Goal: Task Accomplishment & Management: Manage account settings

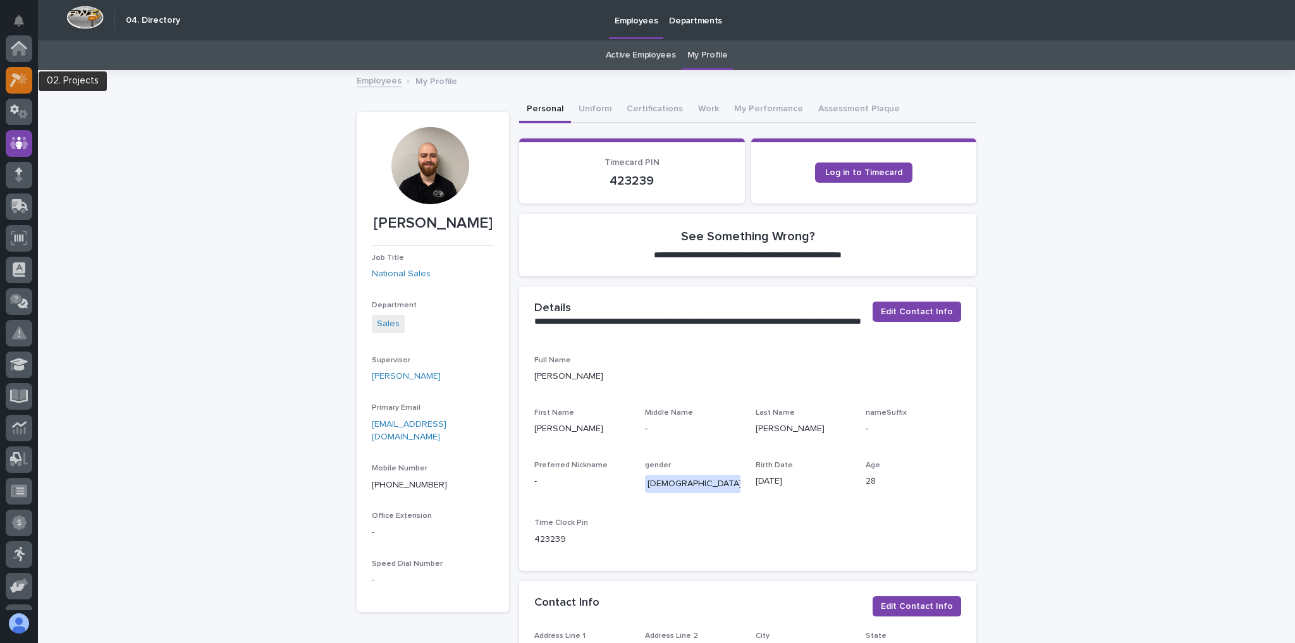
click at [25, 84] on icon at bounding box center [19, 80] width 18 height 15
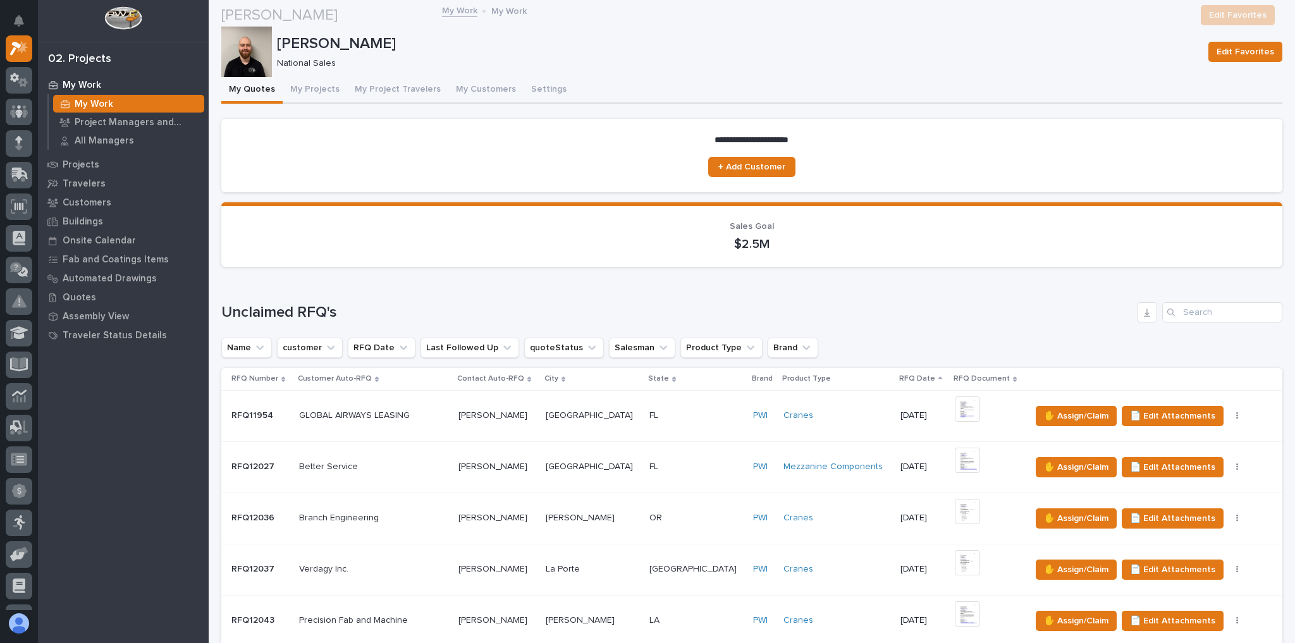
scroll to position [354, 0]
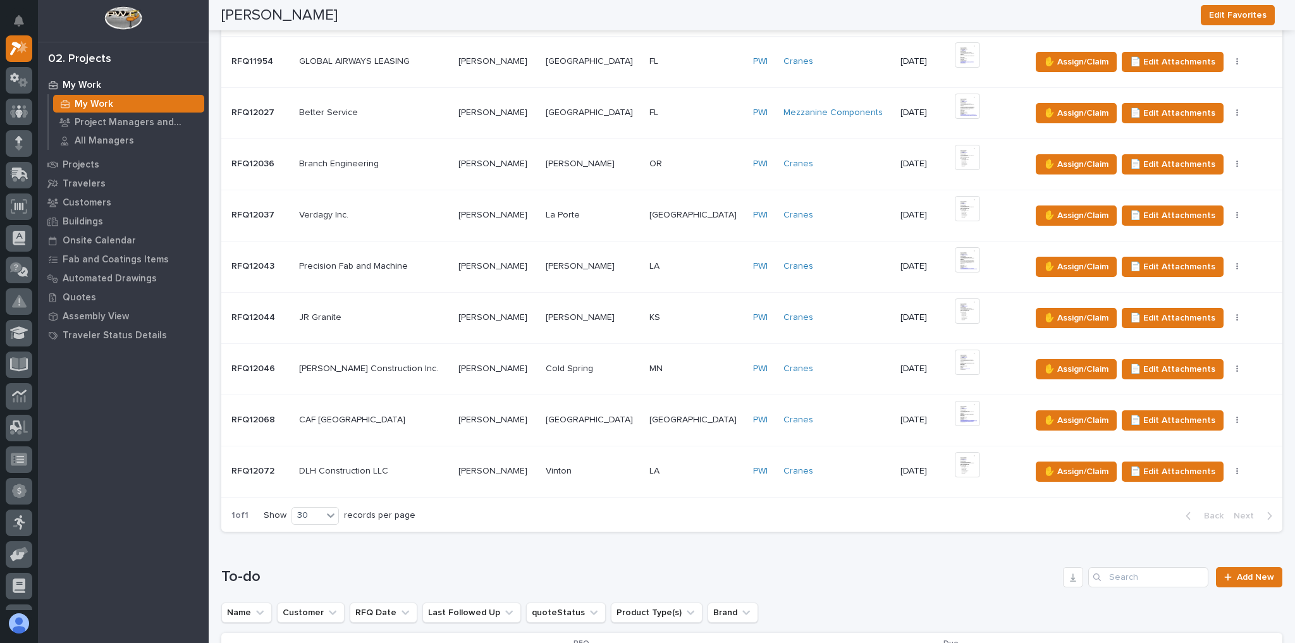
click at [424, 202] on td "Verdagy Inc. Verdagy Inc." at bounding box center [373, 215] width 159 height 51
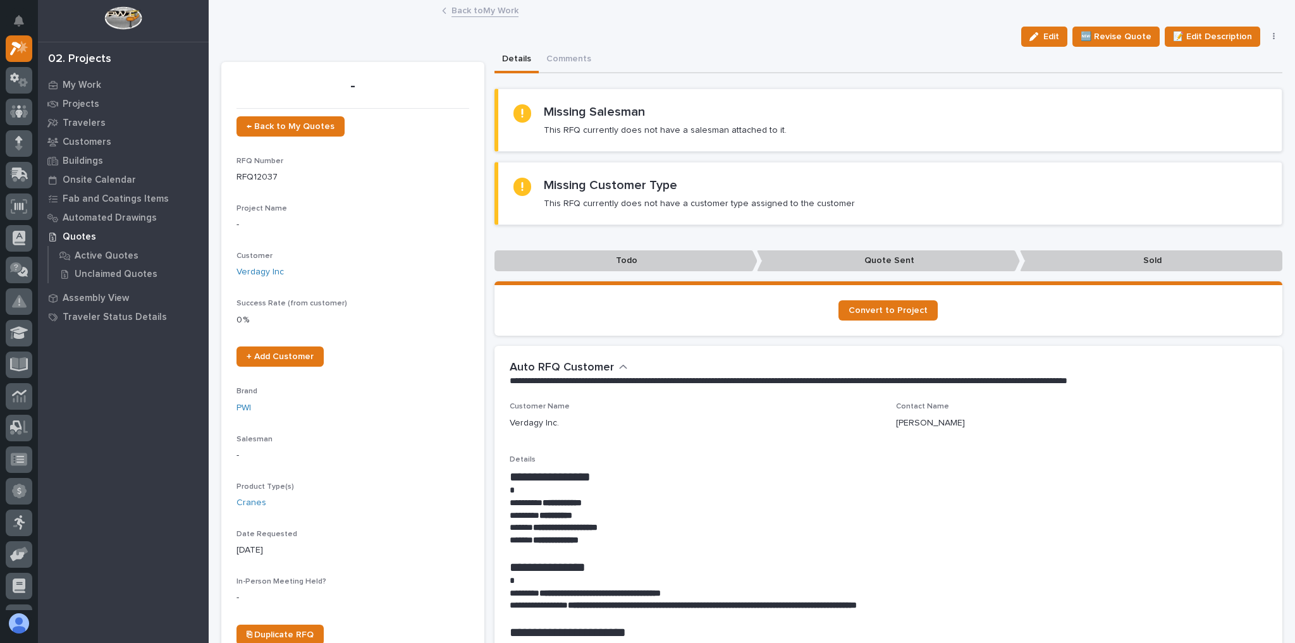
click at [467, 10] on link "Back to My Work" at bounding box center [485, 10] width 67 height 15
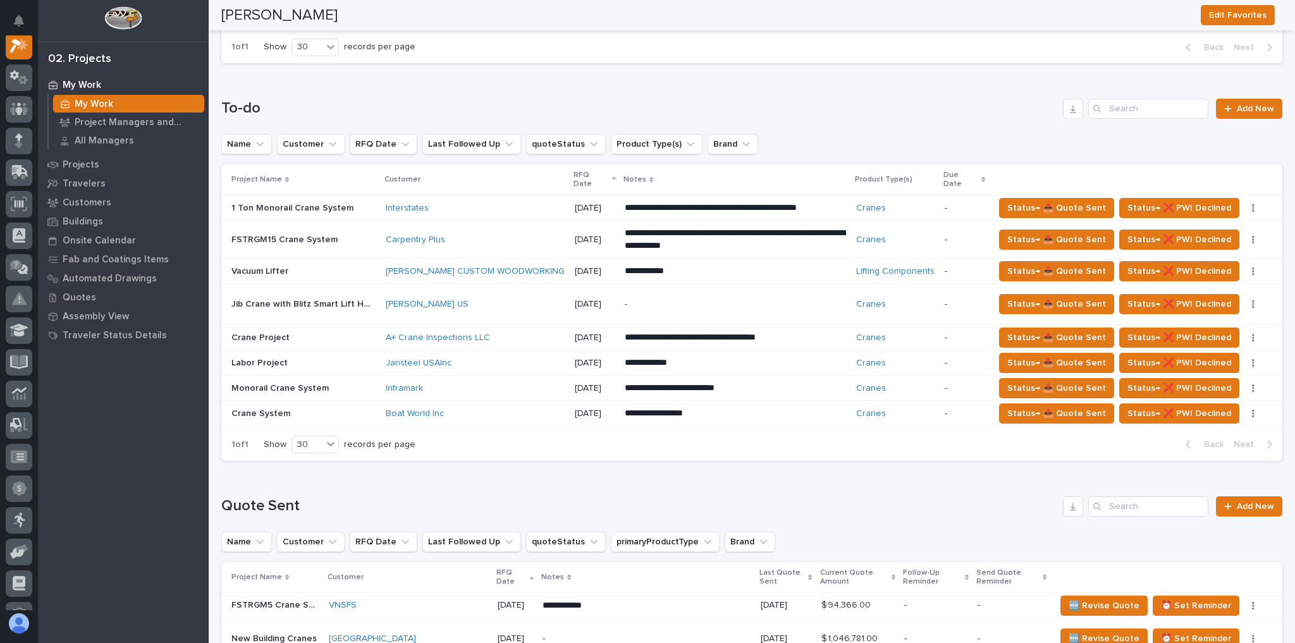
scroll to position [860, 0]
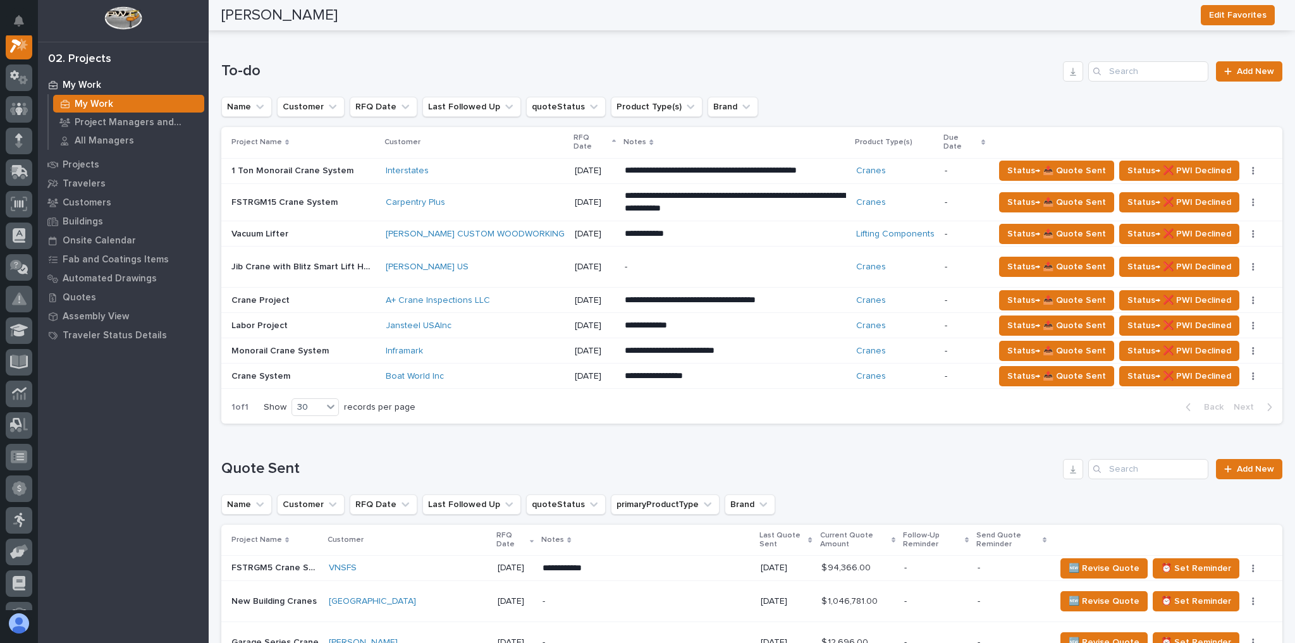
click at [462, 371] on div "Boat World Inc" at bounding box center [475, 376] width 179 height 11
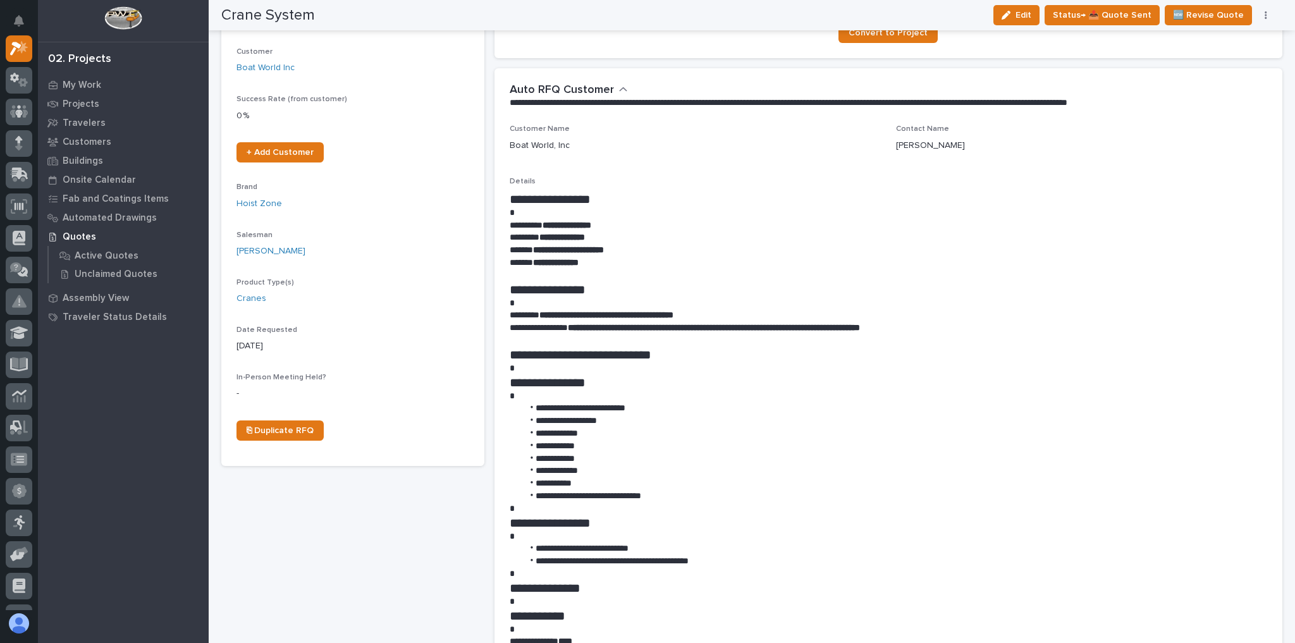
scroll to position [202, 0]
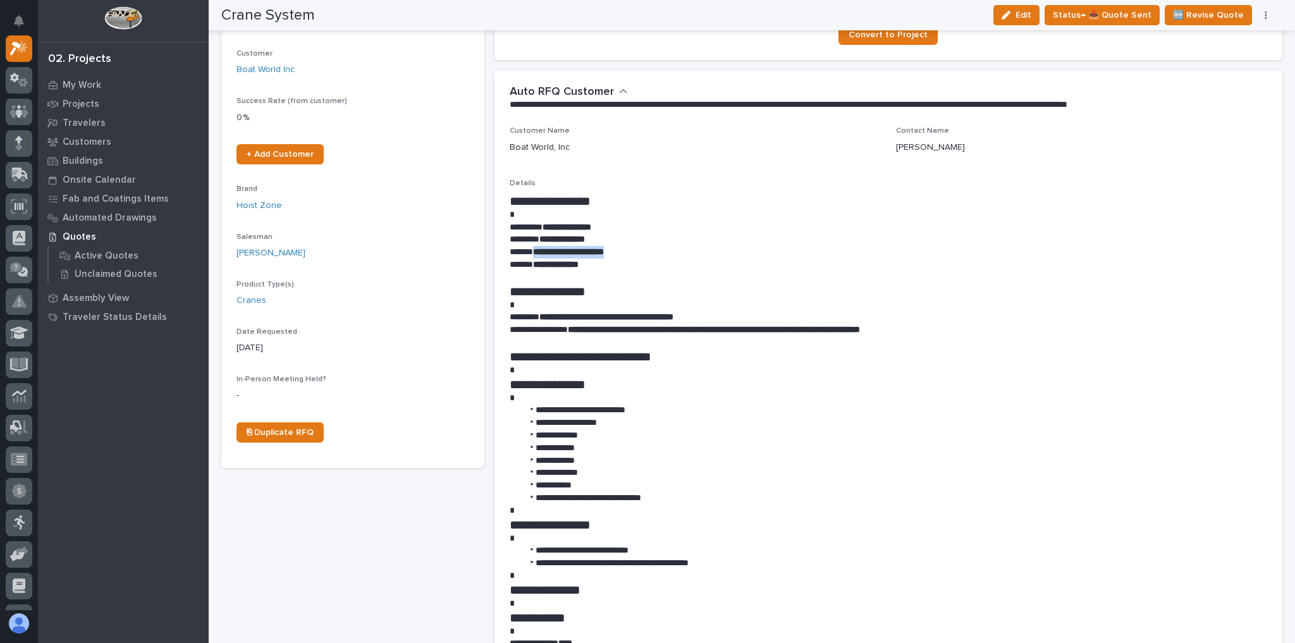
drag, startPoint x: 636, startPoint y: 252, endPoint x: 534, endPoint y: 249, distance: 102.5
click at [534, 249] on p "**********" at bounding box center [886, 252] width 752 height 13
copy strong "**********"
click at [1028, 18] on button "Edit" at bounding box center [1016, 15] width 46 height 20
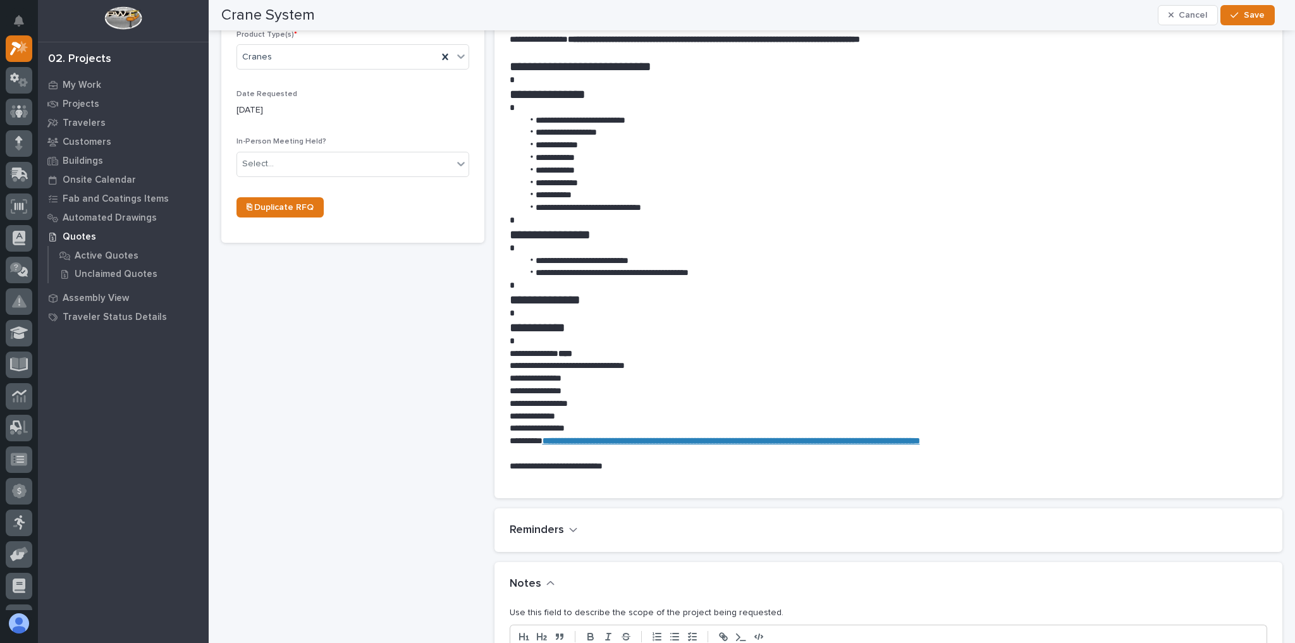
scroll to position [658, 0]
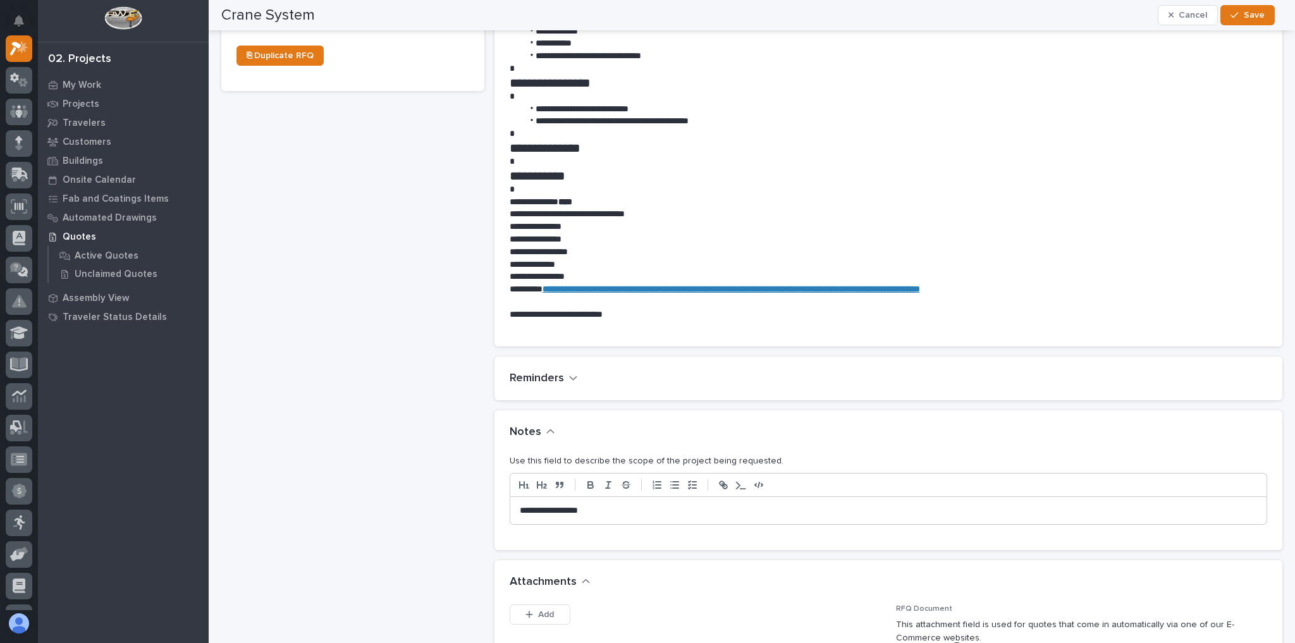
click at [614, 506] on p "**********" at bounding box center [886, 511] width 732 height 13
click at [1222, 25] on div "Crane System Cancel Save" at bounding box center [748, 15] width 1054 height 30
click at [1240, 21] on button "Save" at bounding box center [1247, 15] width 54 height 20
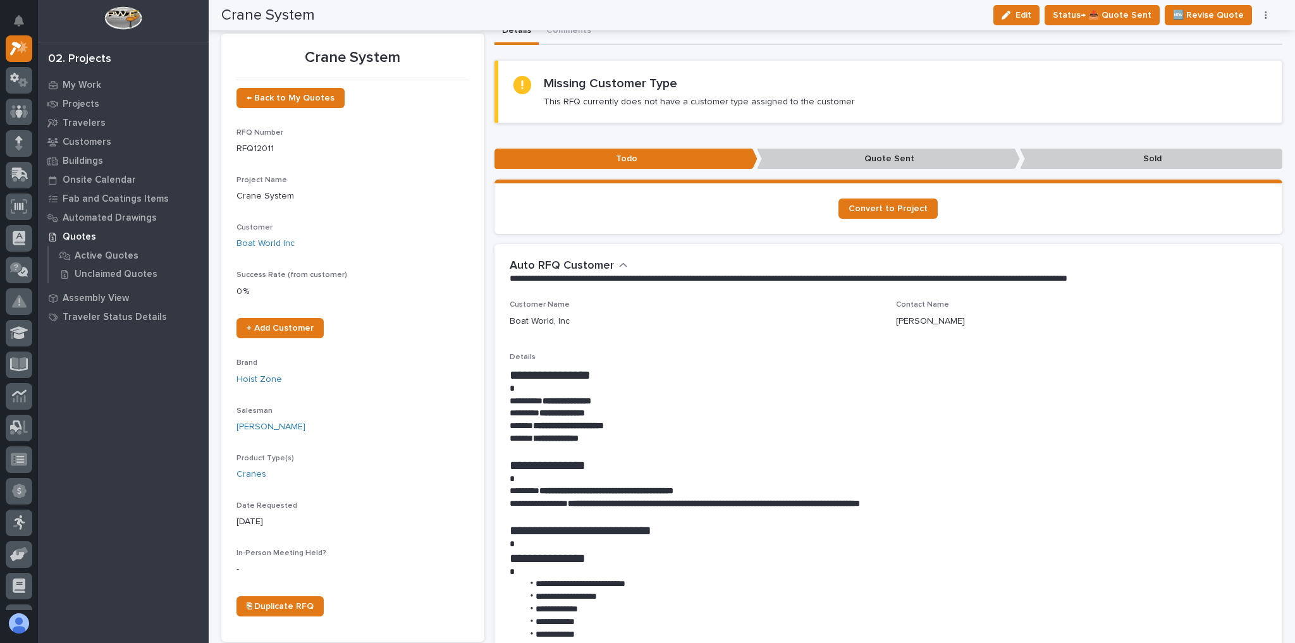
scroll to position [0, 0]
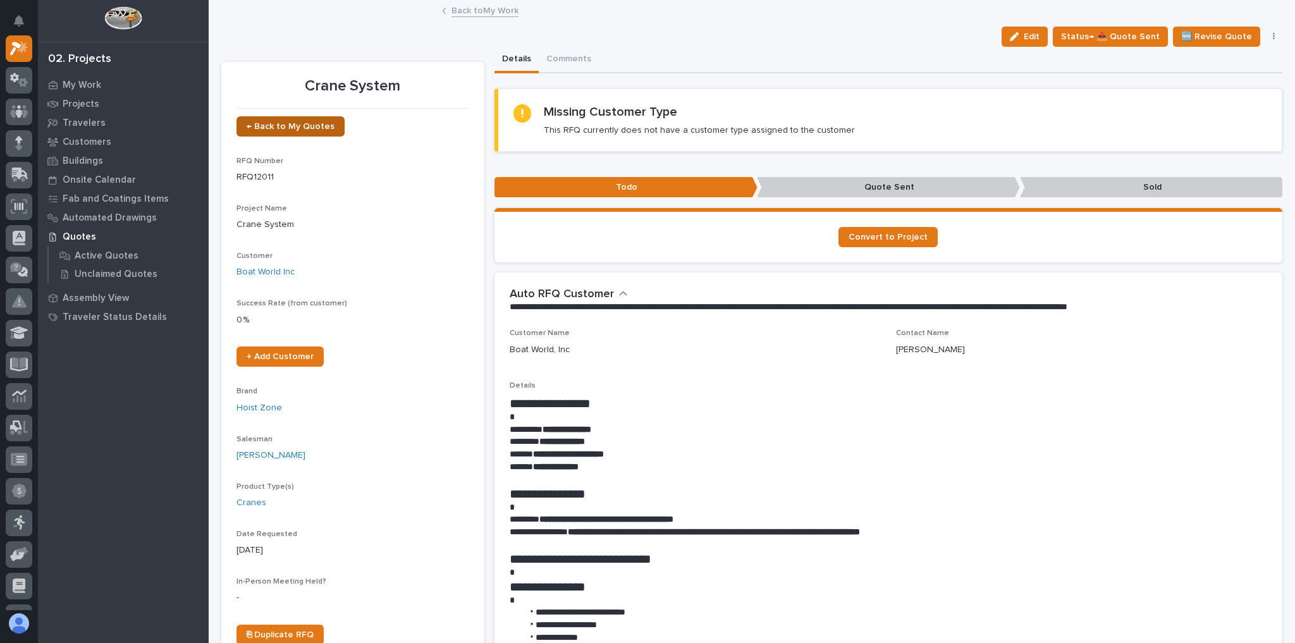
click at [296, 128] on span "← Back to My Quotes" at bounding box center [291, 126] width 88 height 9
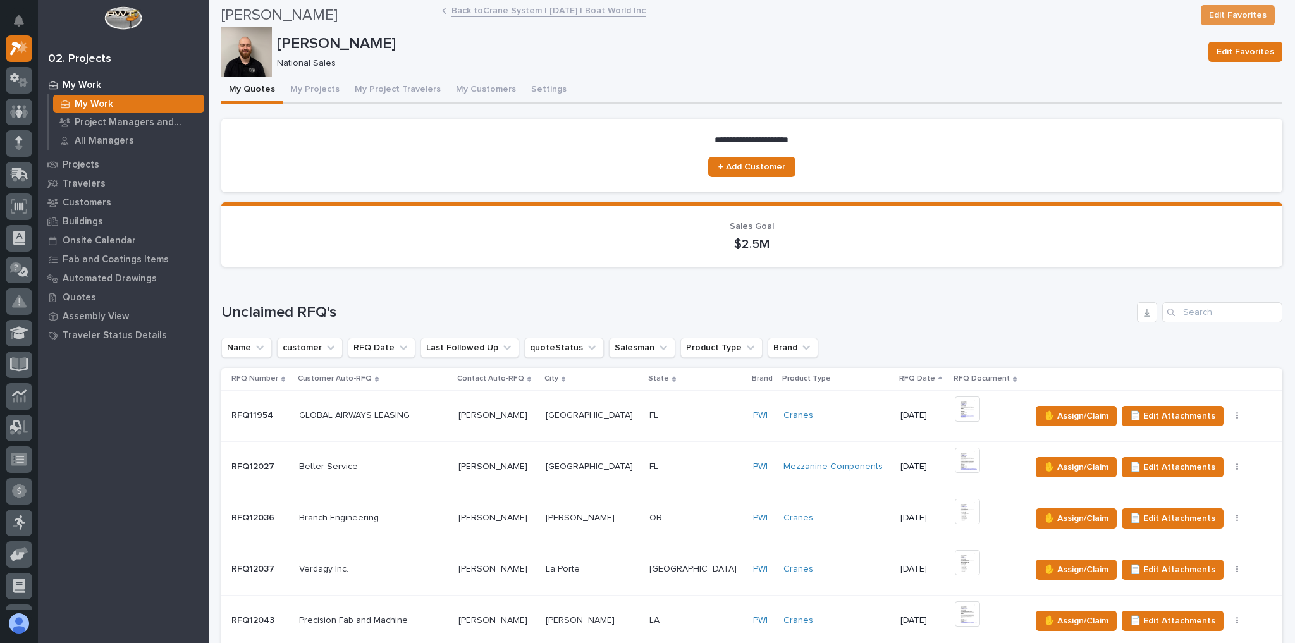
scroll to position [354, 0]
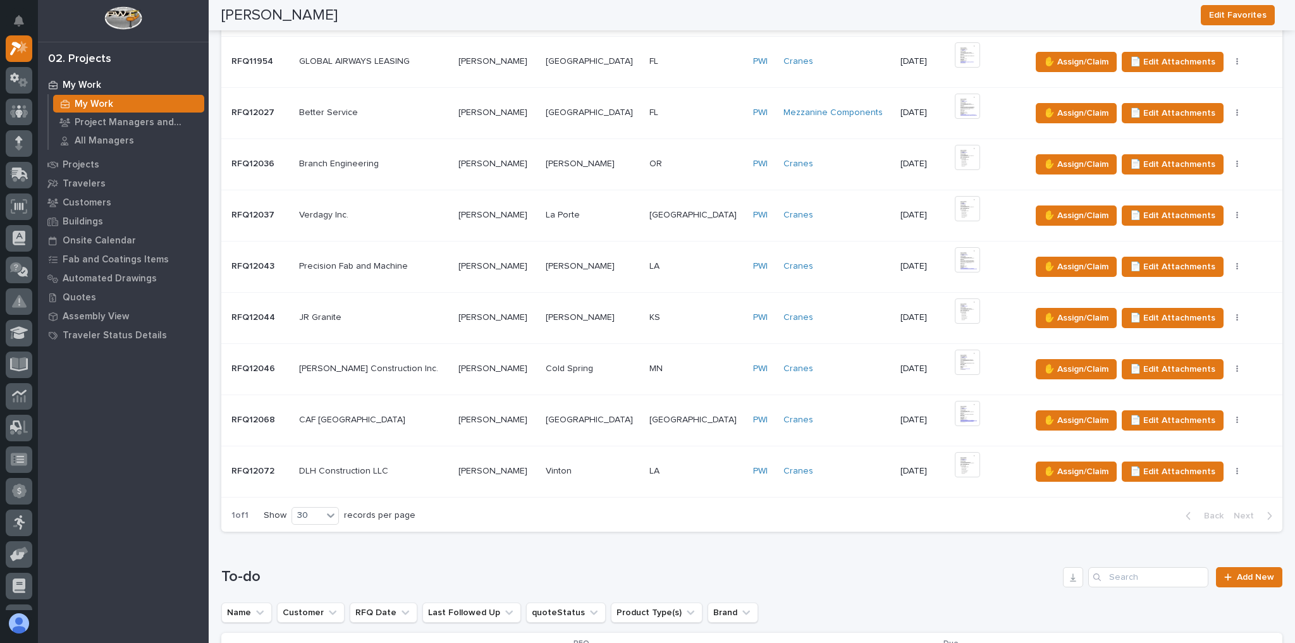
click at [660, 423] on div "[GEOGRAPHIC_DATA] [GEOGRAPHIC_DATA]" at bounding box center [696, 420] width 94 height 21
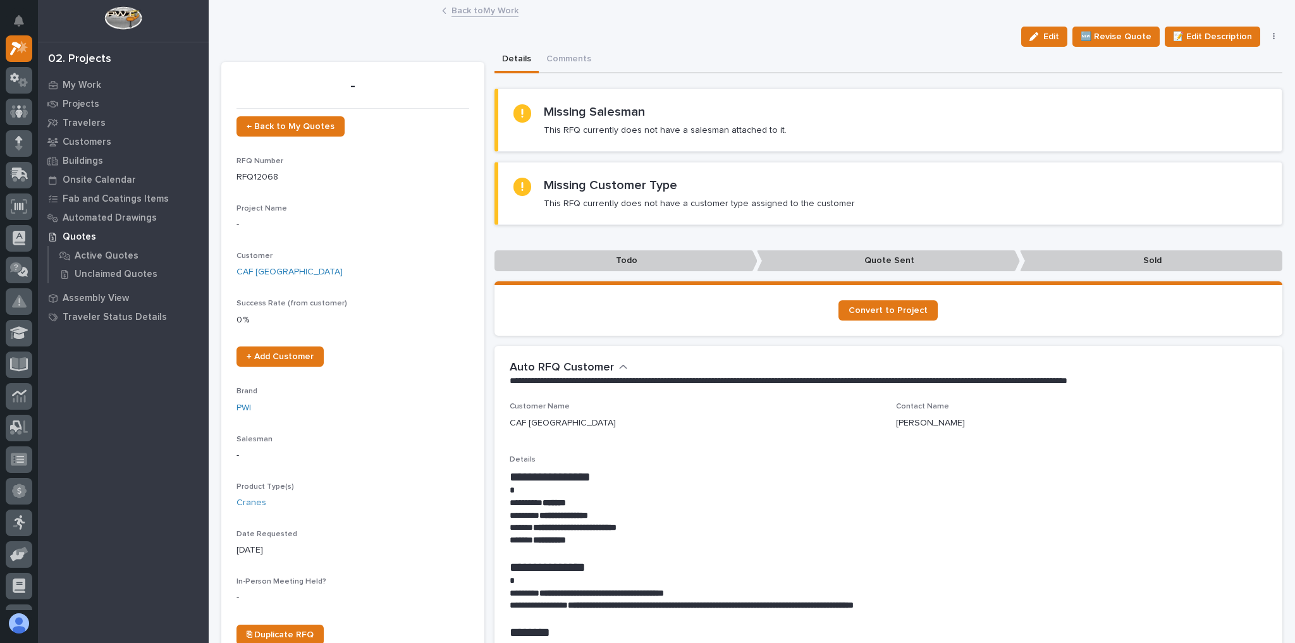
click at [496, 15] on link "Back to My Work" at bounding box center [485, 10] width 67 height 15
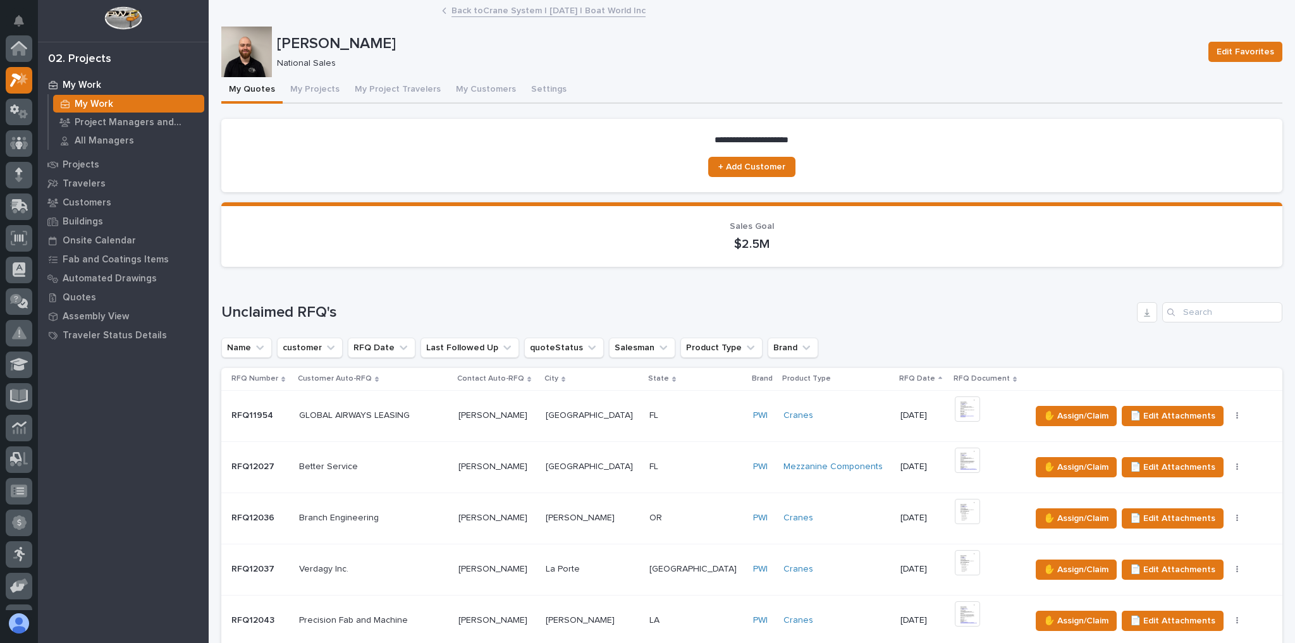
scroll to position [34, 0]
click at [544, 7] on link "Back to Crane System | [DATE] | Boat World Inc" at bounding box center [549, 10] width 194 height 15
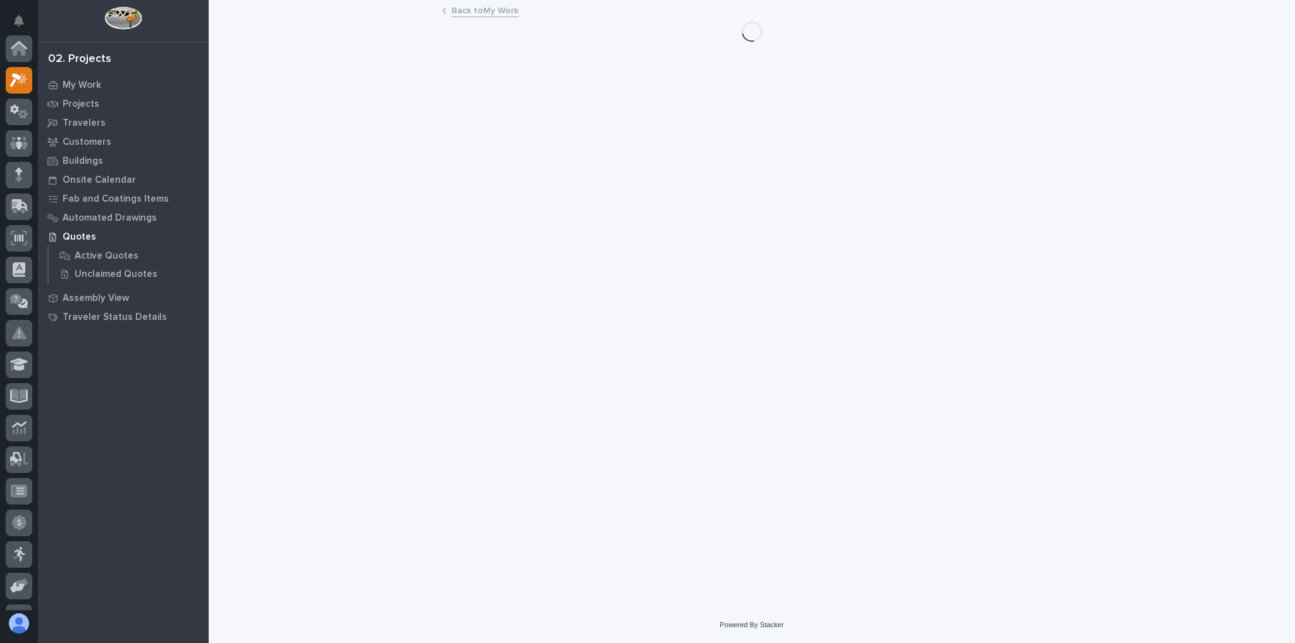
scroll to position [34, 0]
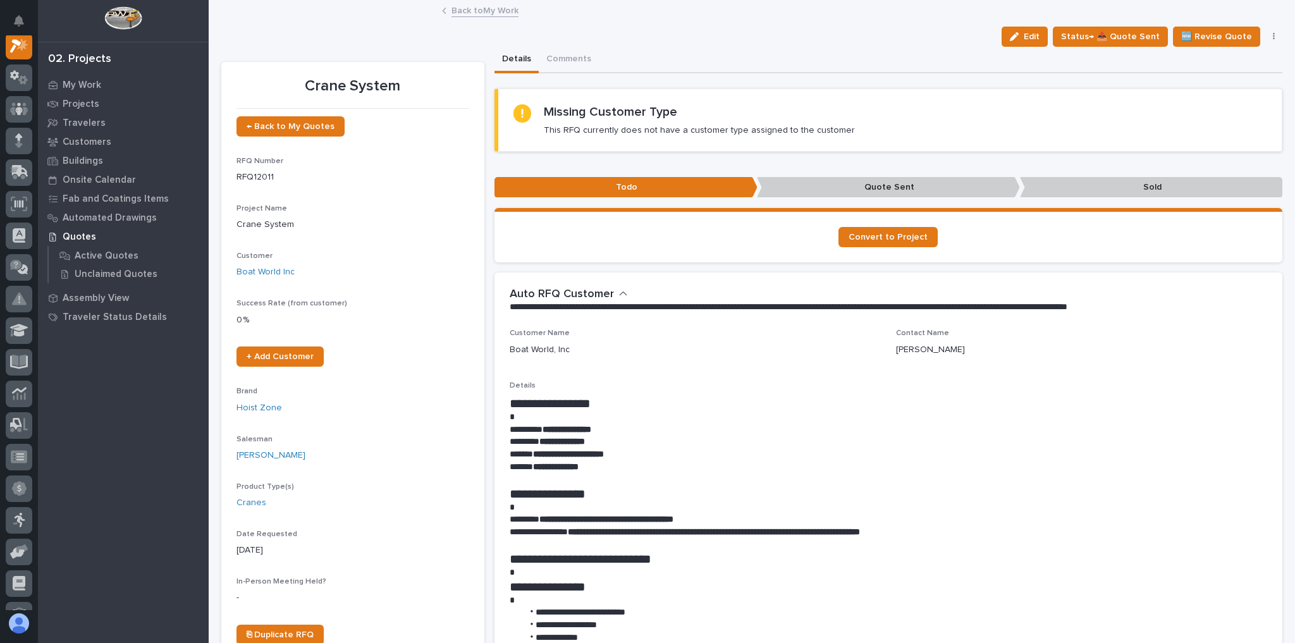
click at [500, 13] on link "Back to My Work" at bounding box center [485, 10] width 67 height 15
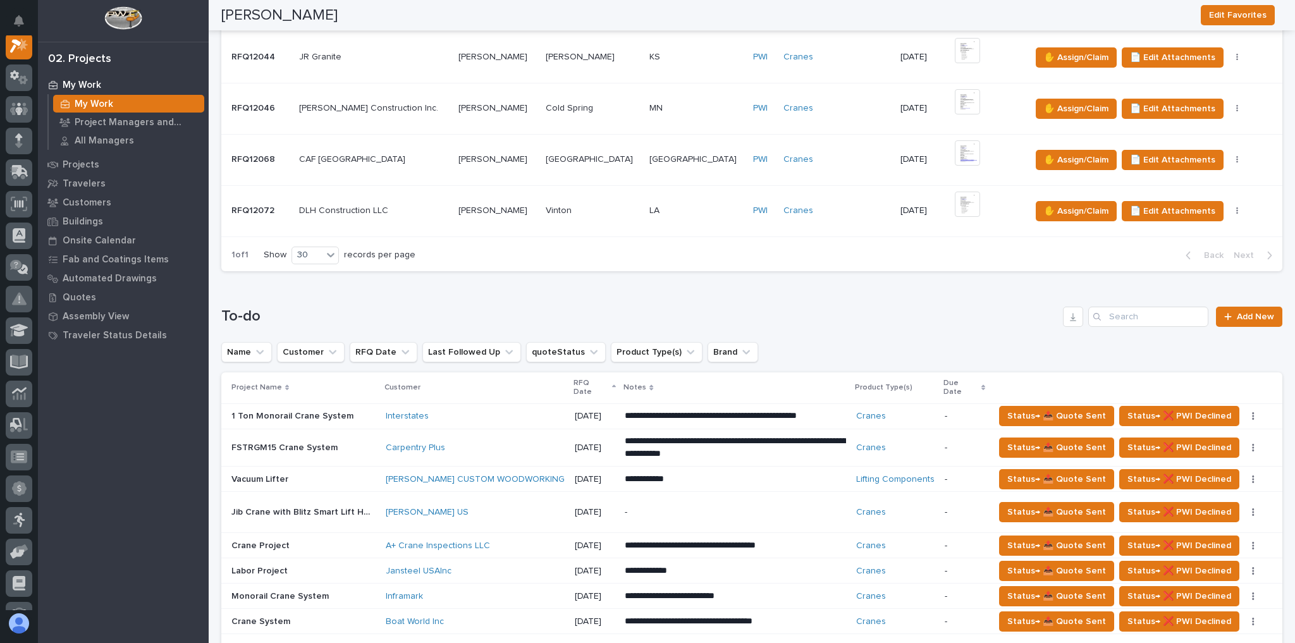
scroll to position [708, 0]
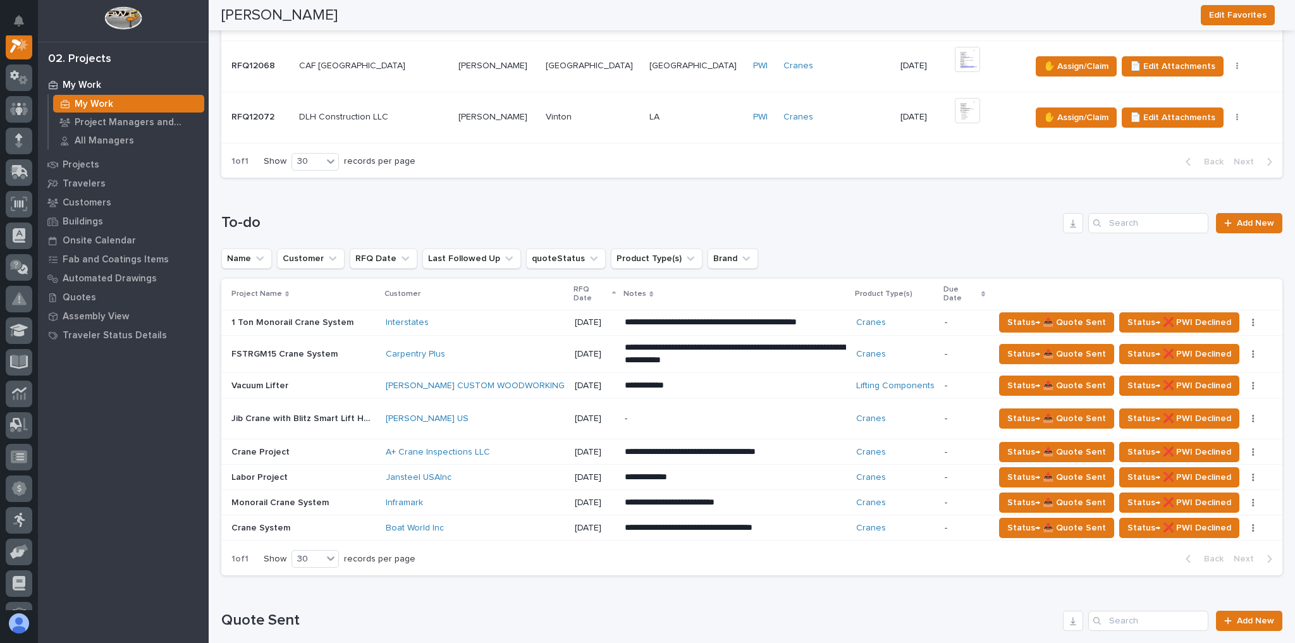
click at [641, 414] on p "-" at bounding box center [735, 419] width 221 height 11
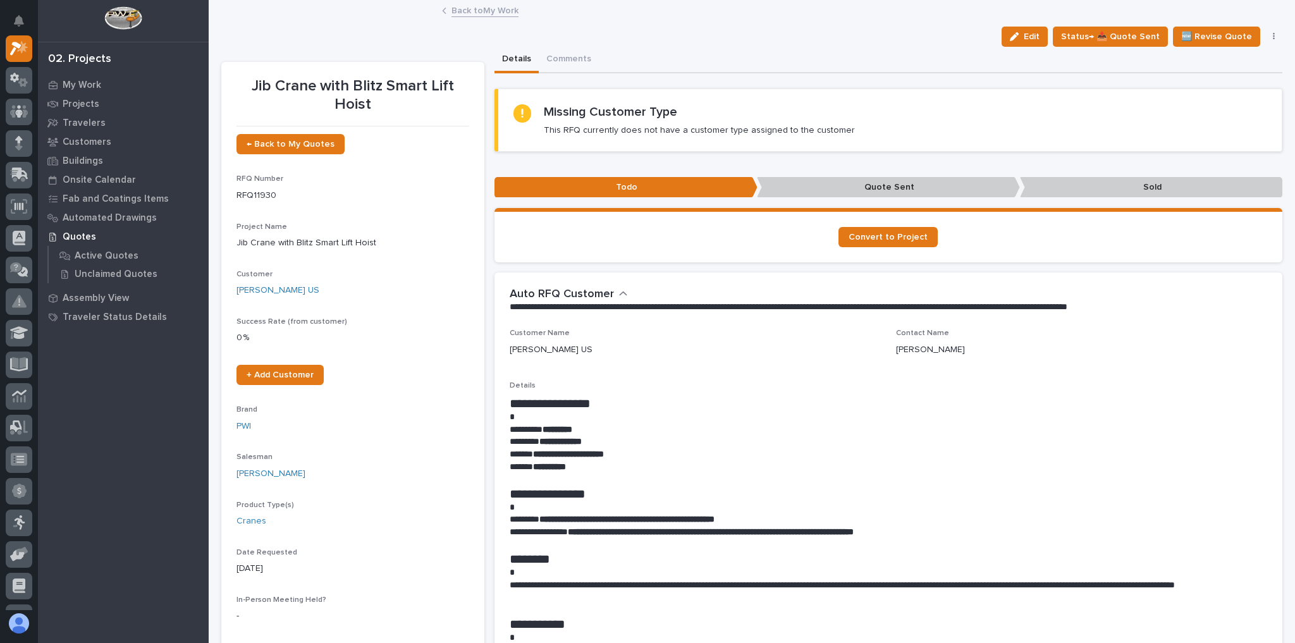
scroll to position [51, 0]
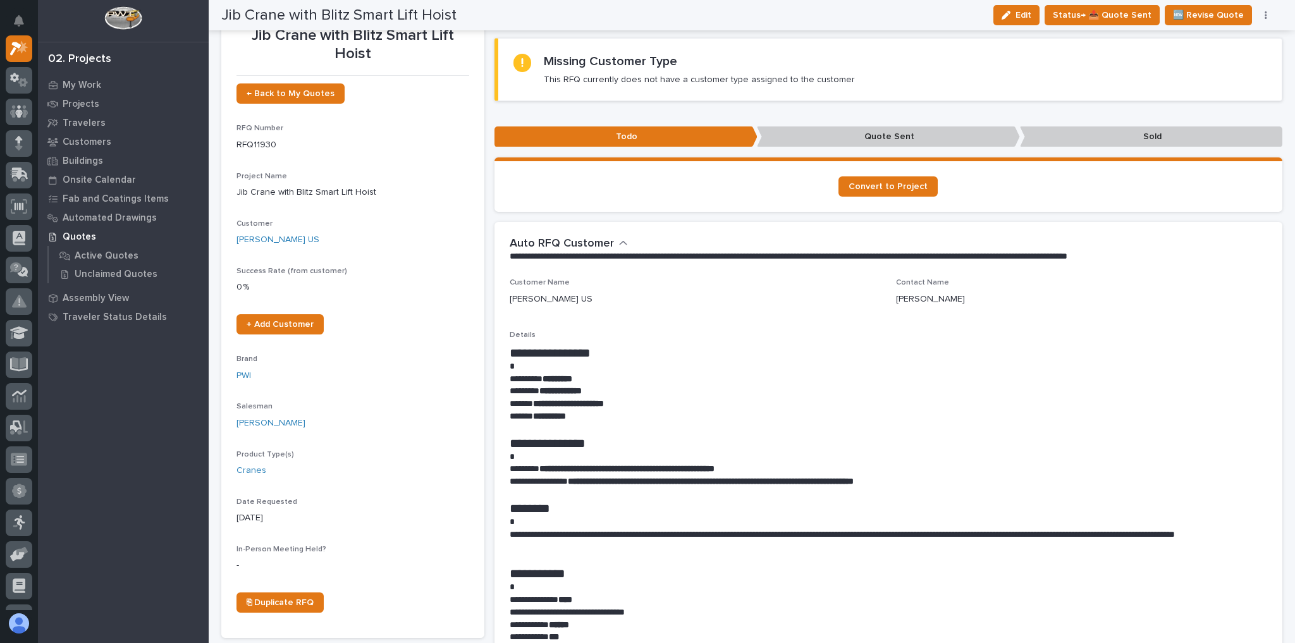
drag, startPoint x: 1012, startPoint y: 19, endPoint x: 1049, endPoint y: 54, distance: 51.0
click at [1012, 19] on button "Edit" at bounding box center [1016, 15] width 46 height 20
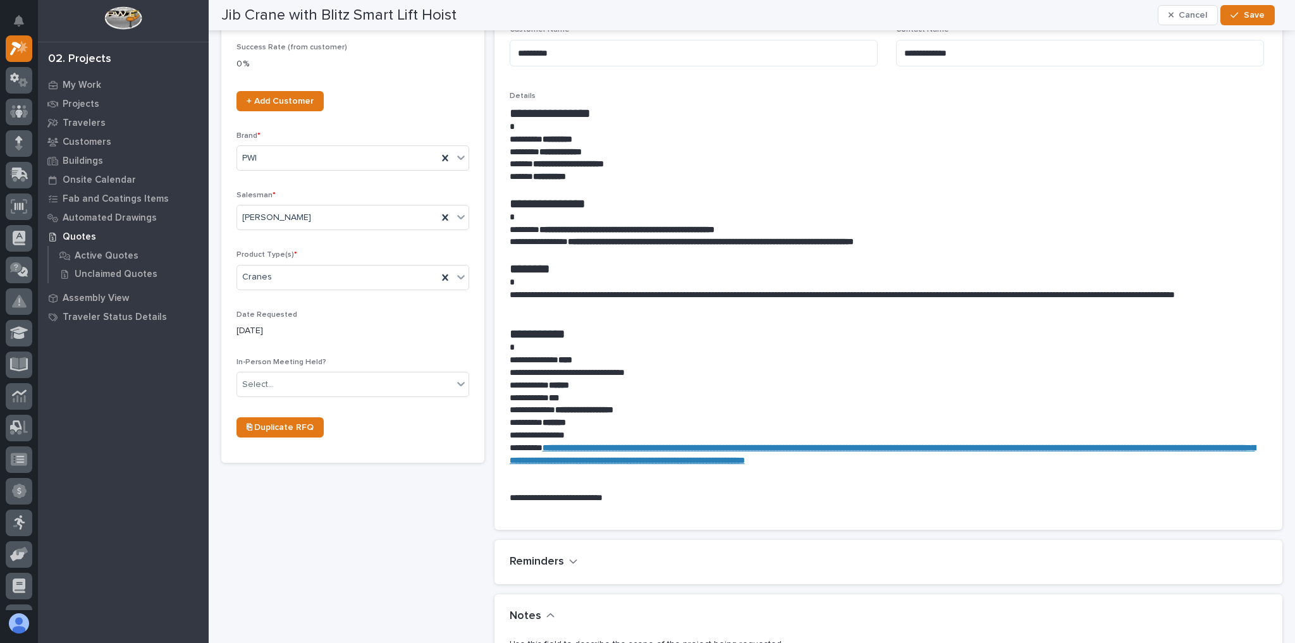
scroll to position [405, 0]
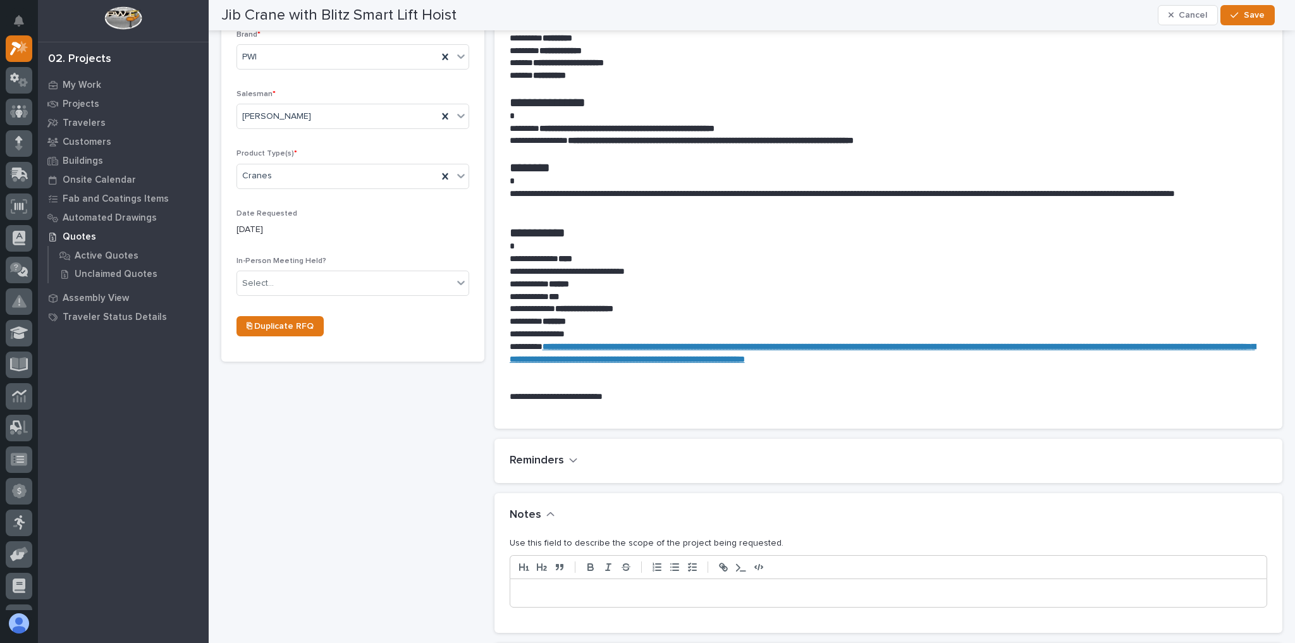
click at [584, 587] on p at bounding box center [889, 593] width 738 height 13
click at [1246, 11] on span "Save" at bounding box center [1254, 14] width 21 height 11
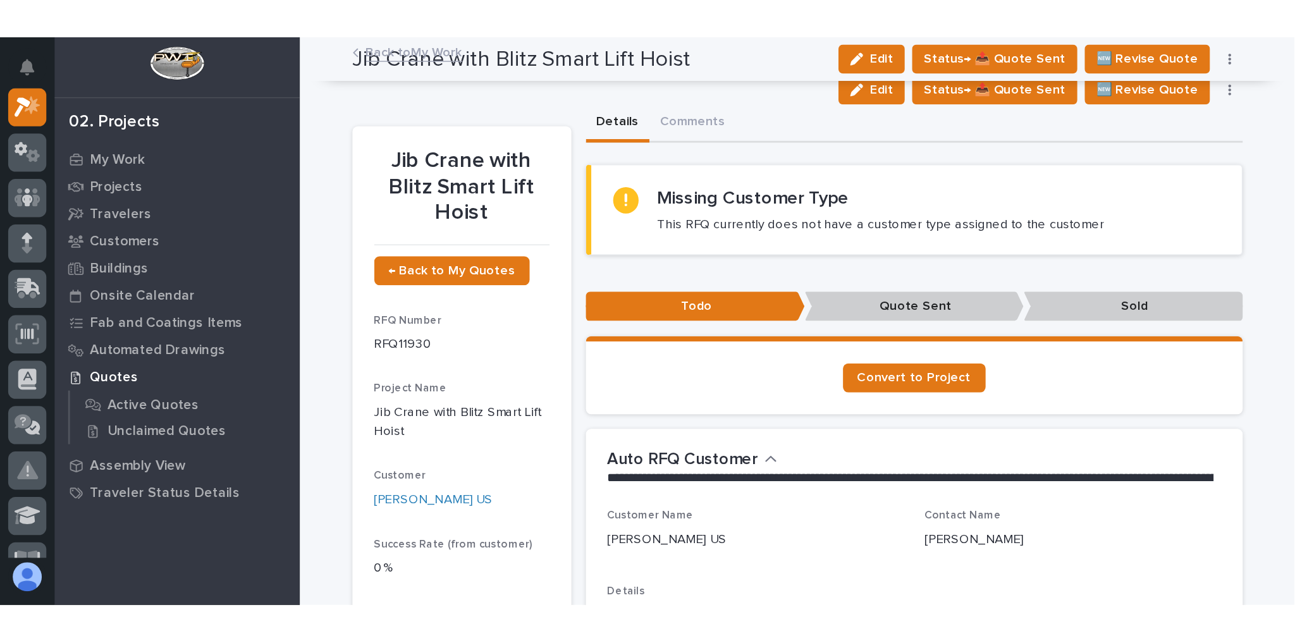
scroll to position [0, 0]
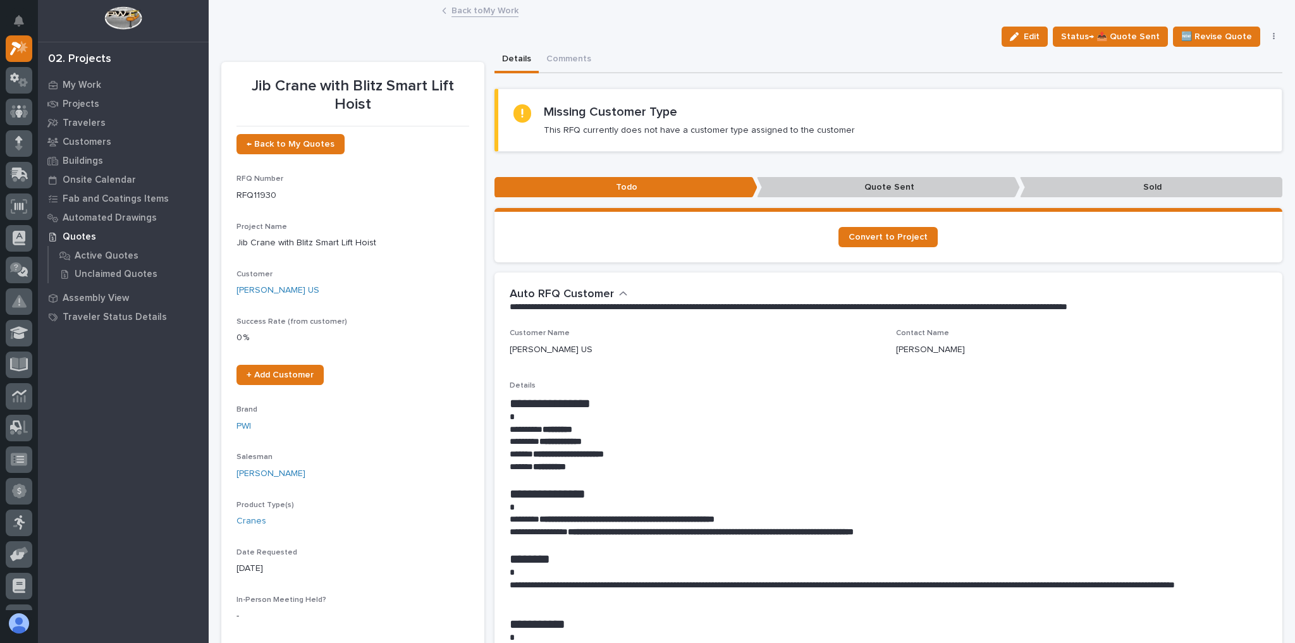
click at [466, 11] on link "Back to My Work" at bounding box center [485, 10] width 67 height 15
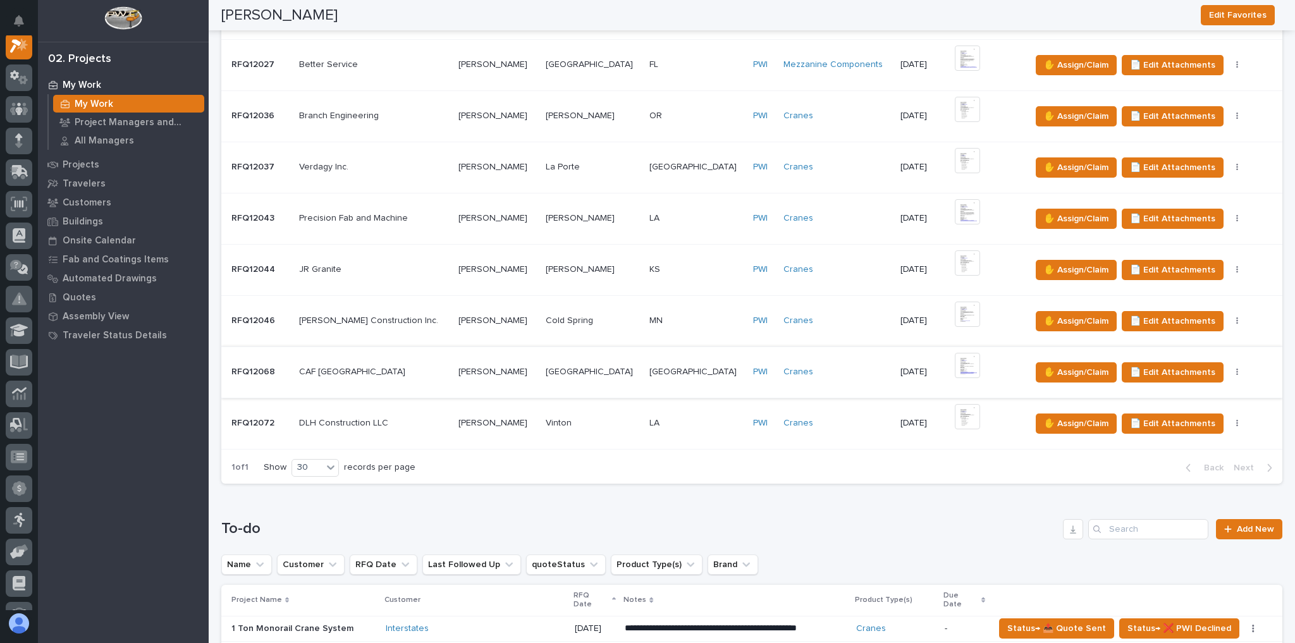
scroll to position [253, 0]
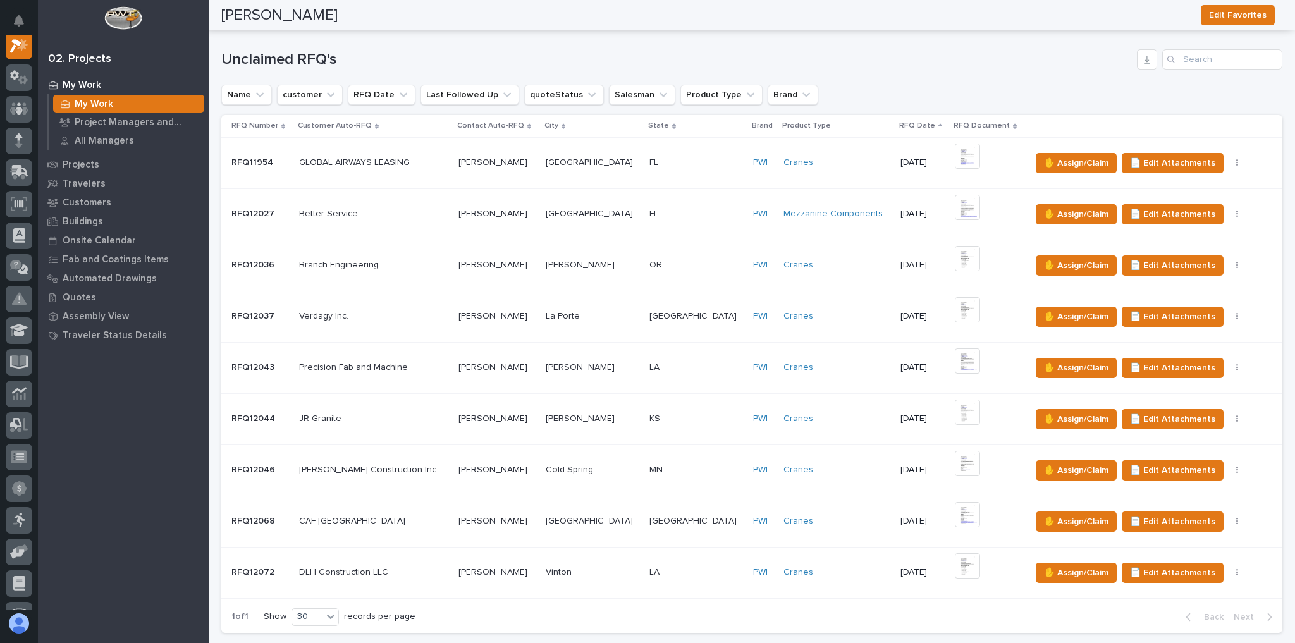
click at [588, 161] on p at bounding box center [593, 162] width 94 height 11
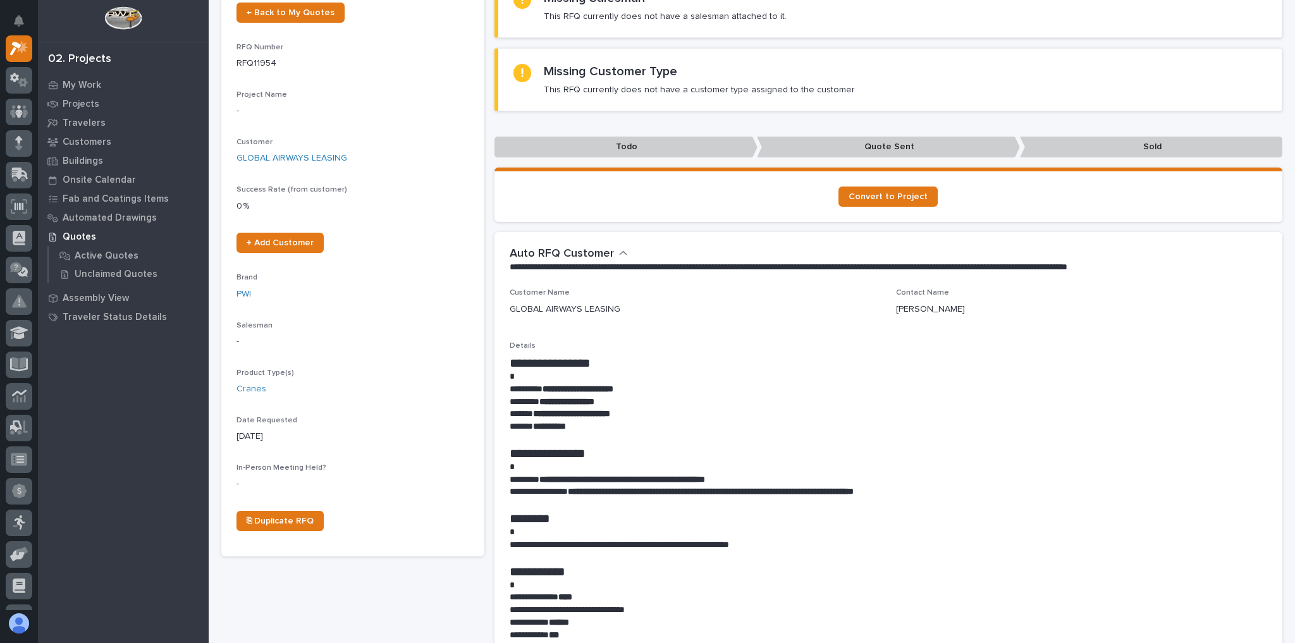
scroll to position [202, 0]
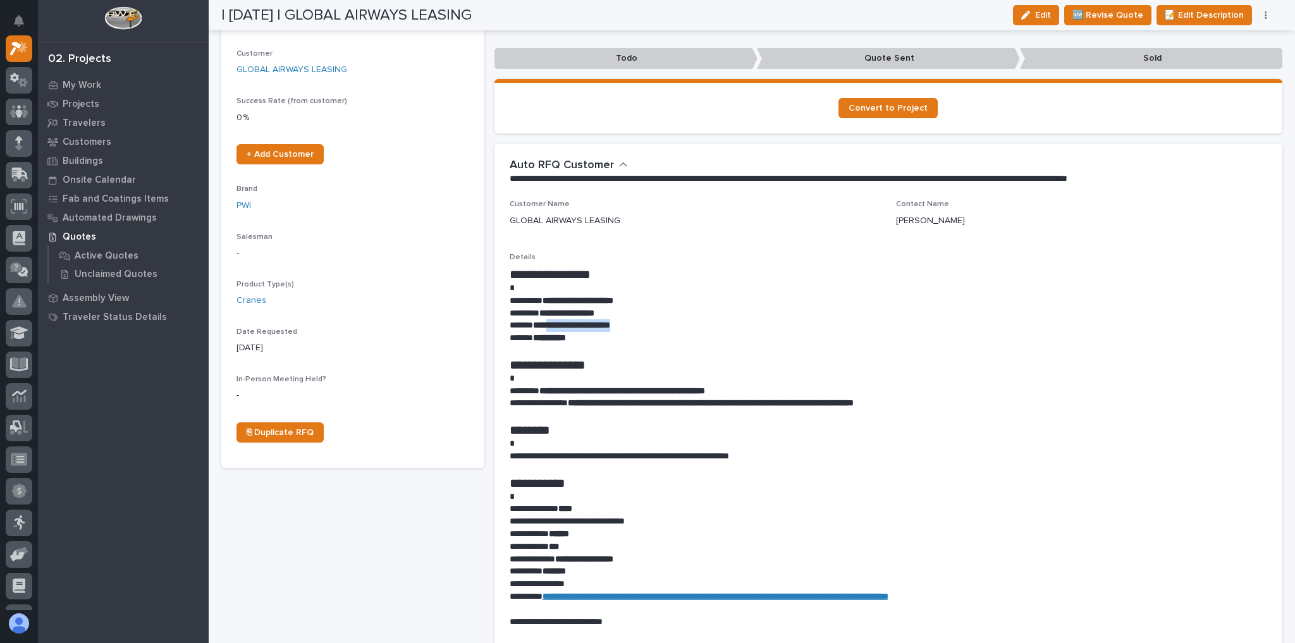
drag, startPoint x: 647, startPoint y: 326, endPoint x: 552, endPoint y: 329, distance: 94.9
click at [552, 329] on p "**********" at bounding box center [886, 325] width 752 height 13
copy strong "**********"
click at [765, 292] on p at bounding box center [886, 288] width 752 height 13
drag, startPoint x: 538, startPoint y: 338, endPoint x: 550, endPoint y: 338, distance: 12.6
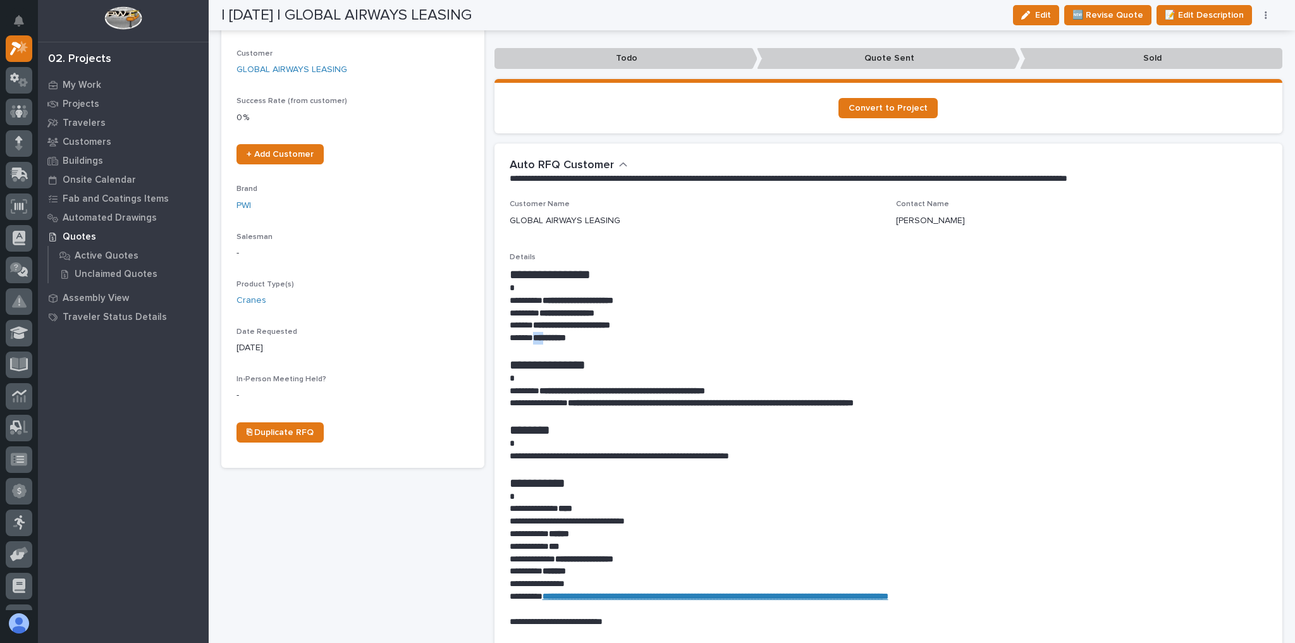
click at [550, 338] on p "**********" at bounding box center [886, 338] width 752 height 13
copy strong "***"
click at [705, 390] on strong "**********" at bounding box center [622, 390] width 166 height 9
drag, startPoint x: 717, startPoint y: 392, endPoint x: 544, endPoint y: 388, distance: 172.7
click at [544, 388] on strong "**********" at bounding box center [622, 390] width 166 height 9
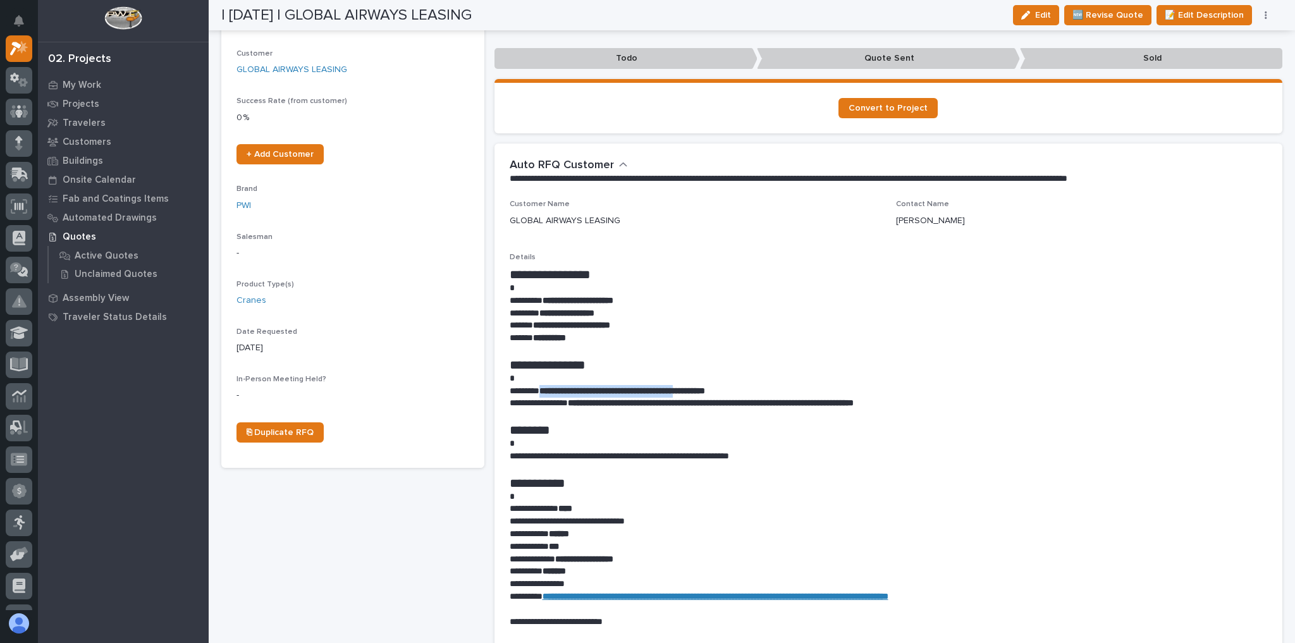
copy strong "**********"
click at [718, 435] on h1 "********" at bounding box center [886, 429] width 752 height 15
drag, startPoint x: 648, startPoint y: 324, endPoint x: 533, endPoint y: 328, distance: 114.5
click at [533, 328] on p "**********" at bounding box center [886, 325] width 752 height 13
copy strong "**********"
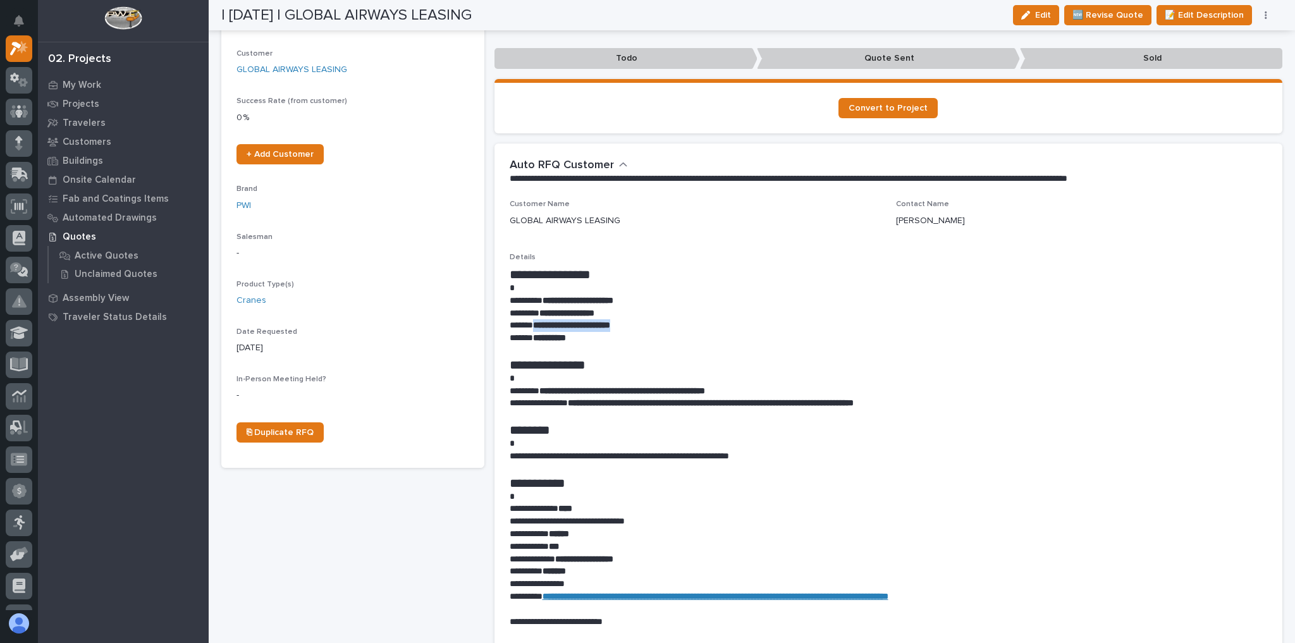
click at [613, 301] on strong "**********" at bounding box center [578, 300] width 71 height 9
drag, startPoint x: 615, startPoint y: 309, endPoint x: 544, endPoint y: 311, distance: 71.5
click at [544, 311] on p "**********" at bounding box center [886, 313] width 752 height 13
copy strong "**********"
click at [1267, 14] on button "button" at bounding box center [1266, 15] width 18 height 9
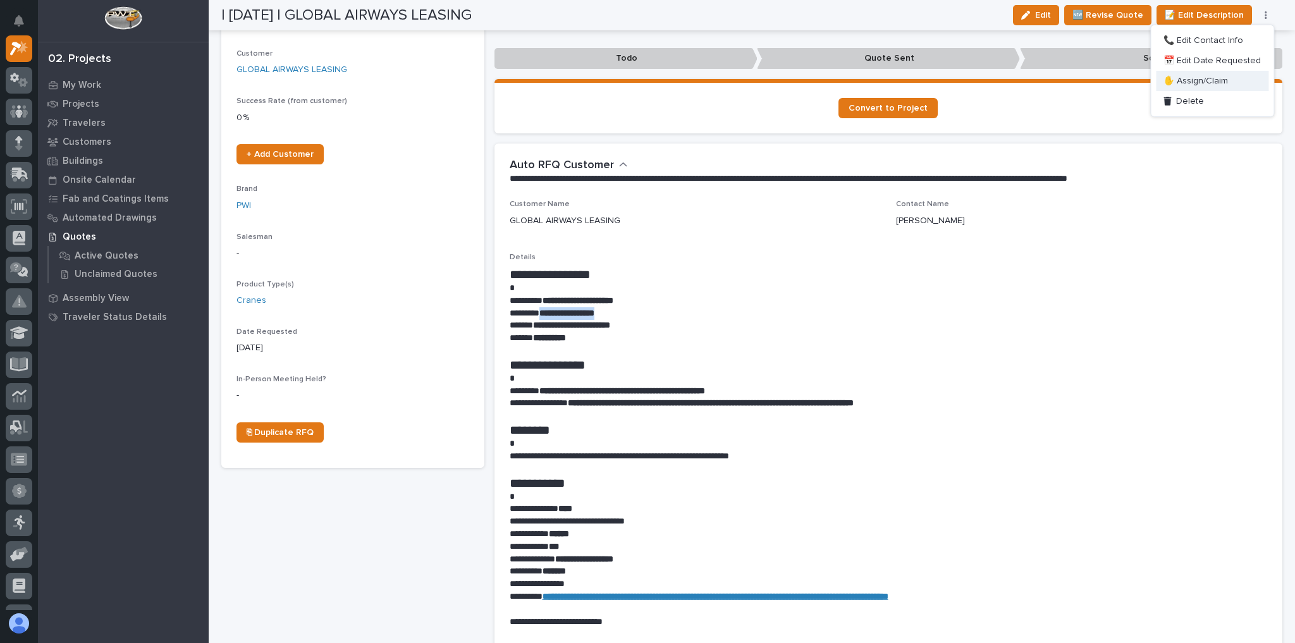
click at [1216, 74] on span "✋ Assign/Claim" at bounding box center [1196, 80] width 65 height 15
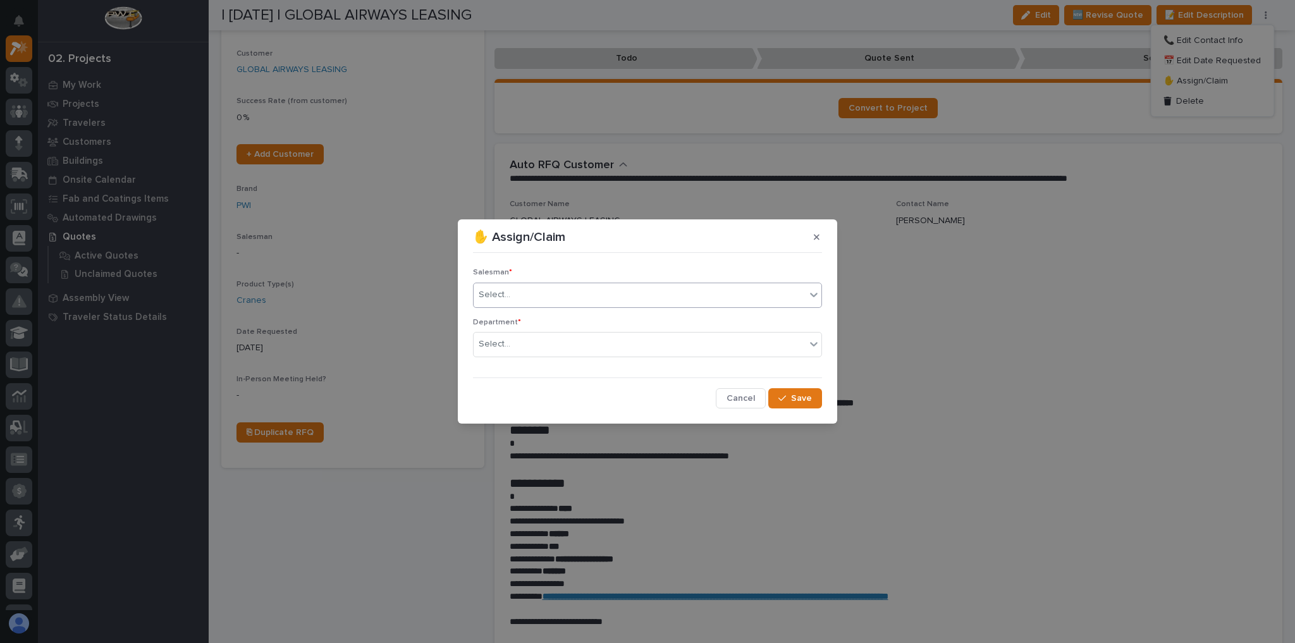
click at [615, 291] on div "Select..." at bounding box center [640, 295] width 332 height 21
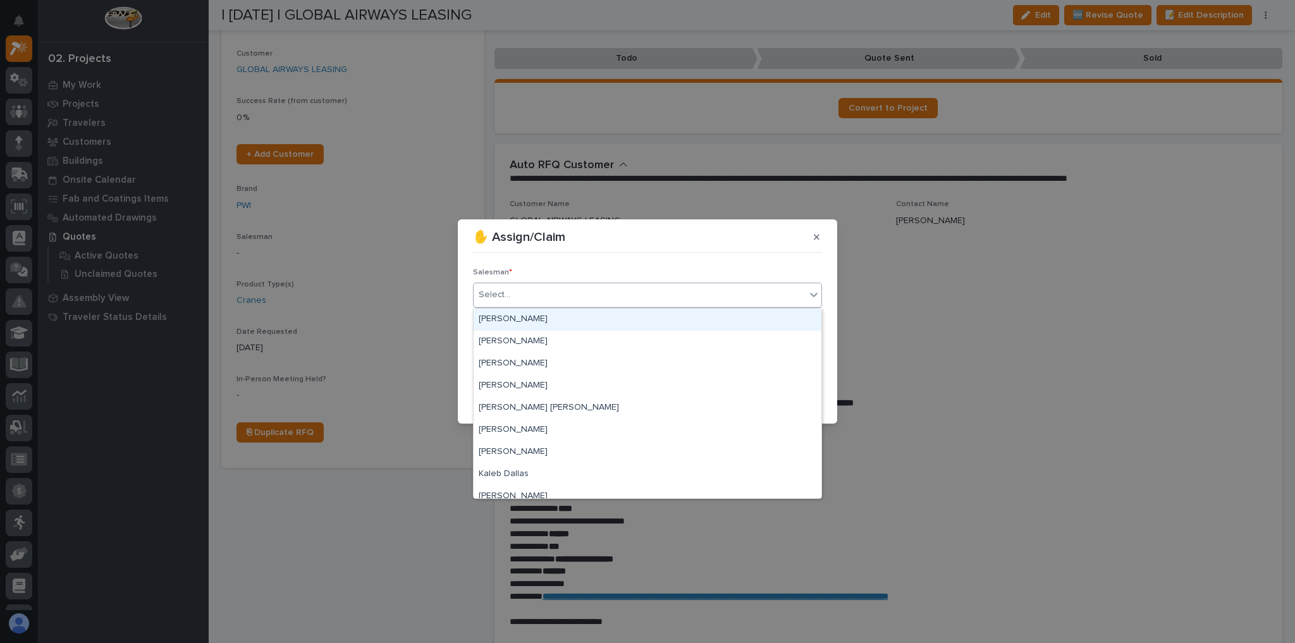
scroll to position [274, 0]
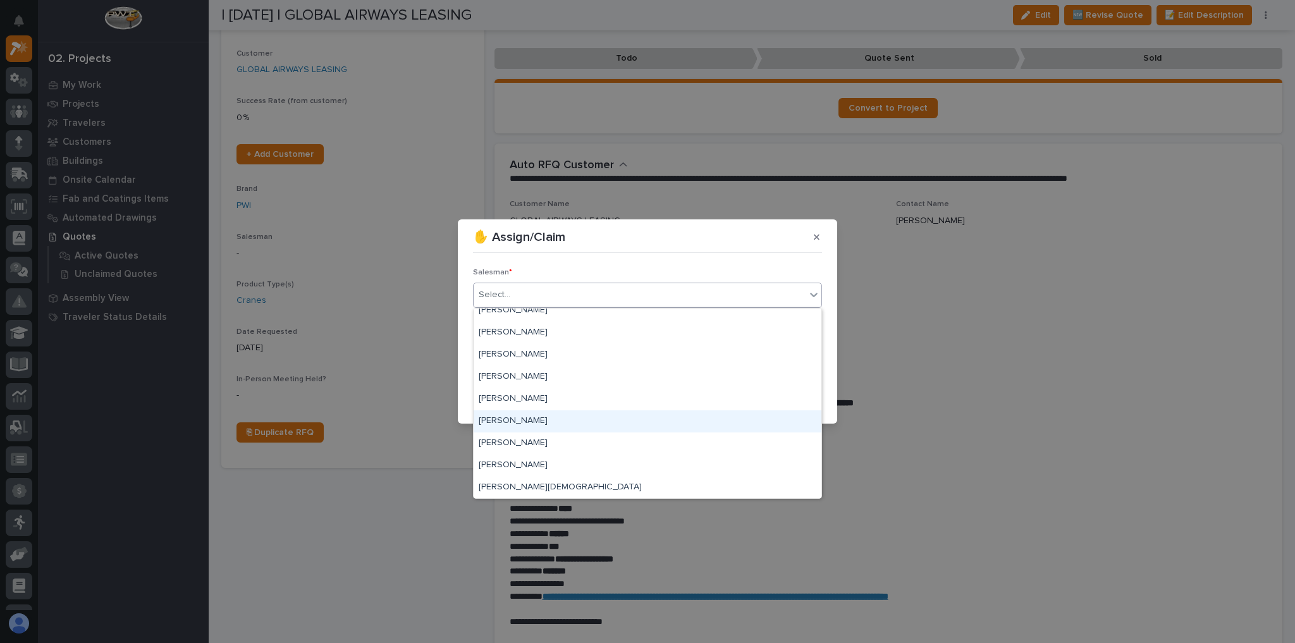
click at [524, 419] on div "[PERSON_NAME]" at bounding box center [648, 421] width 348 height 22
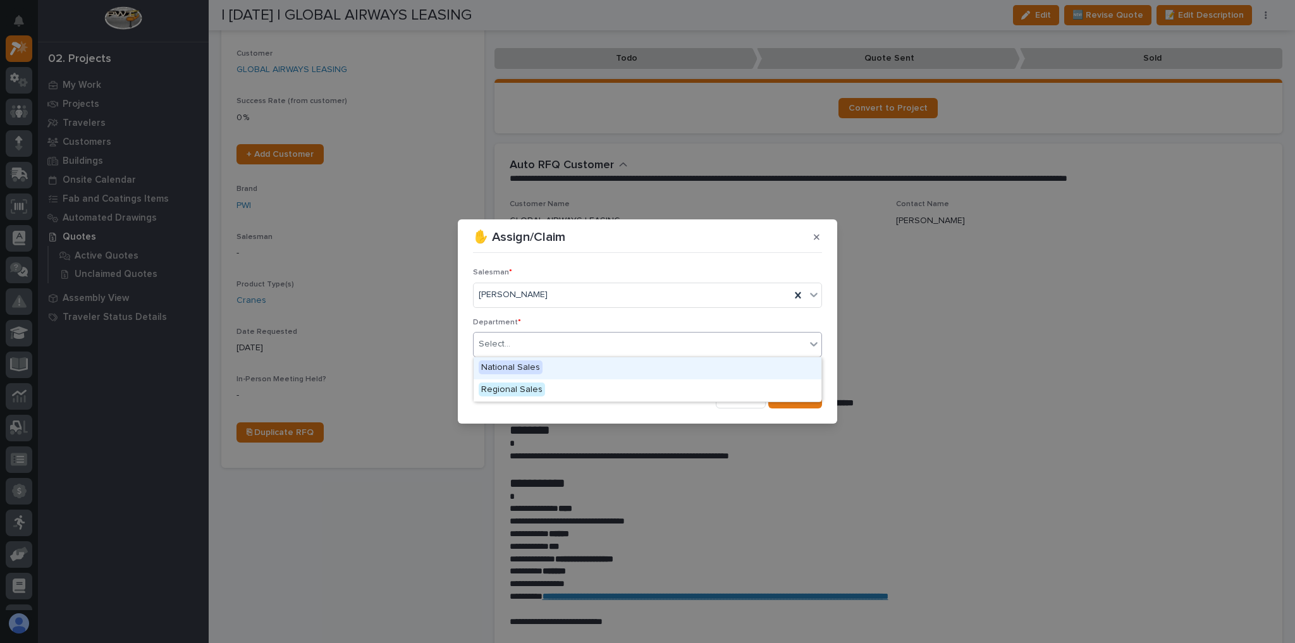
click at [524, 344] on div "Select..." at bounding box center [640, 344] width 332 height 21
click at [522, 362] on span "National Sales" at bounding box center [511, 367] width 64 height 14
click at [787, 389] on button "Save" at bounding box center [795, 398] width 54 height 20
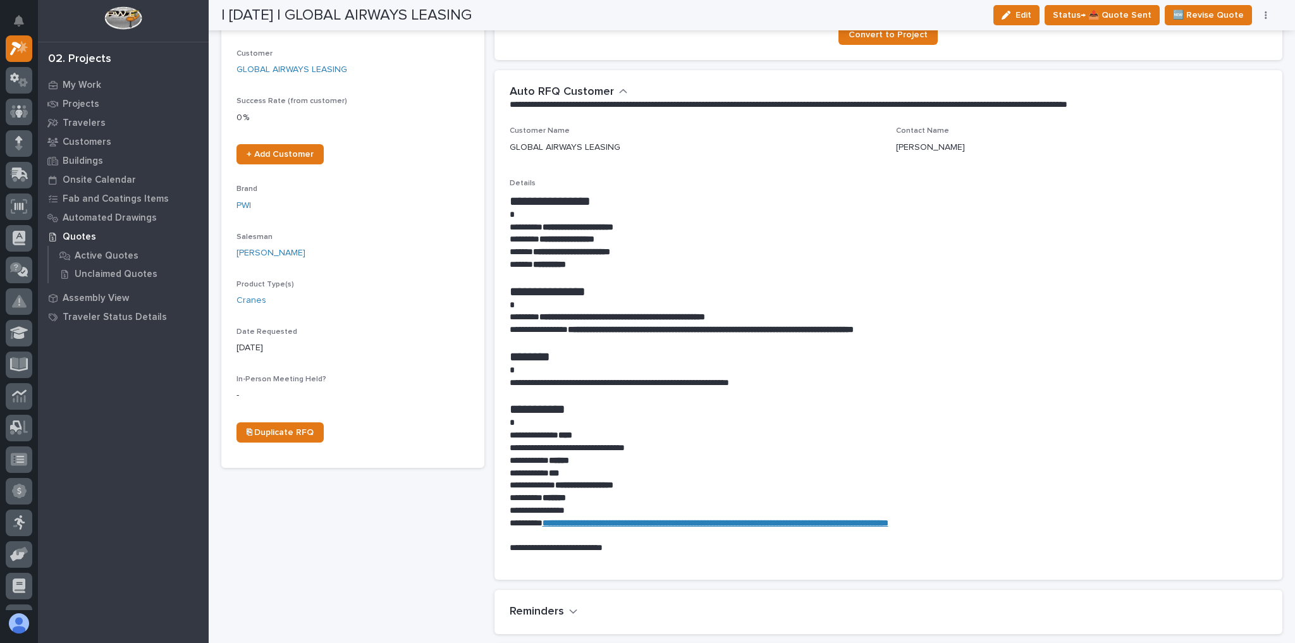
scroll to position [166, 0]
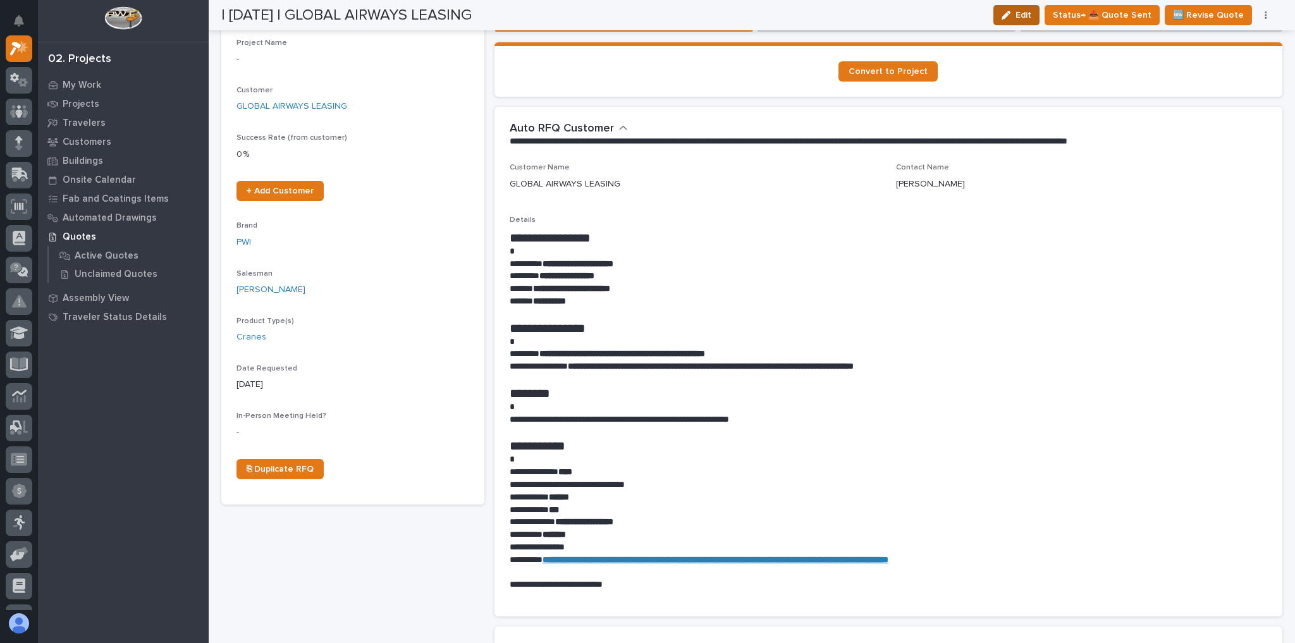
click at [1012, 25] on div "| [DATE] | GLOBAL AIRWAYS LEASING Edit Status→ 📤 Quote Sent 🆕 Revise Quote 📝 Ed…" at bounding box center [748, 15] width 1054 height 30
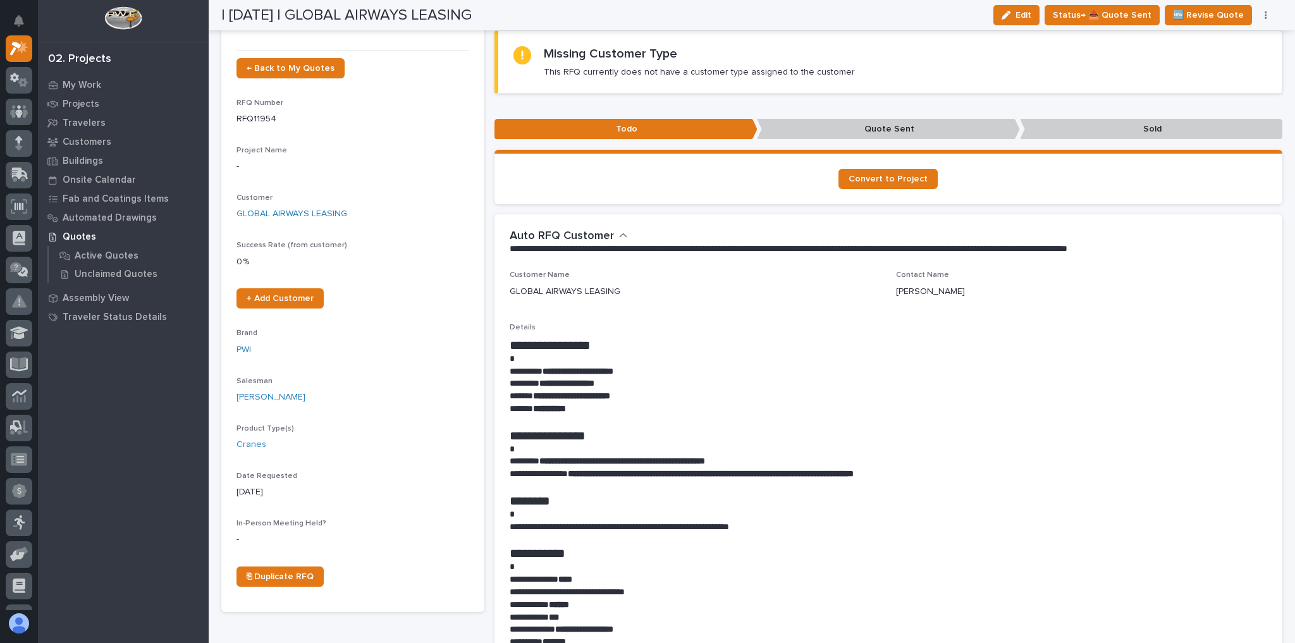
scroll to position [0, 0]
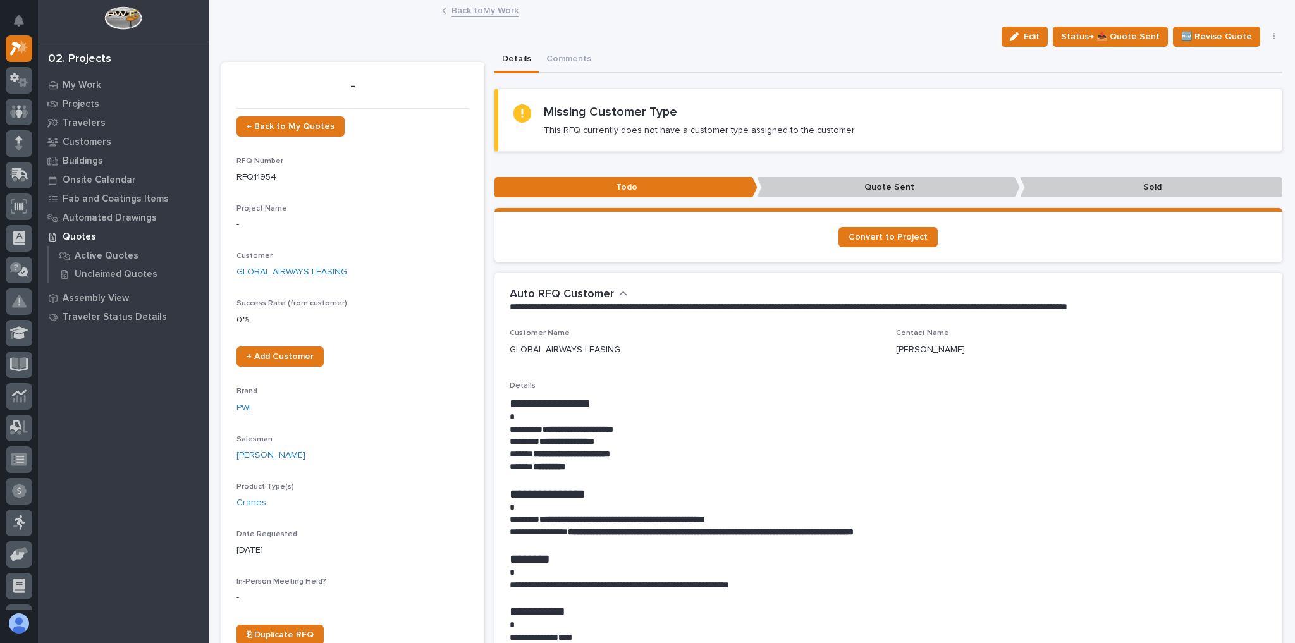
click at [292, 232] on div "Project Name -" at bounding box center [353, 222] width 233 height 37
click at [1015, 37] on icon "button" at bounding box center [1014, 36] width 9 height 9
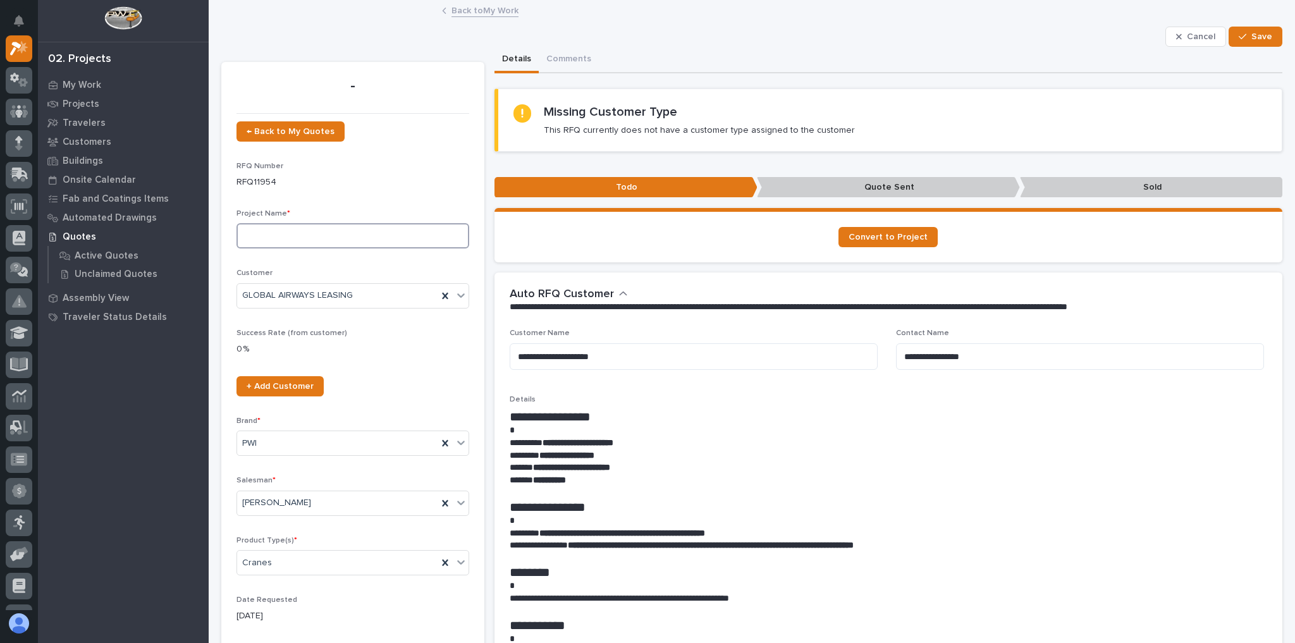
drag, startPoint x: 266, startPoint y: 237, endPoint x: 286, endPoint y: 256, distance: 28.6
click at [265, 237] on input at bounding box center [353, 235] width 233 height 25
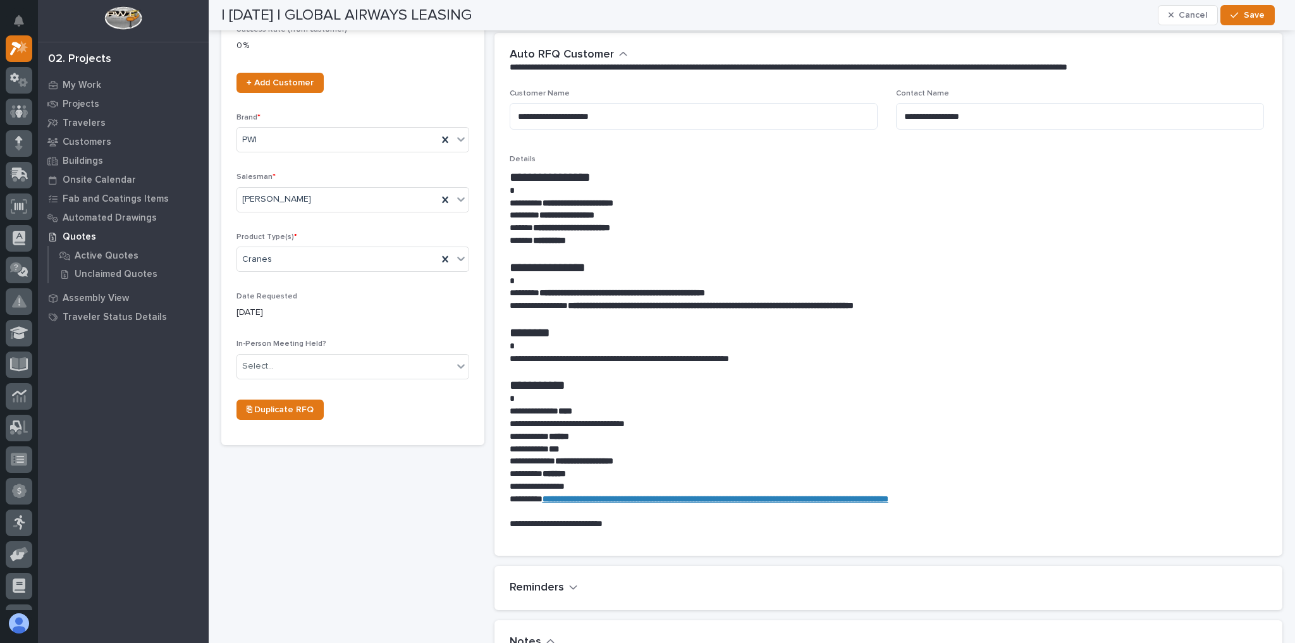
scroll to position [506, 0]
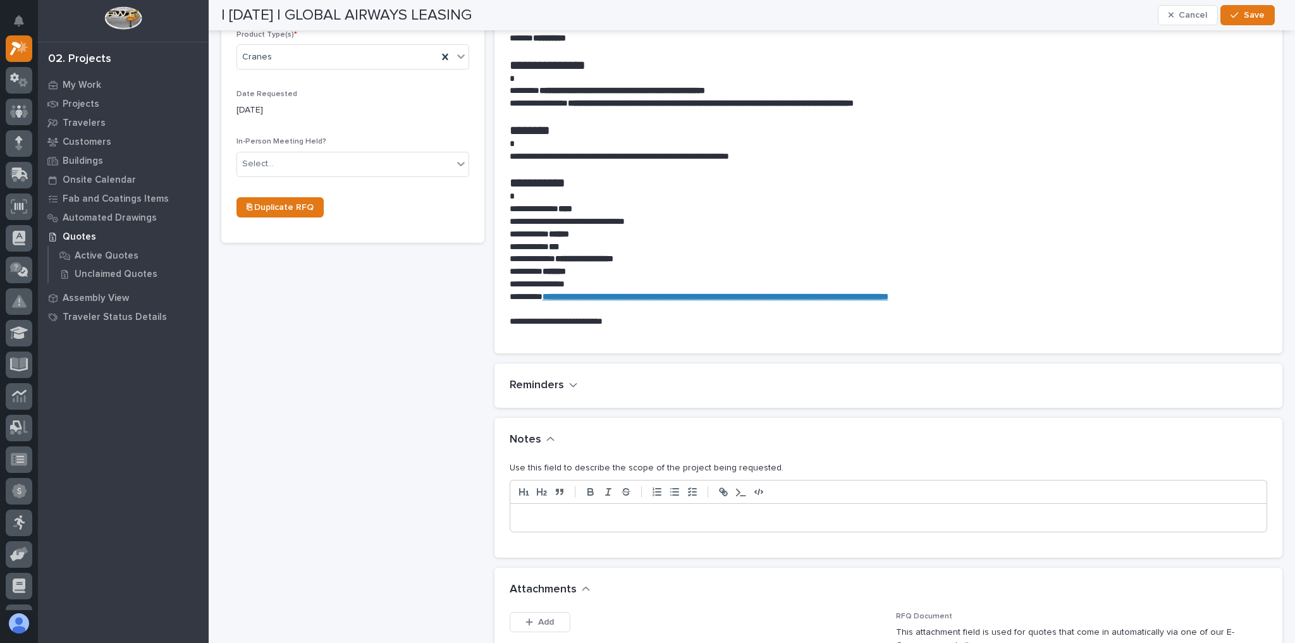
type input "Crane Quote"
click at [569, 516] on p at bounding box center [889, 518] width 738 height 13
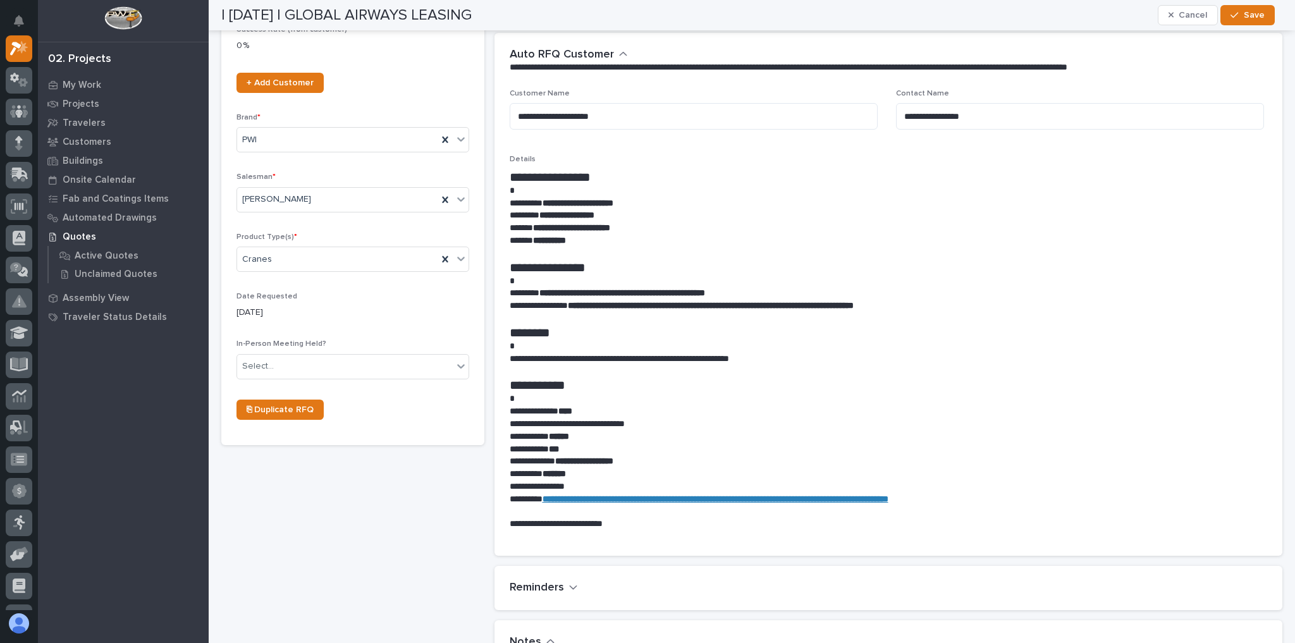
scroll to position [384, 0]
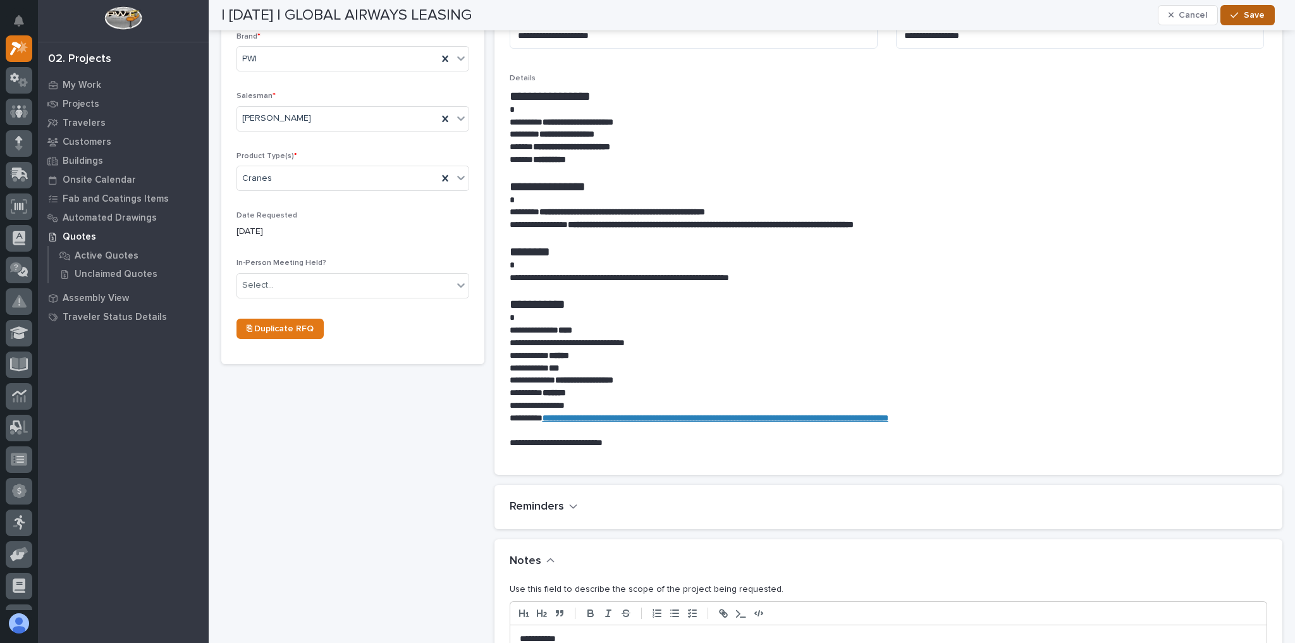
click at [1255, 19] on span "Save" at bounding box center [1254, 14] width 21 height 11
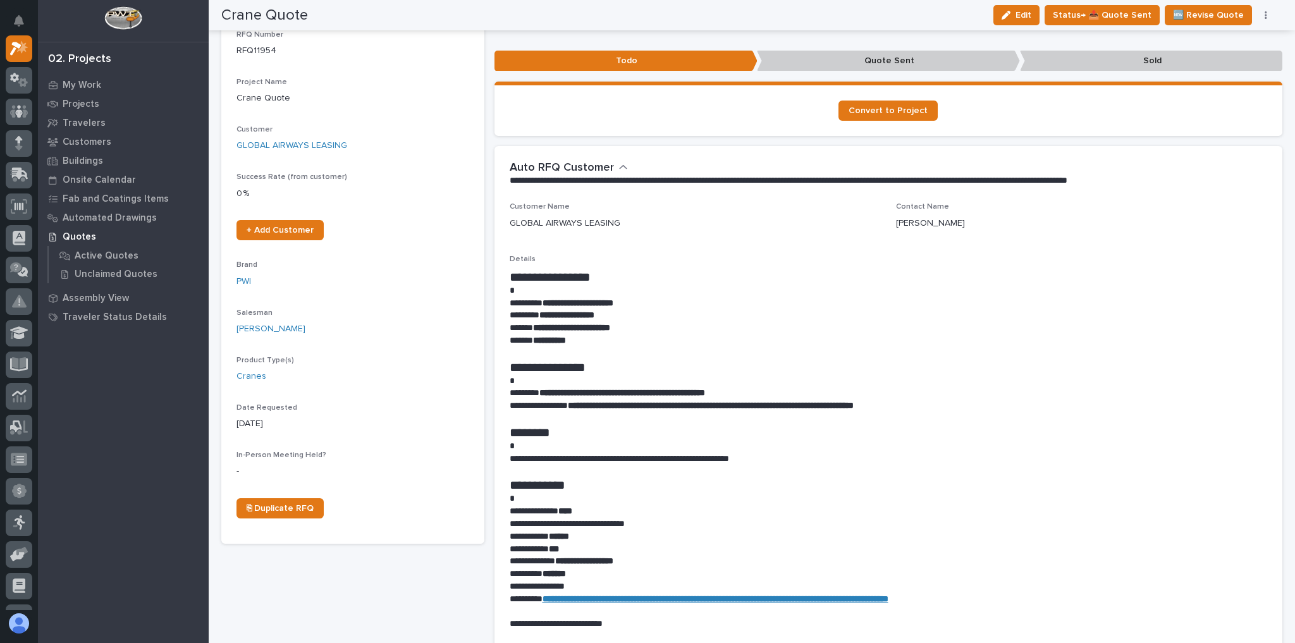
scroll to position [0, 0]
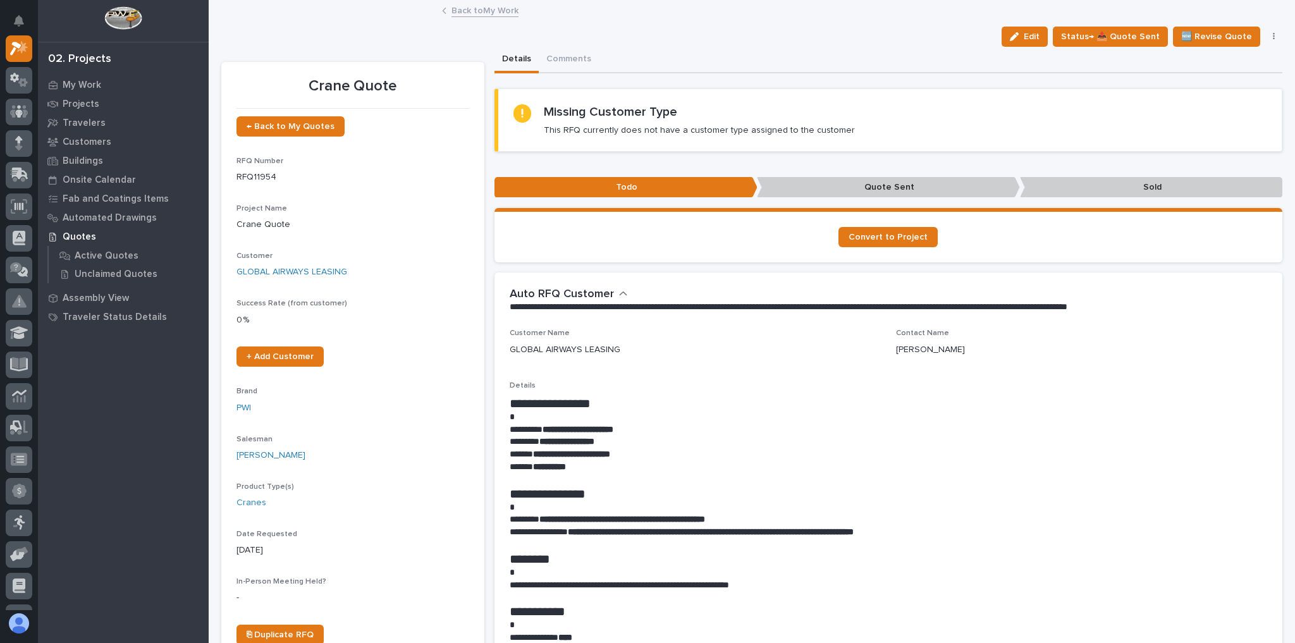
click at [486, 8] on link "Back to My Work" at bounding box center [485, 10] width 67 height 15
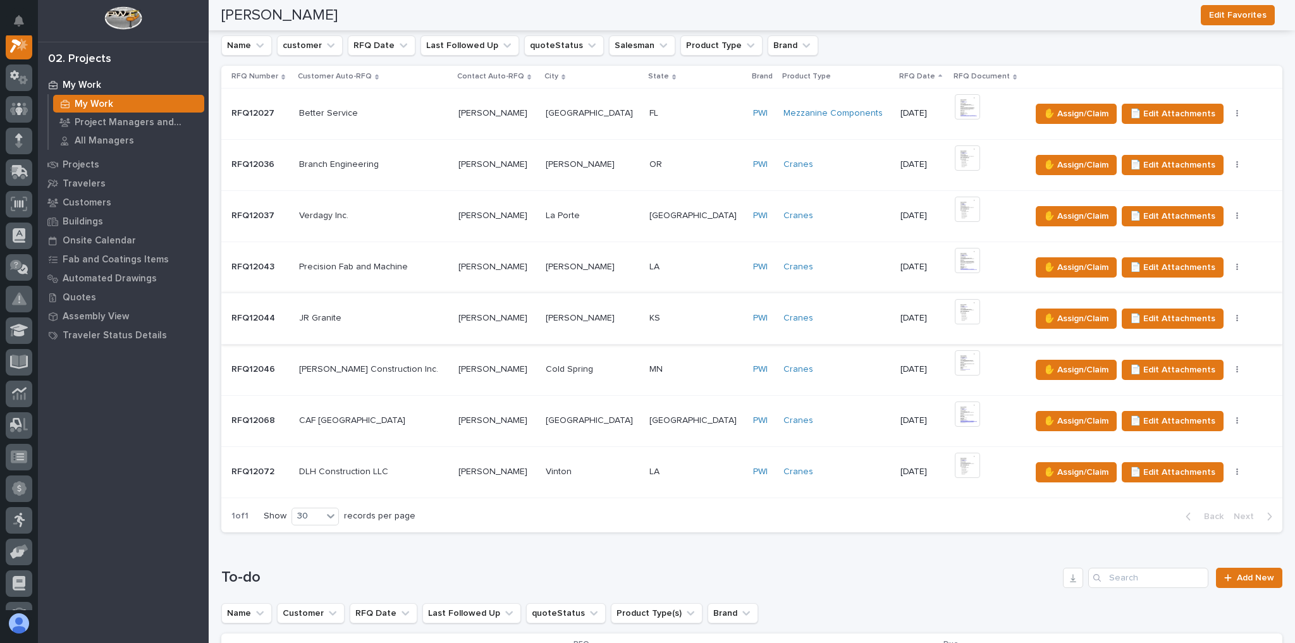
scroll to position [253, 0]
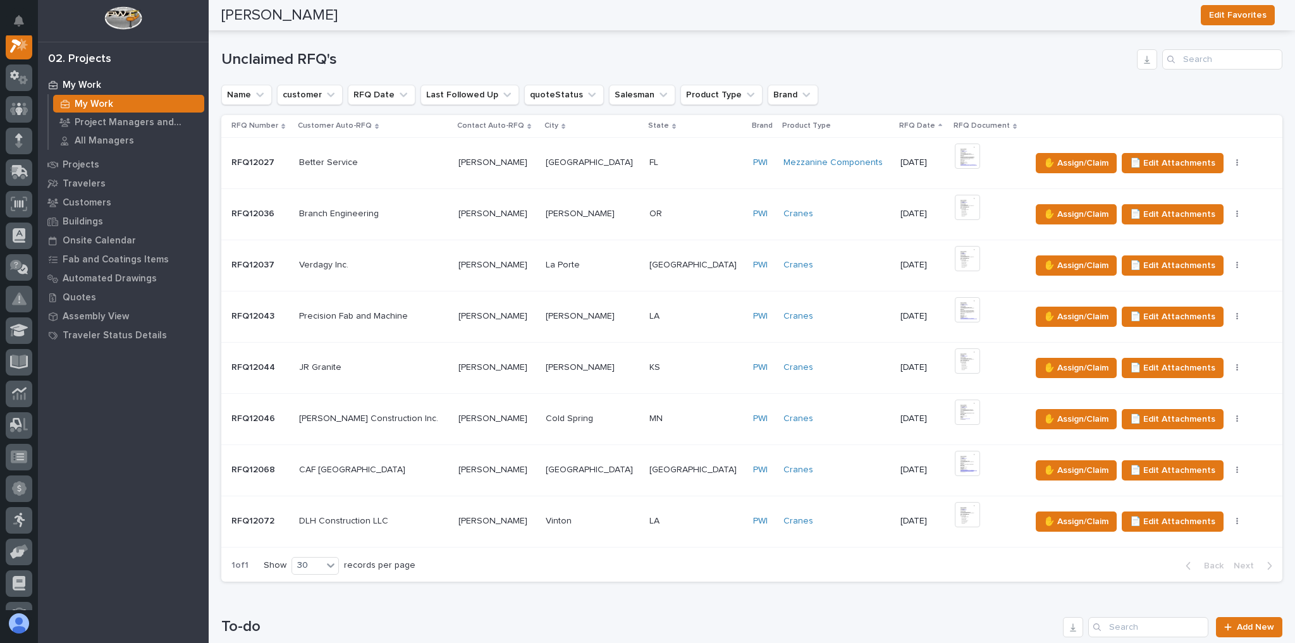
click at [517, 219] on div "[PERSON_NAME] [PERSON_NAME]" at bounding box center [496, 214] width 77 height 21
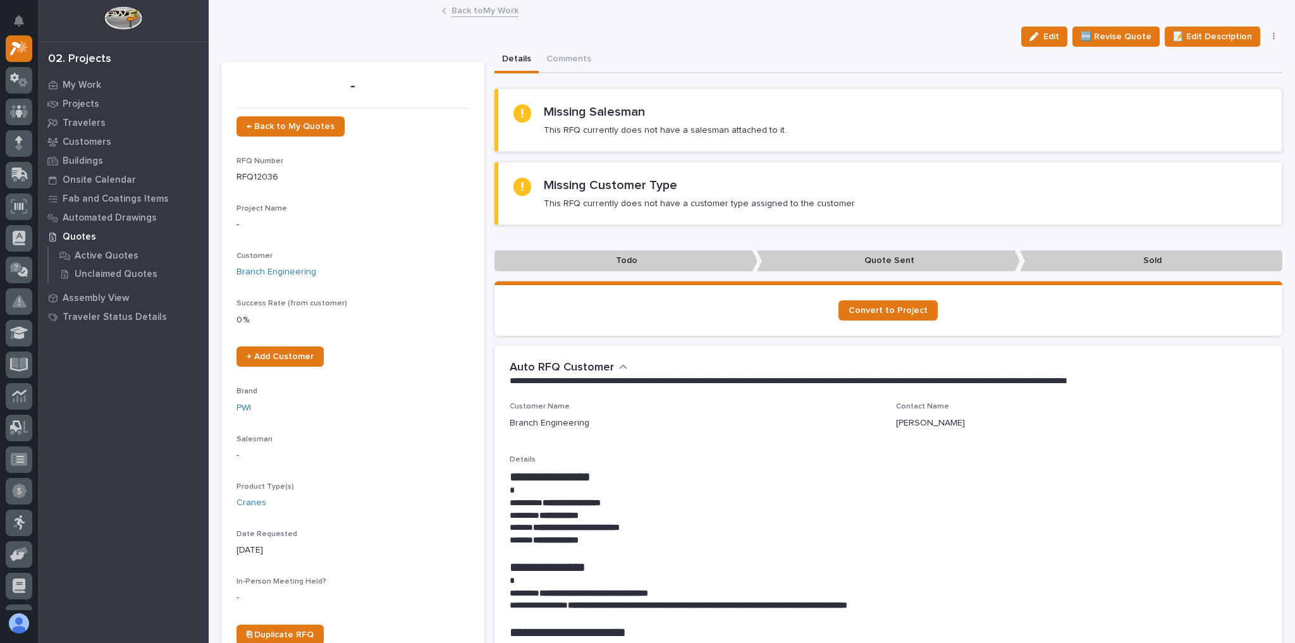
click at [489, 5] on link "Back to My Work" at bounding box center [485, 10] width 67 height 15
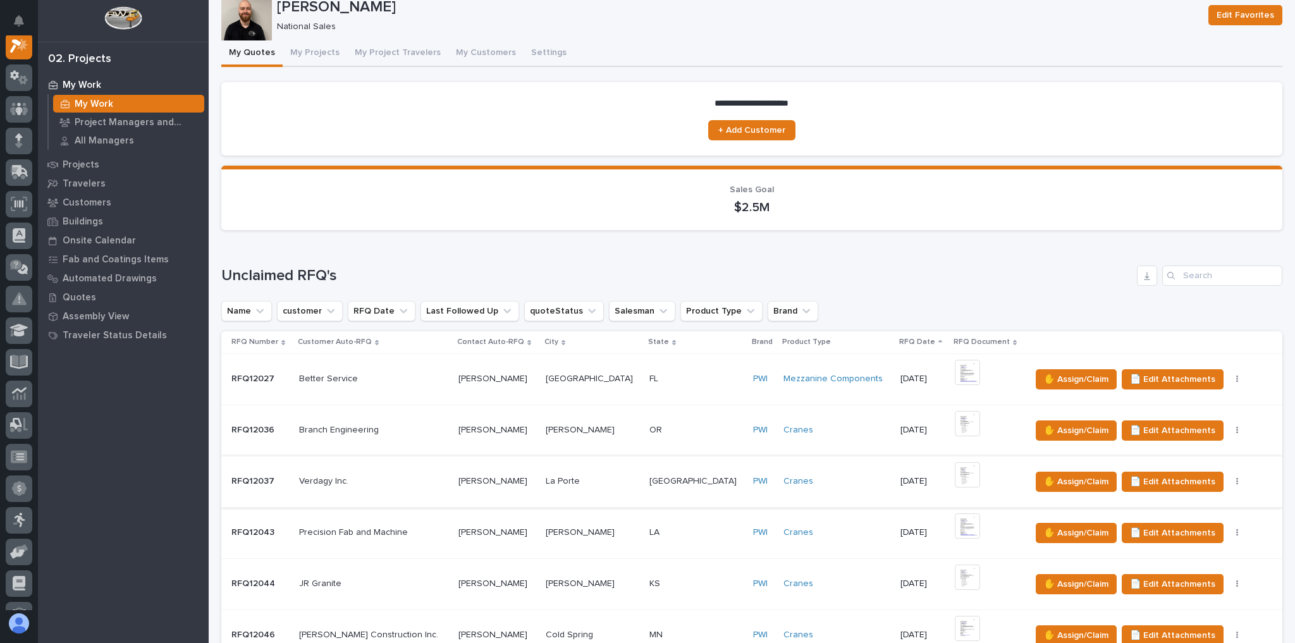
scroll to position [51, 0]
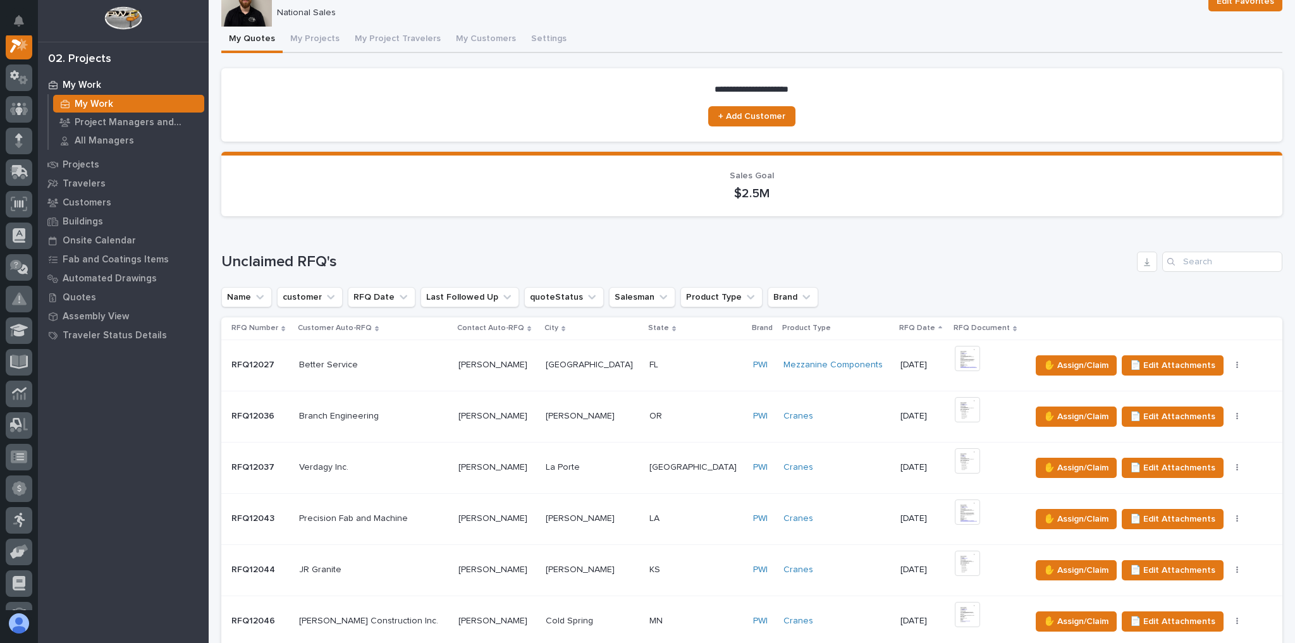
click at [380, 462] on p at bounding box center [373, 467] width 149 height 11
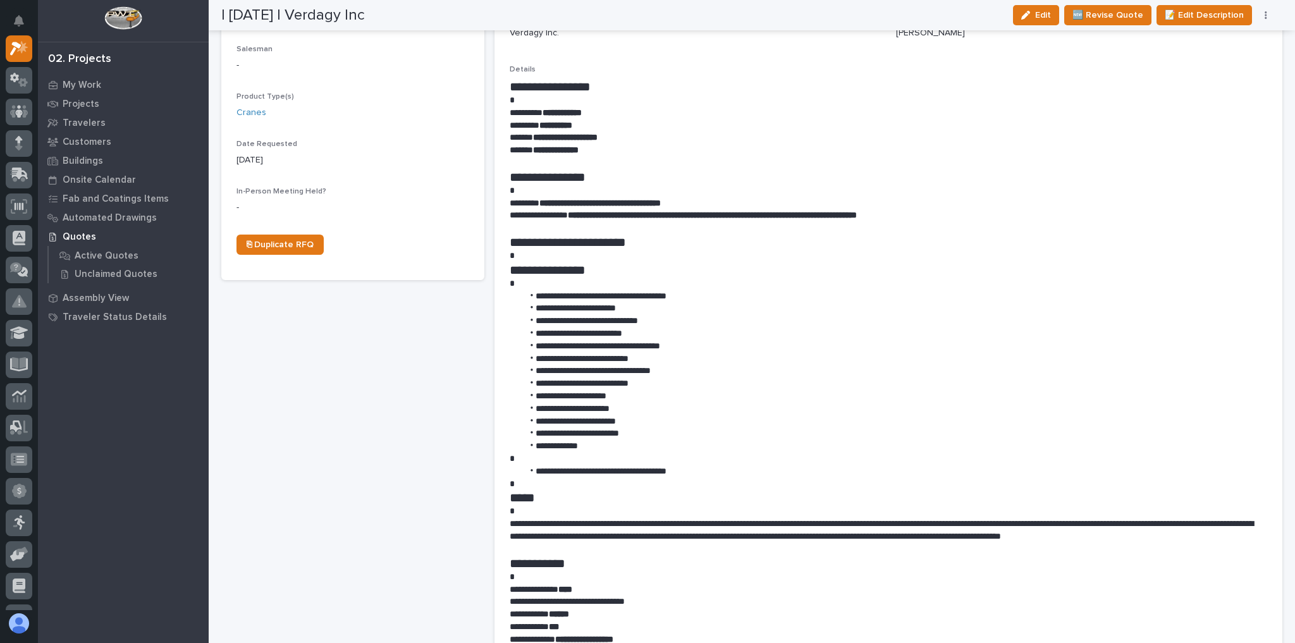
scroll to position [405, 0]
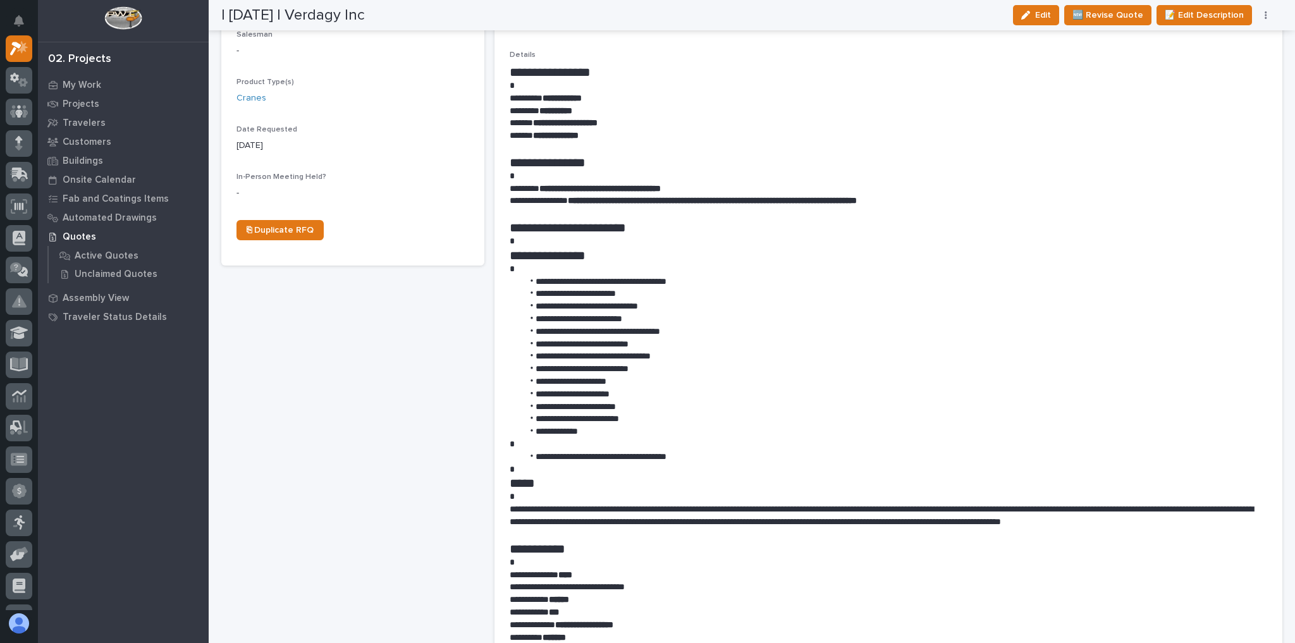
click at [1263, 15] on button "button" at bounding box center [1266, 15] width 18 height 9
click at [1224, 77] on span "✋ Assign/Claim" at bounding box center [1196, 80] width 65 height 15
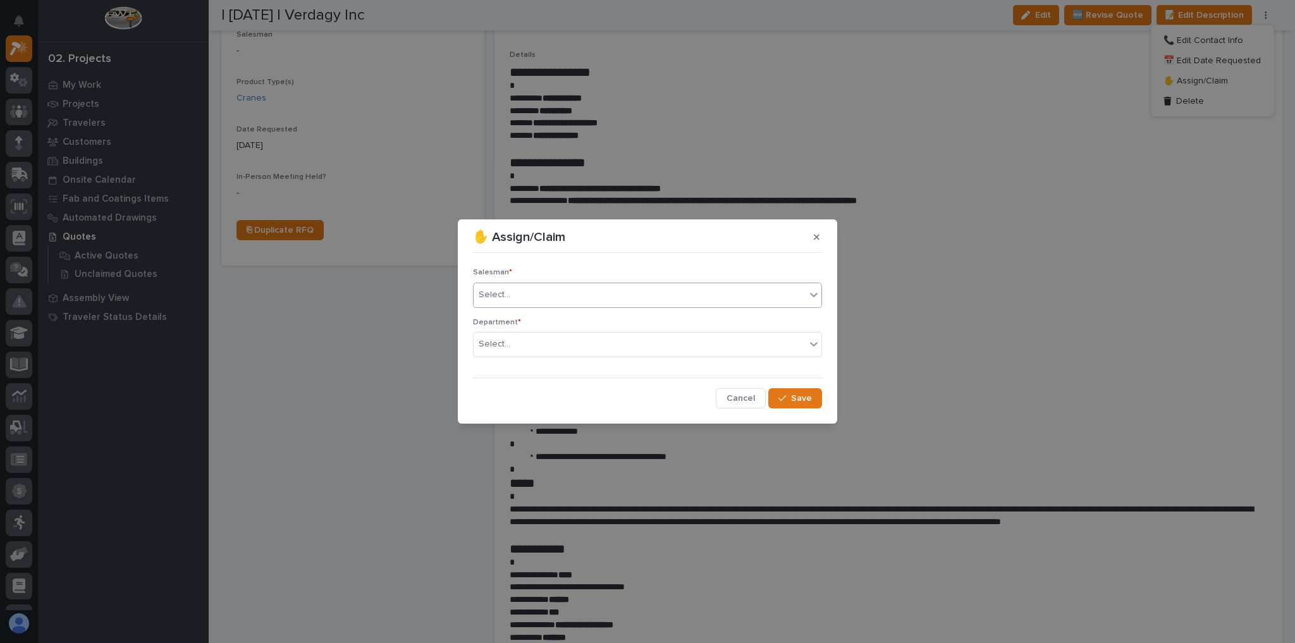
click at [600, 304] on div "Select..." at bounding box center [640, 295] width 332 height 21
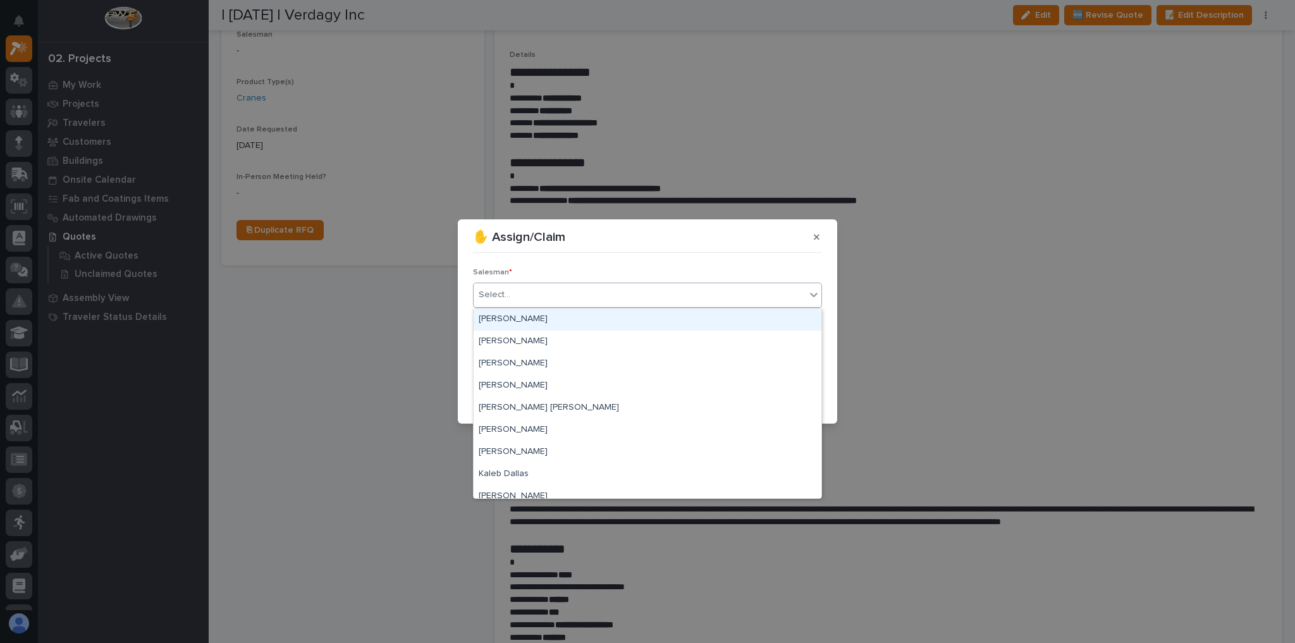
scroll to position [274, 0]
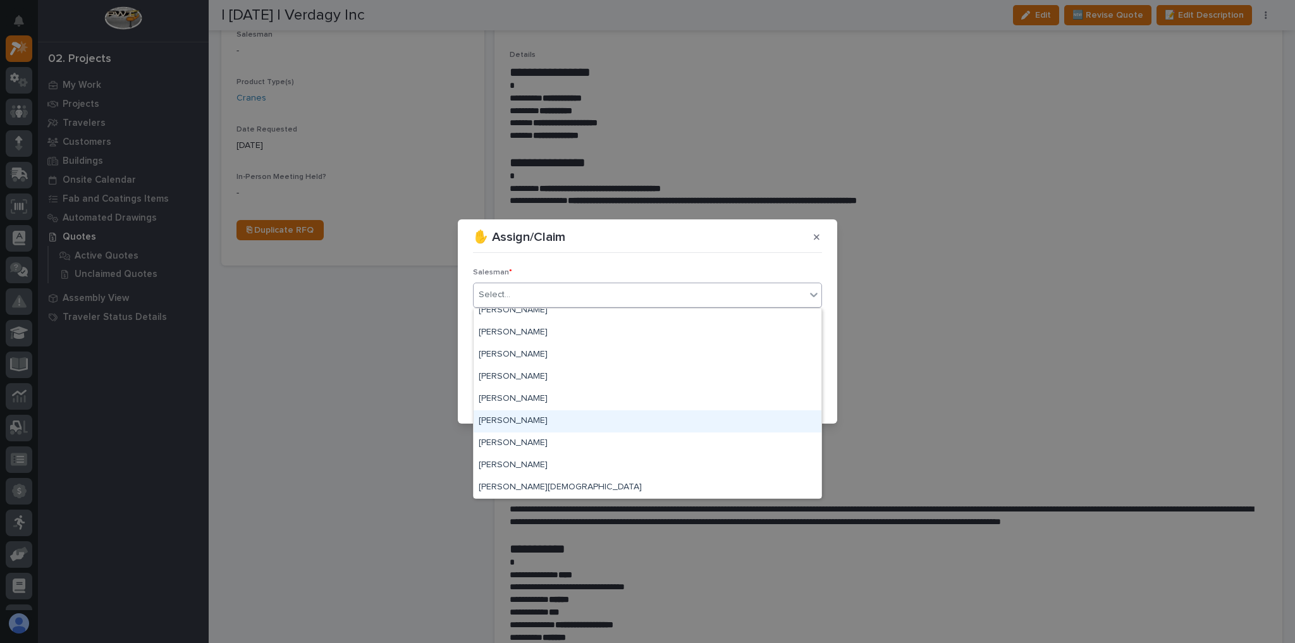
click at [522, 417] on div "[PERSON_NAME]" at bounding box center [648, 421] width 348 height 22
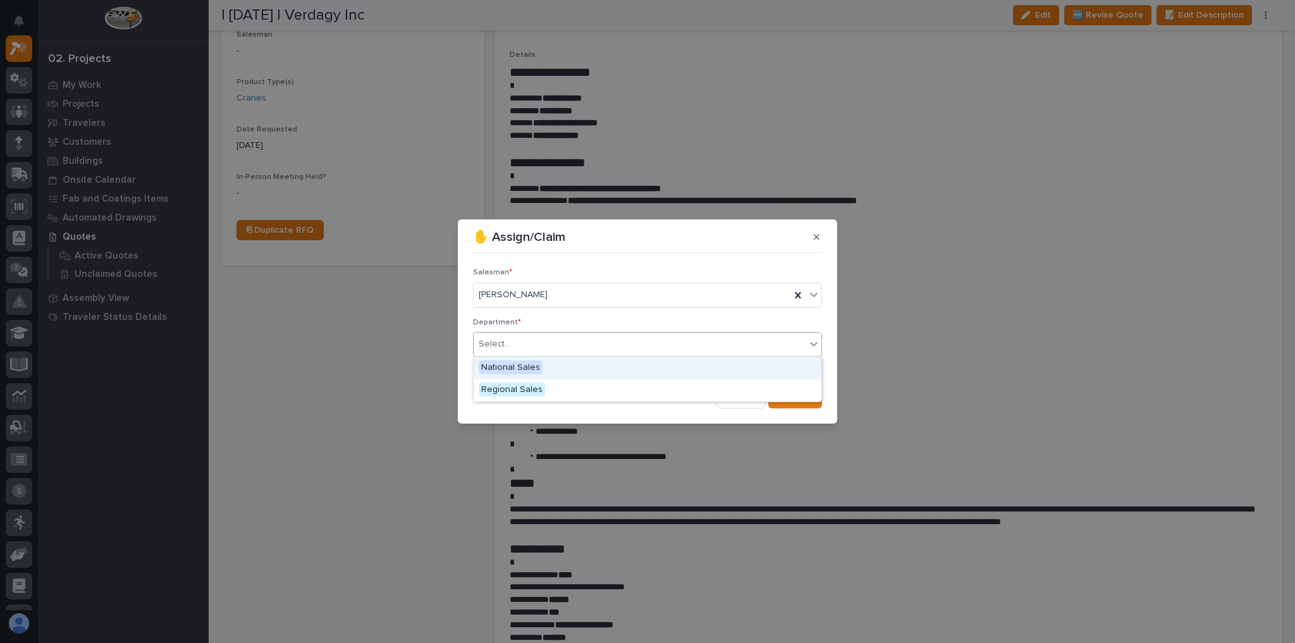
click at [534, 343] on div "Select..." at bounding box center [640, 344] width 332 height 21
click at [523, 372] on span "National Sales" at bounding box center [511, 367] width 64 height 14
click at [777, 394] on button "Save" at bounding box center [795, 398] width 54 height 20
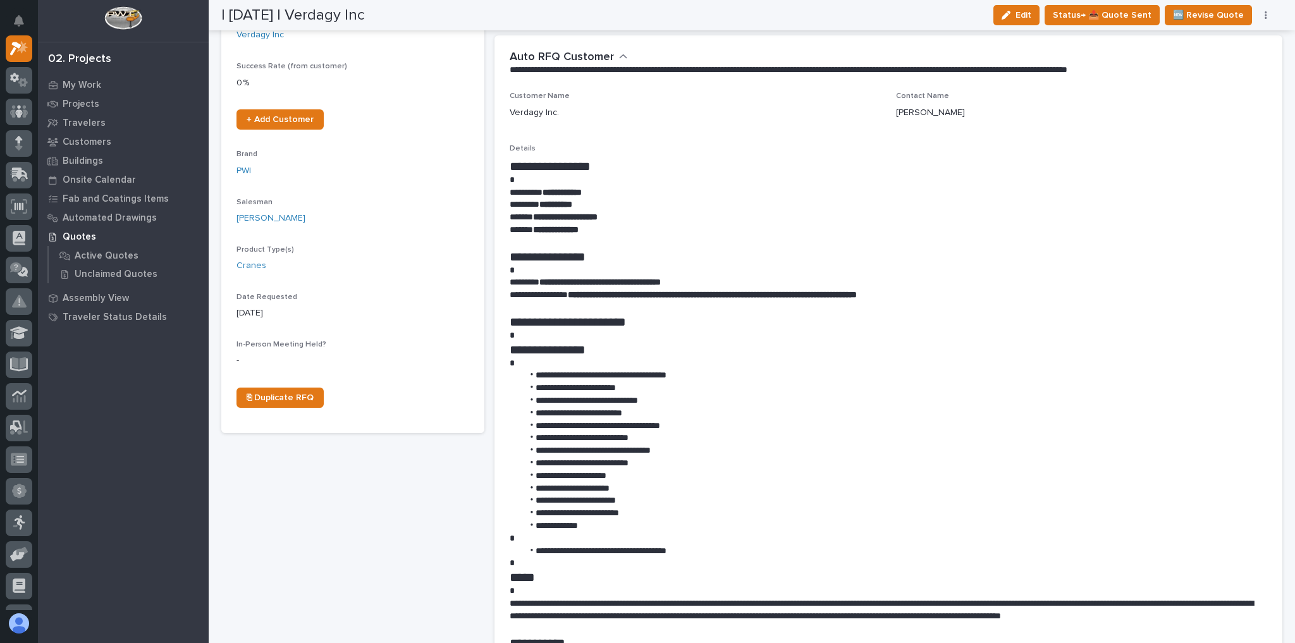
scroll to position [0, 0]
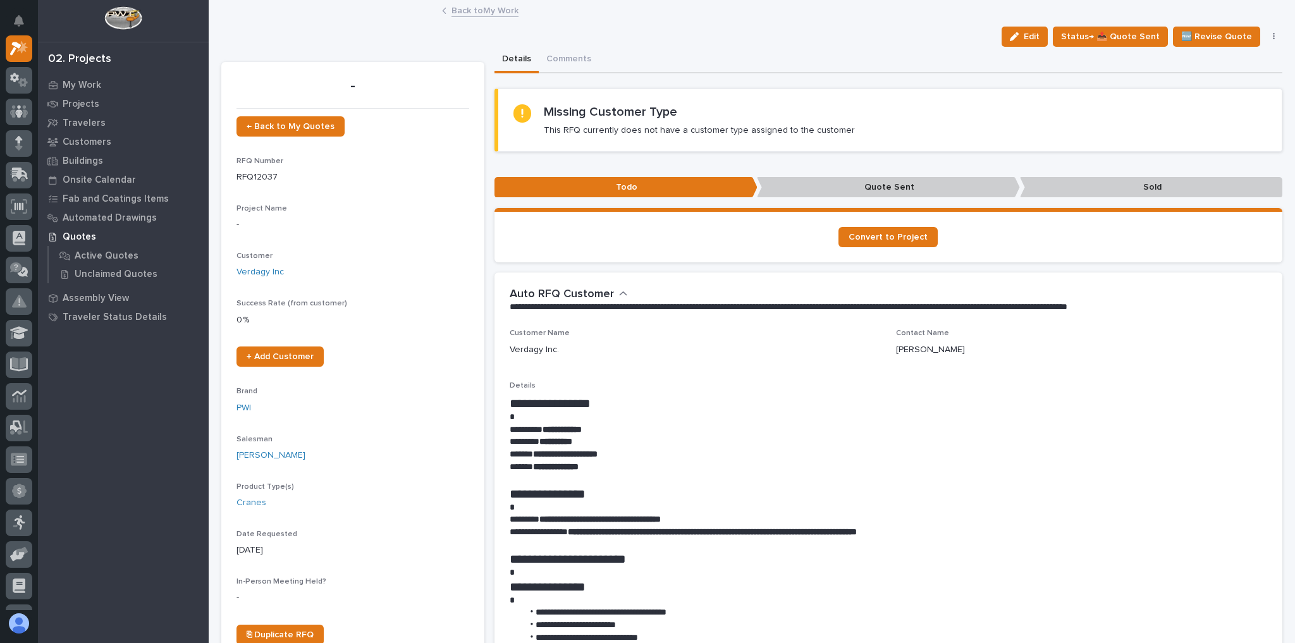
click at [481, 13] on link "Back to My Work" at bounding box center [485, 10] width 67 height 15
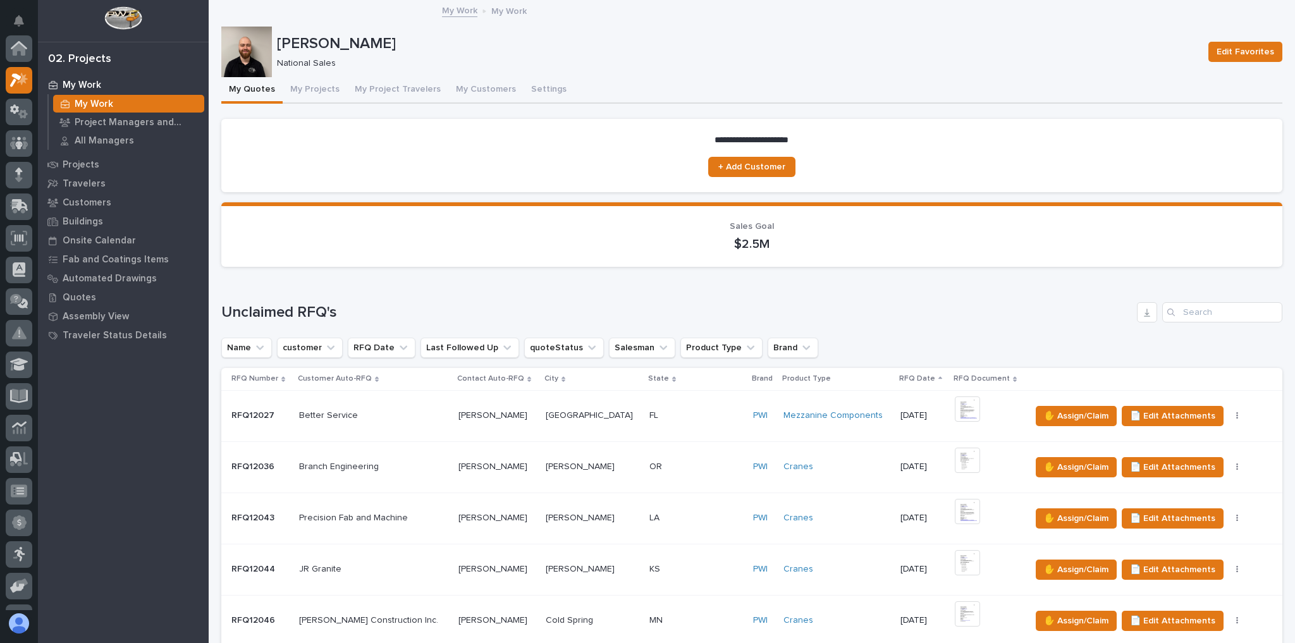
scroll to position [34, 0]
click at [515, 513] on p at bounding box center [496, 518] width 77 height 11
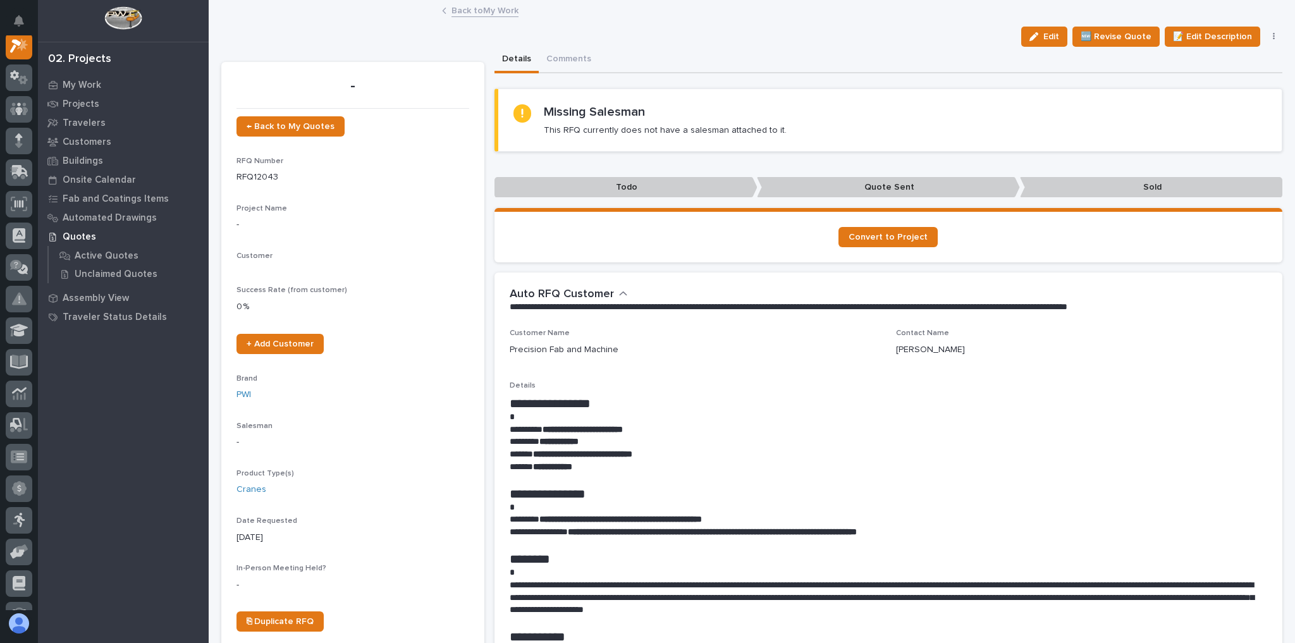
scroll to position [32, 0]
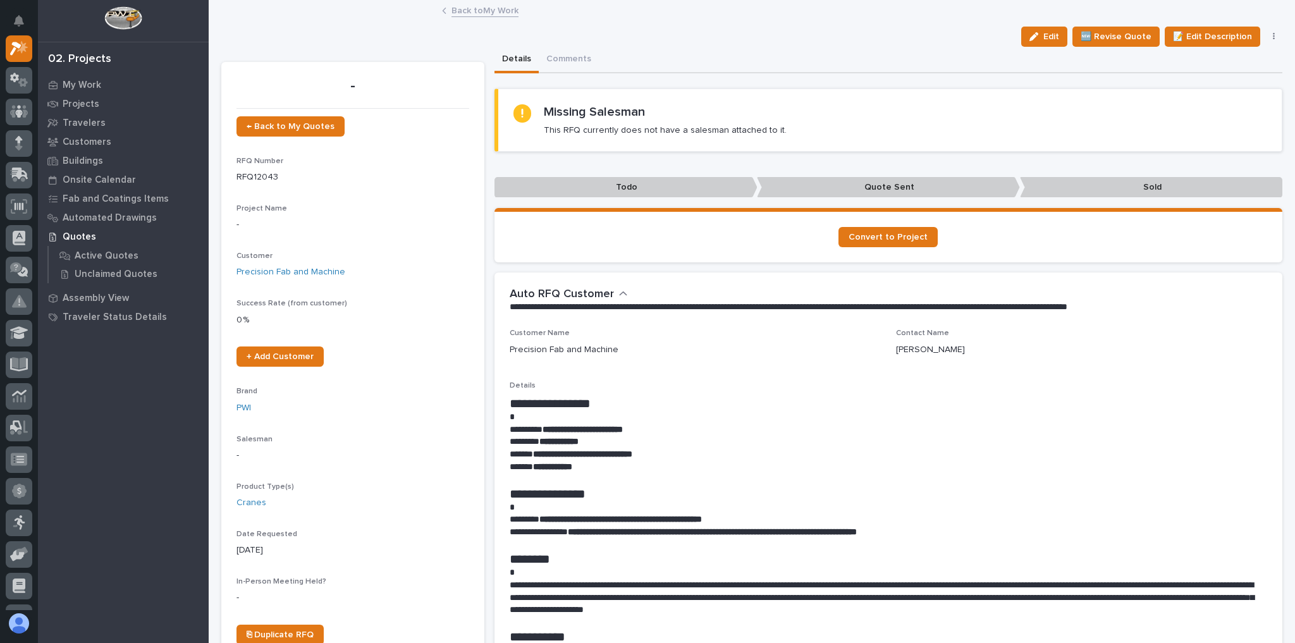
click at [486, 15] on link "Back to My Work" at bounding box center [485, 10] width 67 height 15
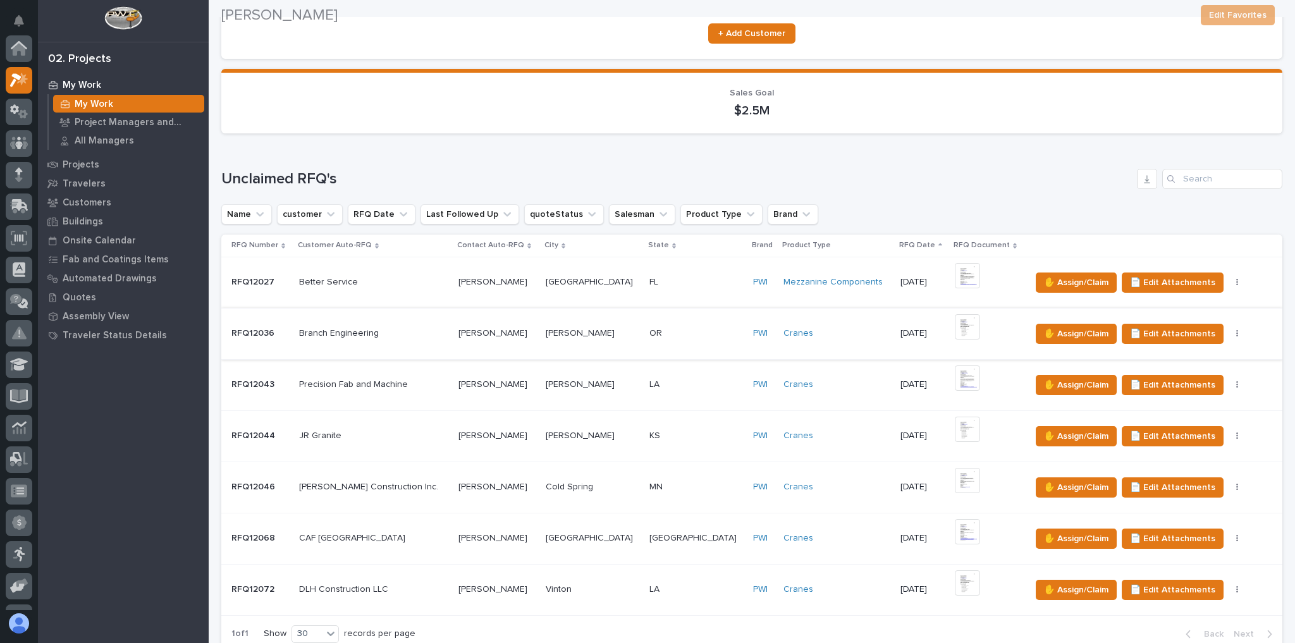
scroll to position [34, 0]
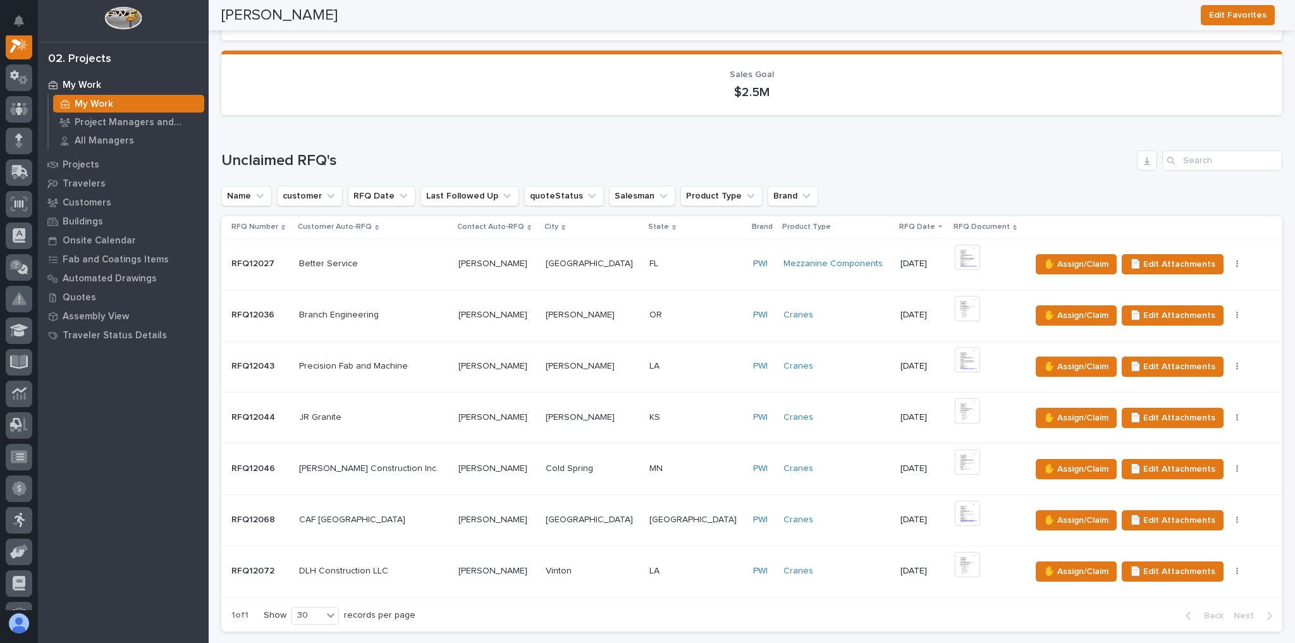
click at [365, 412] on p at bounding box center [373, 417] width 149 height 11
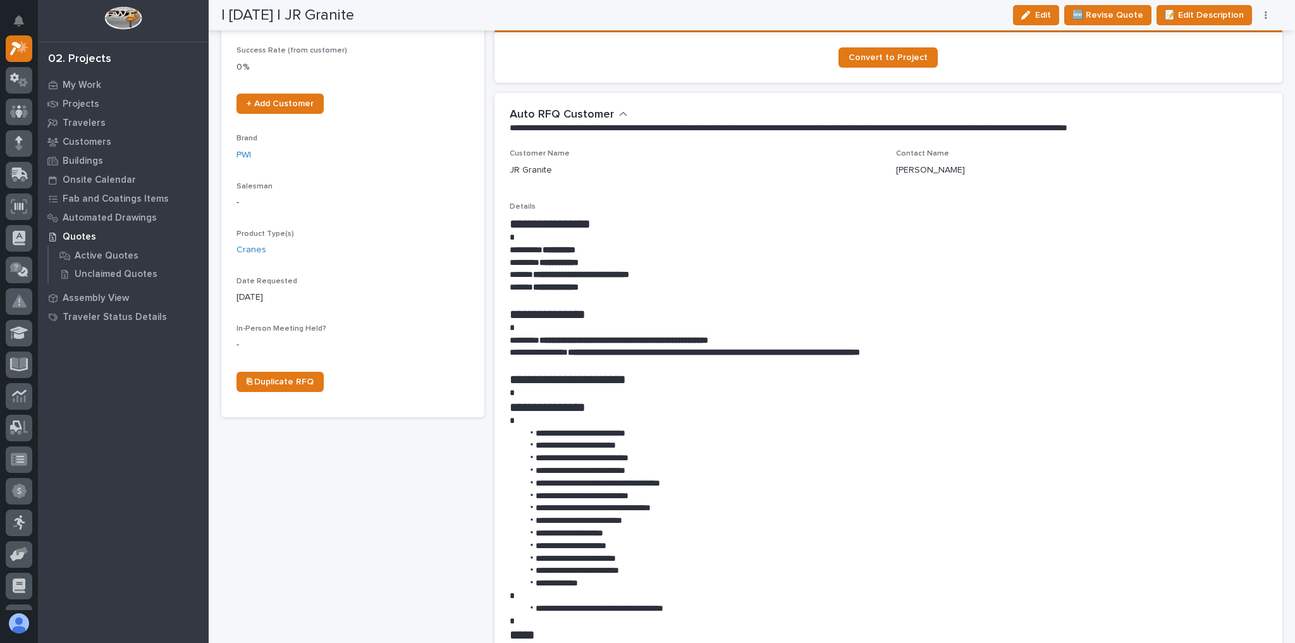
scroll to position [405, 0]
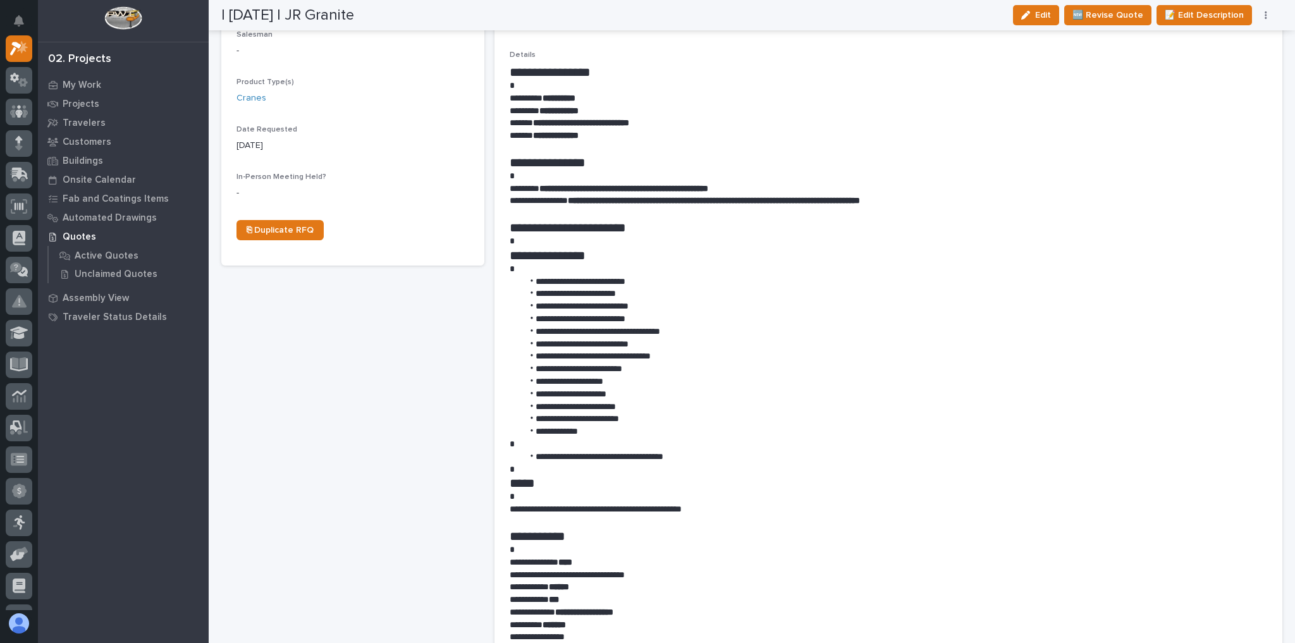
click at [1263, 14] on button "button" at bounding box center [1266, 15] width 18 height 9
click at [1203, 78] on span "✋ Assign/Claim" at bounding box center [1196, 80] width 65 height 15
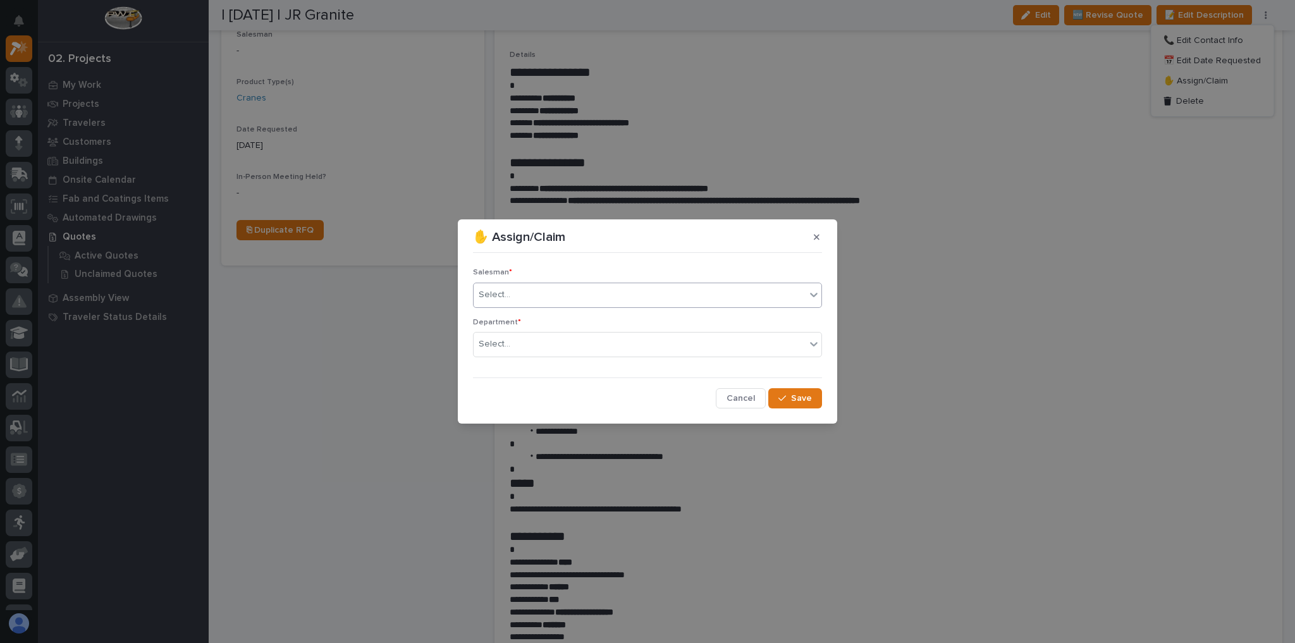
click at [627, 290] on div "Select..." at bounding box center [640, 295] width 332 height 21
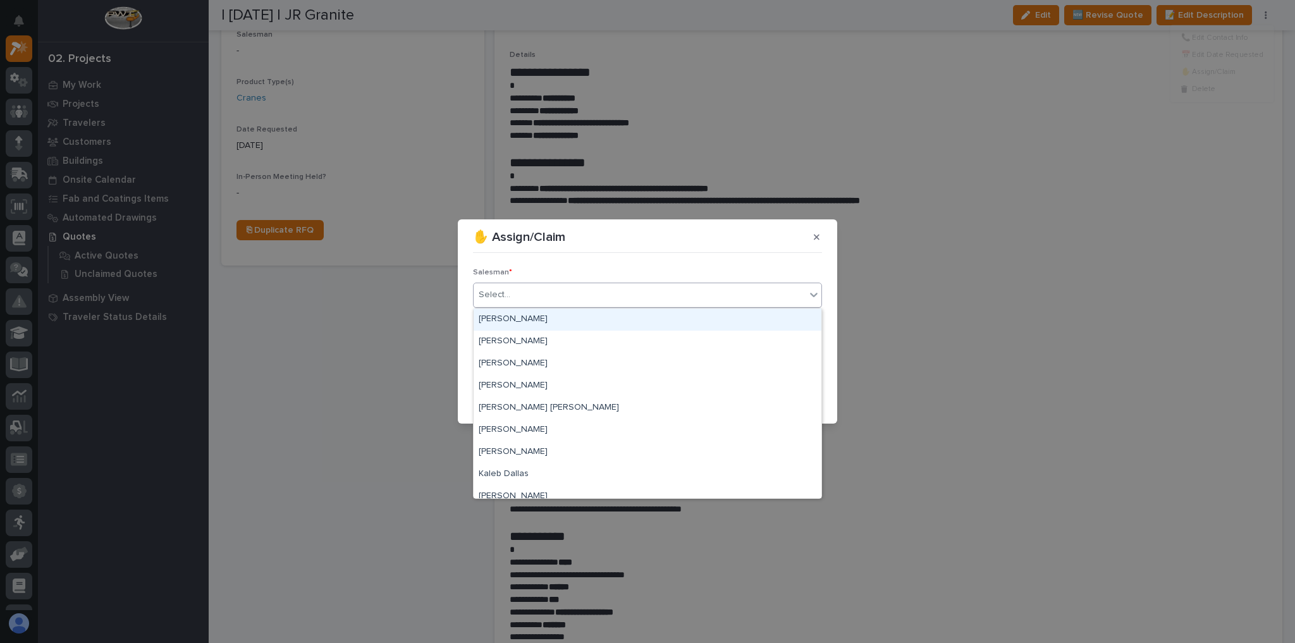
scroll to position [274, 0]
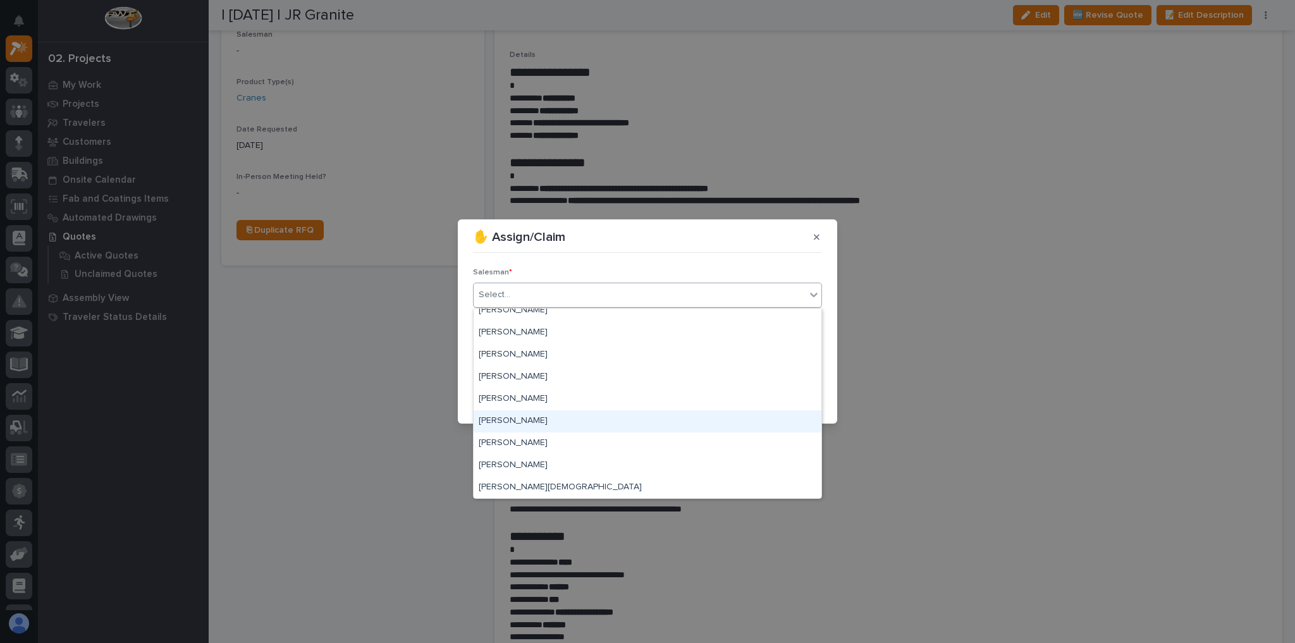
click at [533, 412] on div "[PERSON_NAME]" at bounding box center [648, 421] width 348 height 22
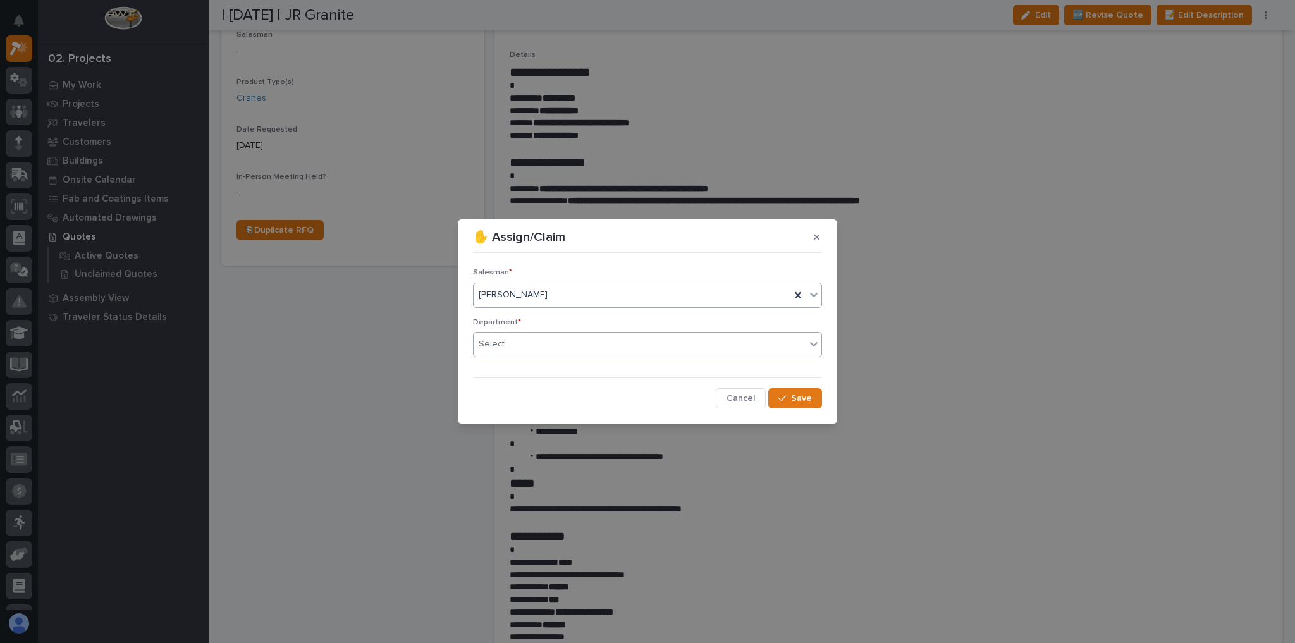
click at [541, 353] on div "Select..." at bounding box center [640, 344] width 332 height 21
click at [538, 369] on span "National Sales" at bounding box center [511, 367] width 64 height 14
click at [782, 393] on button "Save" at bounding box center [795, 398] width 54 height 20
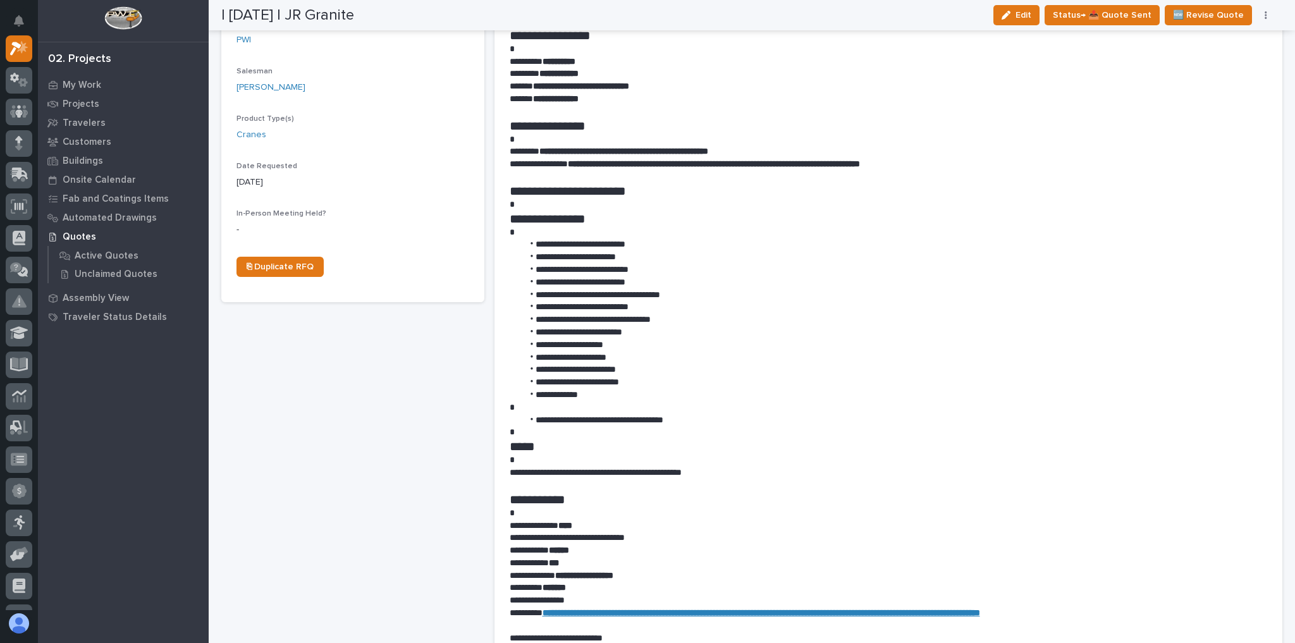
scroll to position [0, 0]
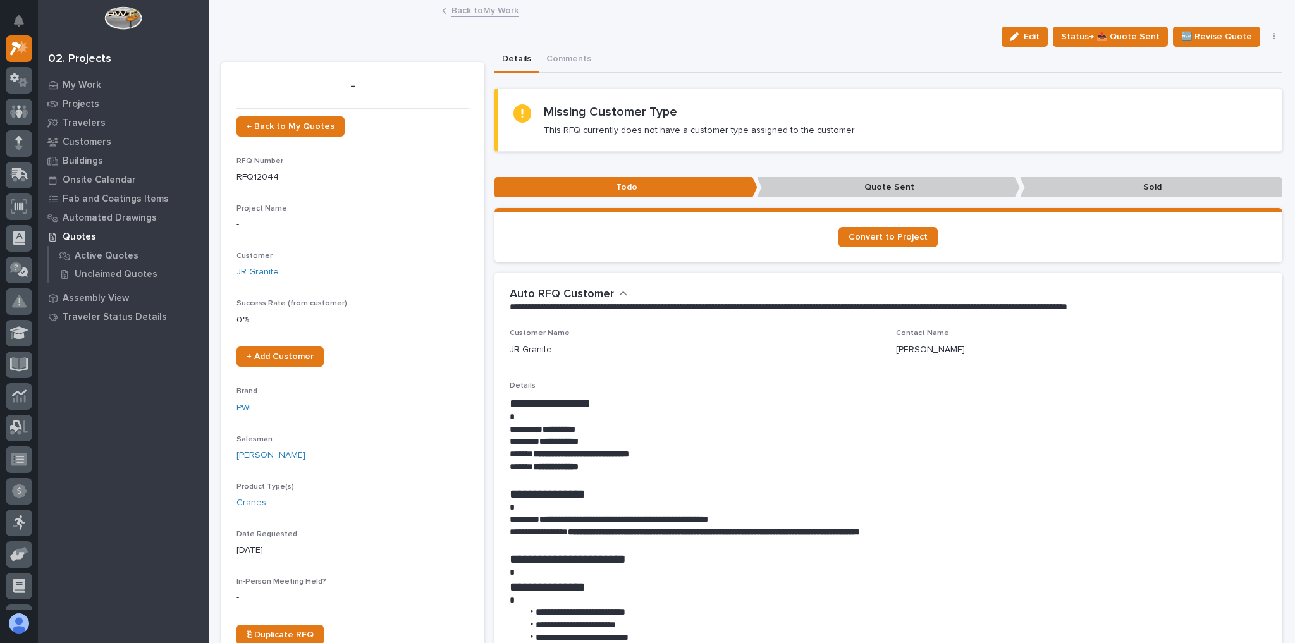
click at [466, 9] on link "Back to My Work" at bounding box center [485, 10] width 67 height 15
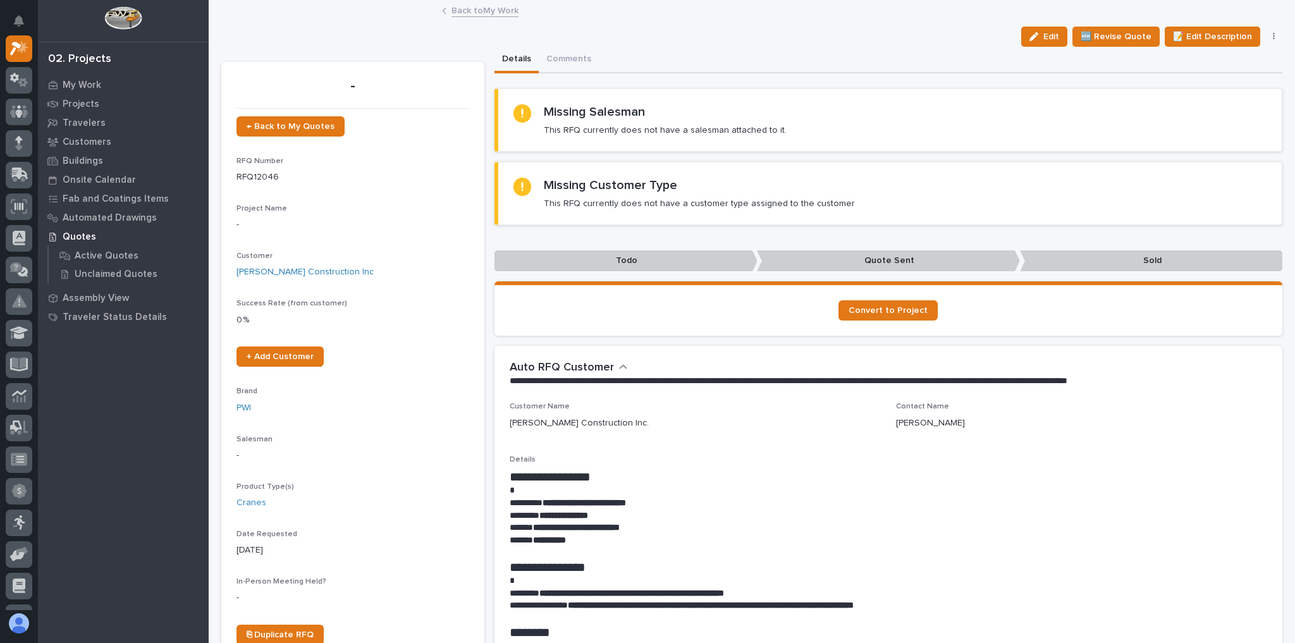
click at [475, 11] on link "Back to My Work" at bounding box center [485, 10] width 67 height 15
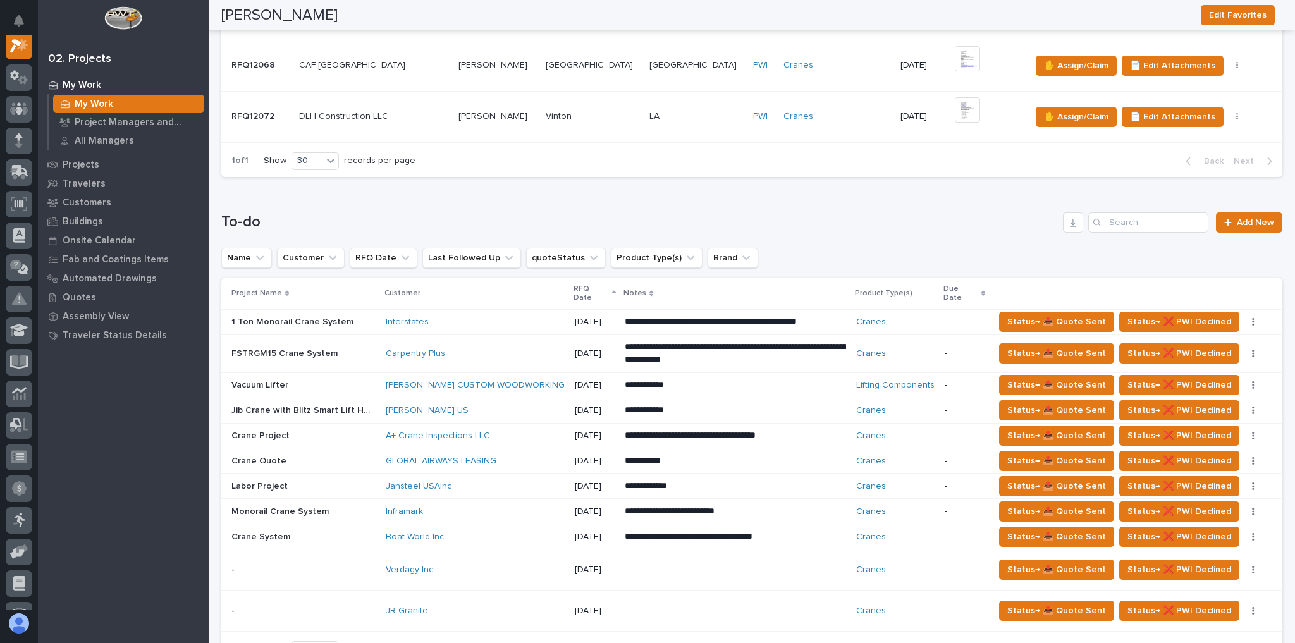
scroll to position [556, 0]
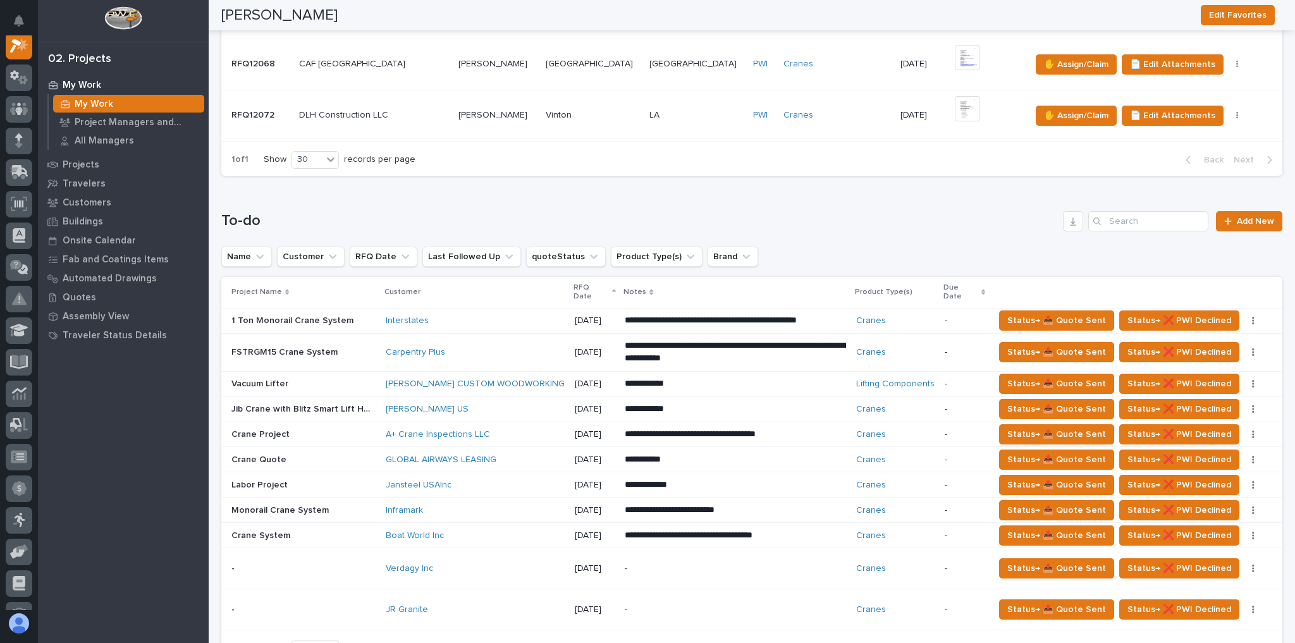
click at [410, 114] on p at bounding box center [373, 115] width 149 height 11
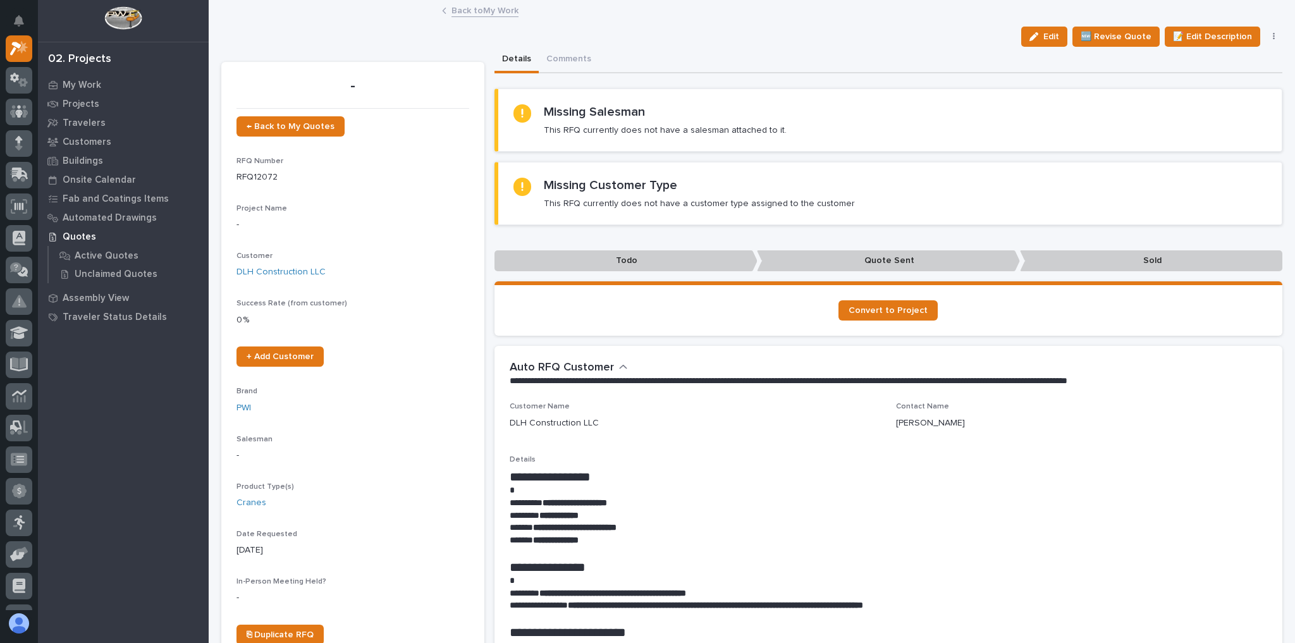
click at [486, 14] on link "Back to My Work" at bounding box center [485, 10] width 67 height 15
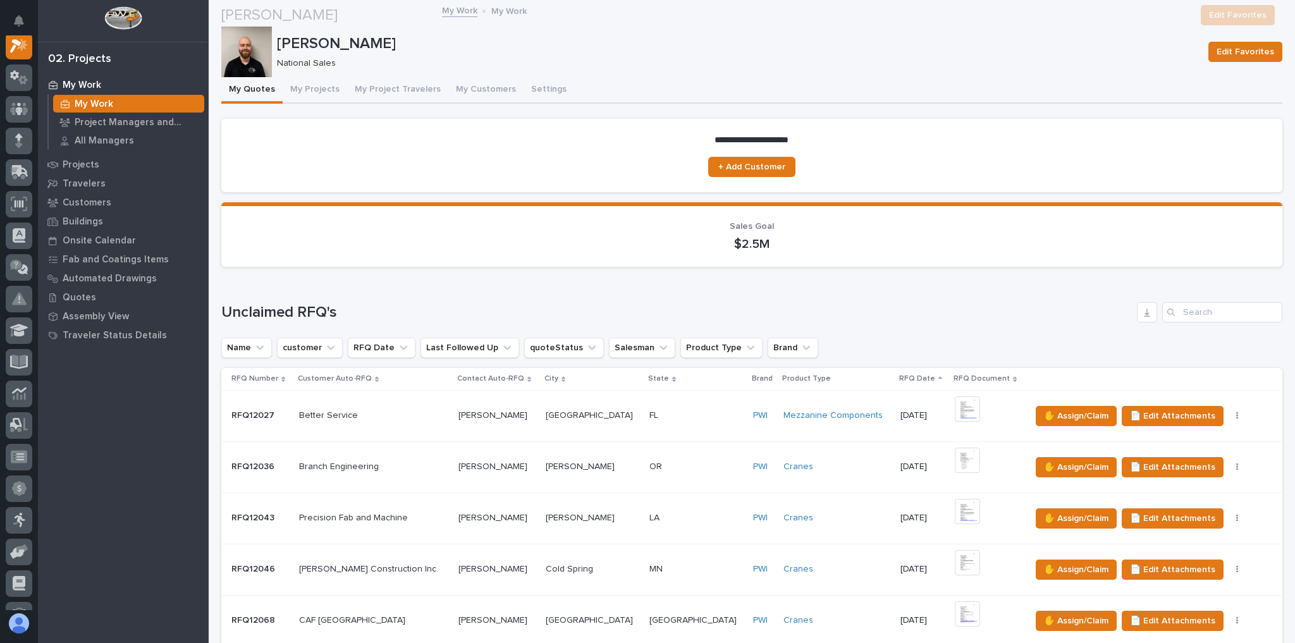
scroll to position [202, 0]
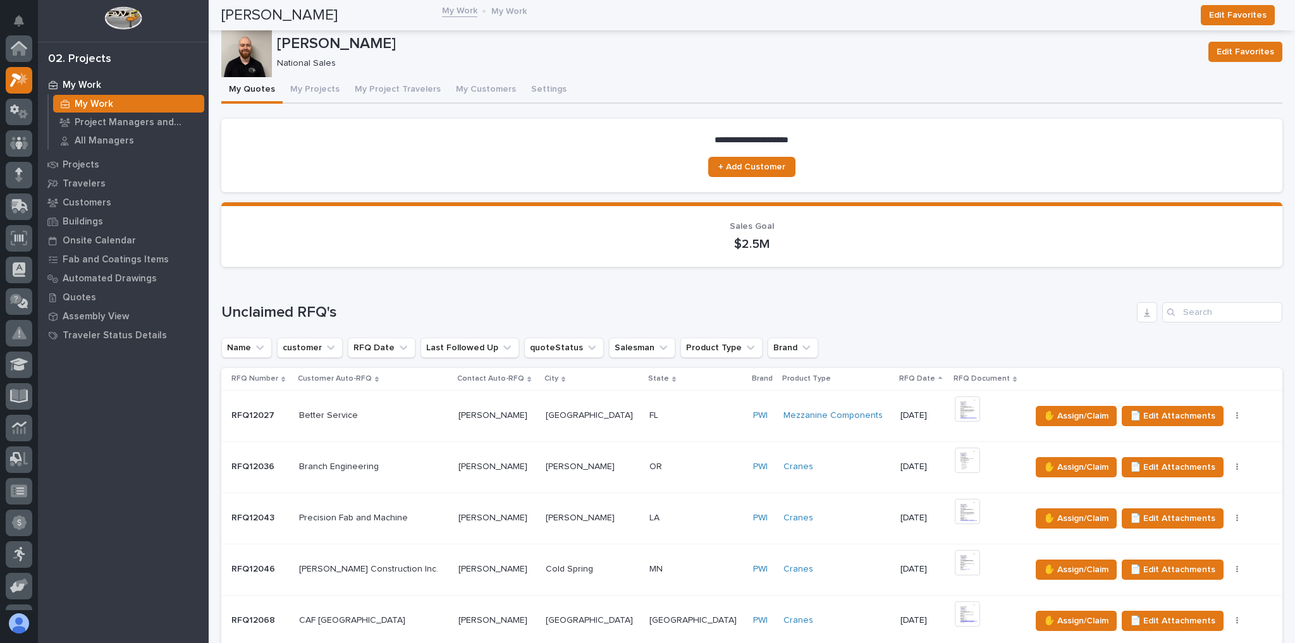
scroll to position [34, 0]
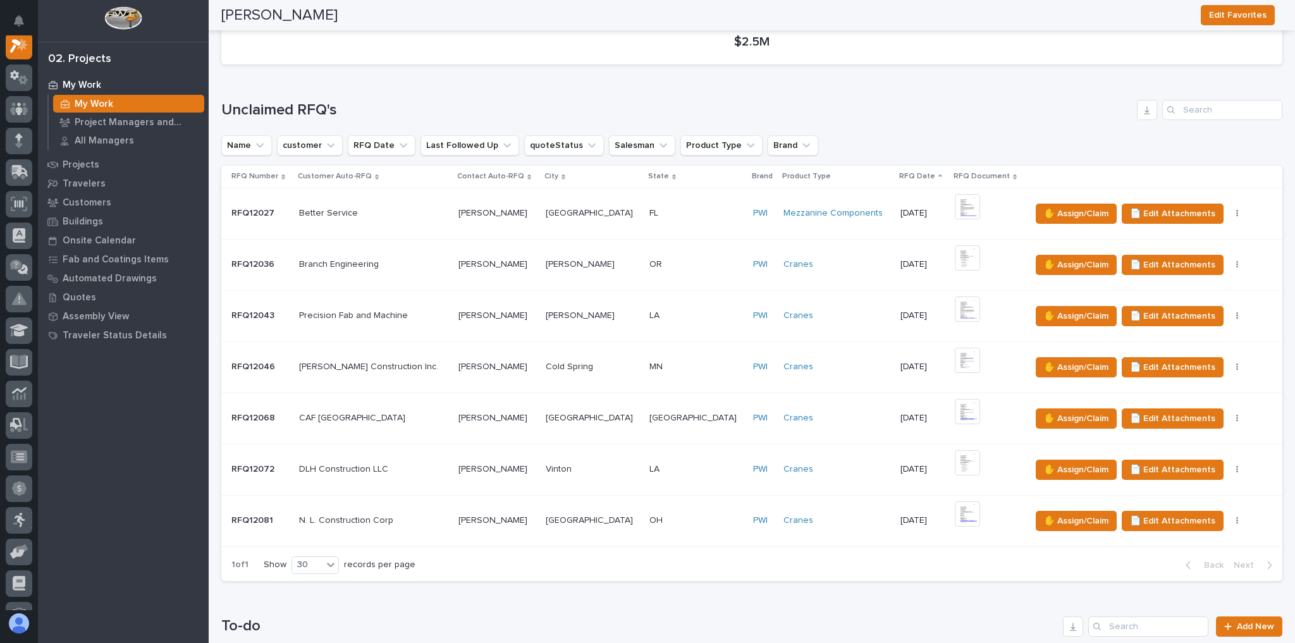
click at [419, 512] on div "N. L. Construction Corp N. L. Construction Corp" at bounding box center [373, 520] width 149 height 21
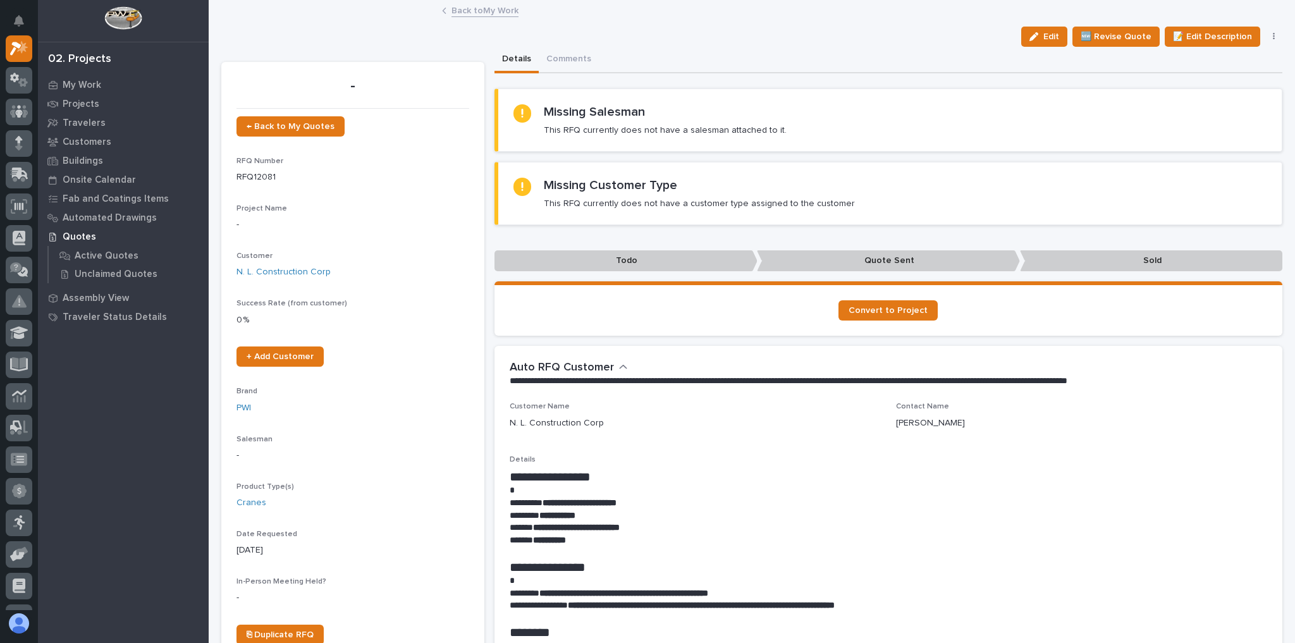
click at [467, 11] on link "Back to My Work" at bounding box center [485, 10] width 67 height 15
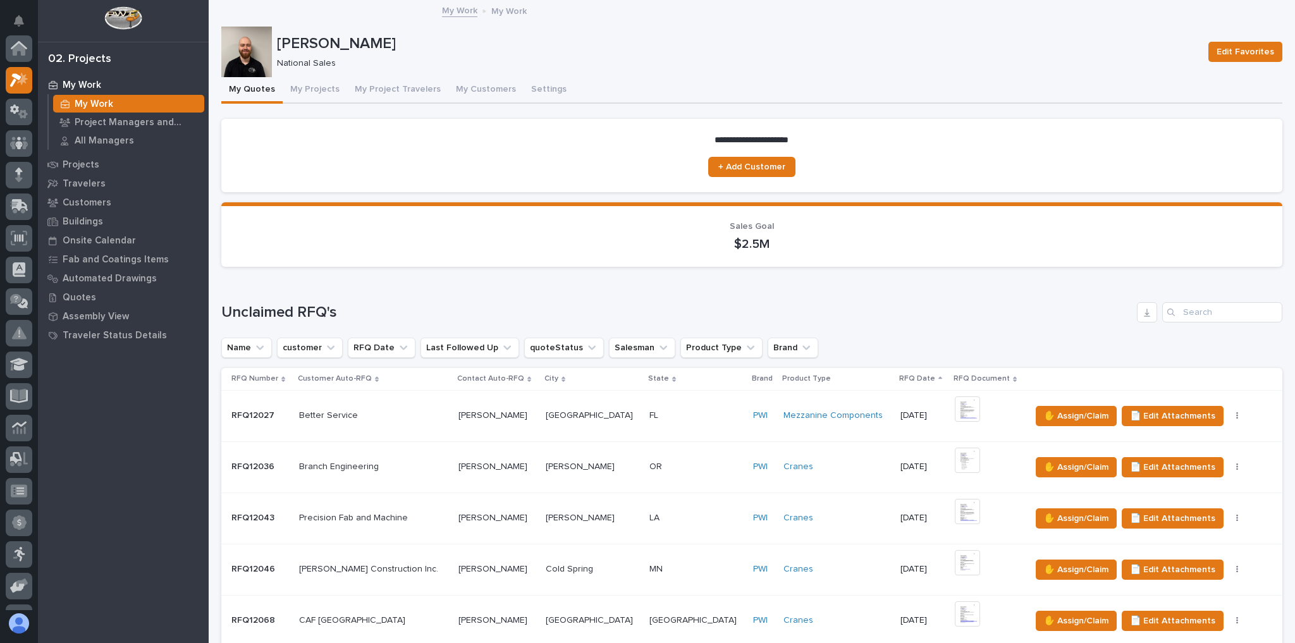
scroll to position [34, 0]
drag, startPoint x: 450, startPoint y: 37, endPoint x: 474, endPoint y: 108, distance: 75.0
drag, startPoint x: 474, startPoint y: 108, endPoint x: 367, endPoint y: 144, distance: 112.8
click at [367, 156] on section "**********" at bounding box center [751, 155] width 1061 height 73
click at [364, 145] on section "**********" at bounding box center [751, 155] width 1061 height 73
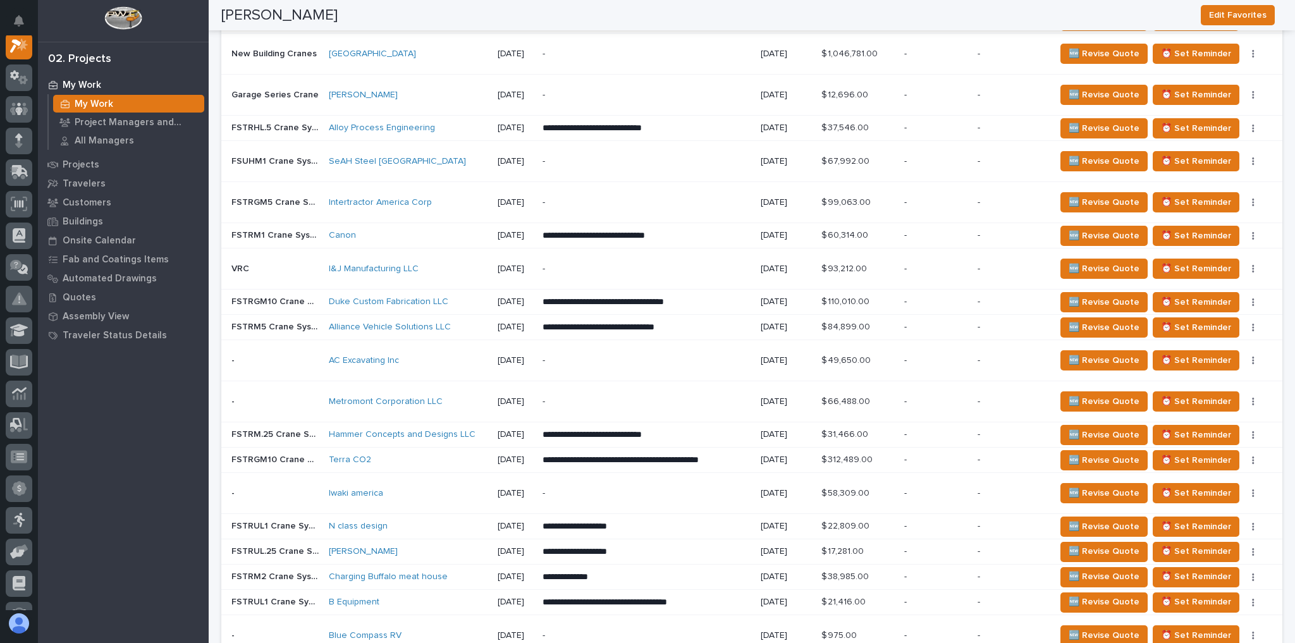
scroll to position [1467, 0]
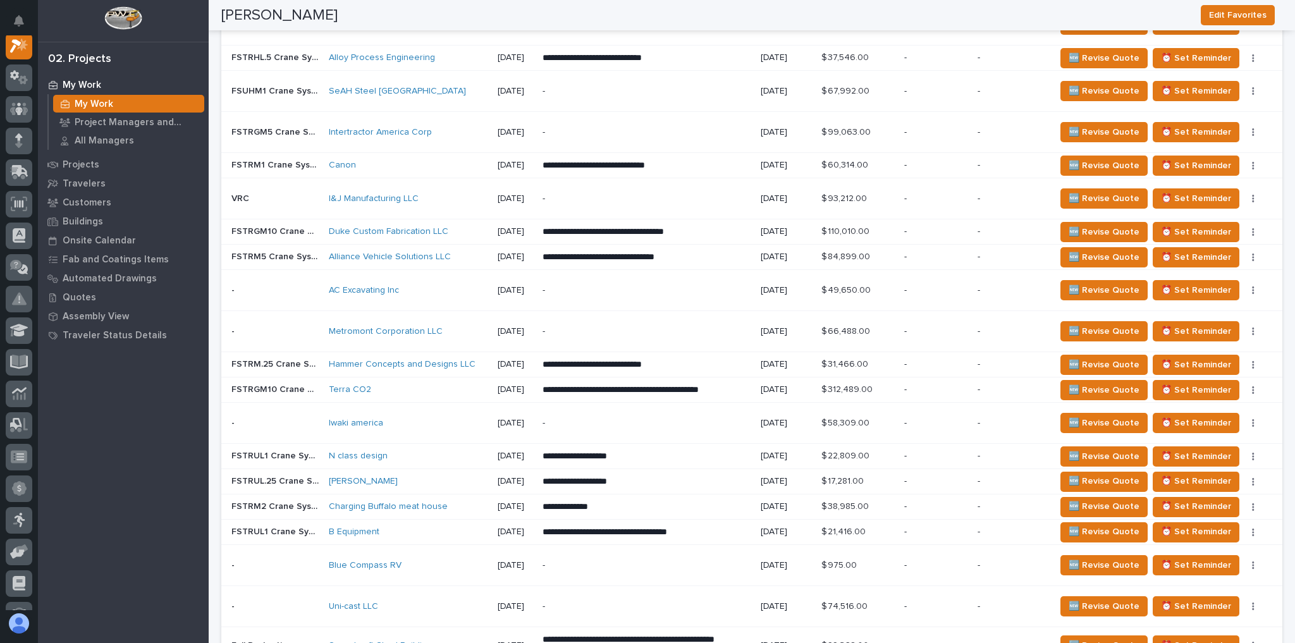
click at [612, 601] on p "-" at bounding box center [646, 606] width 207 height 11
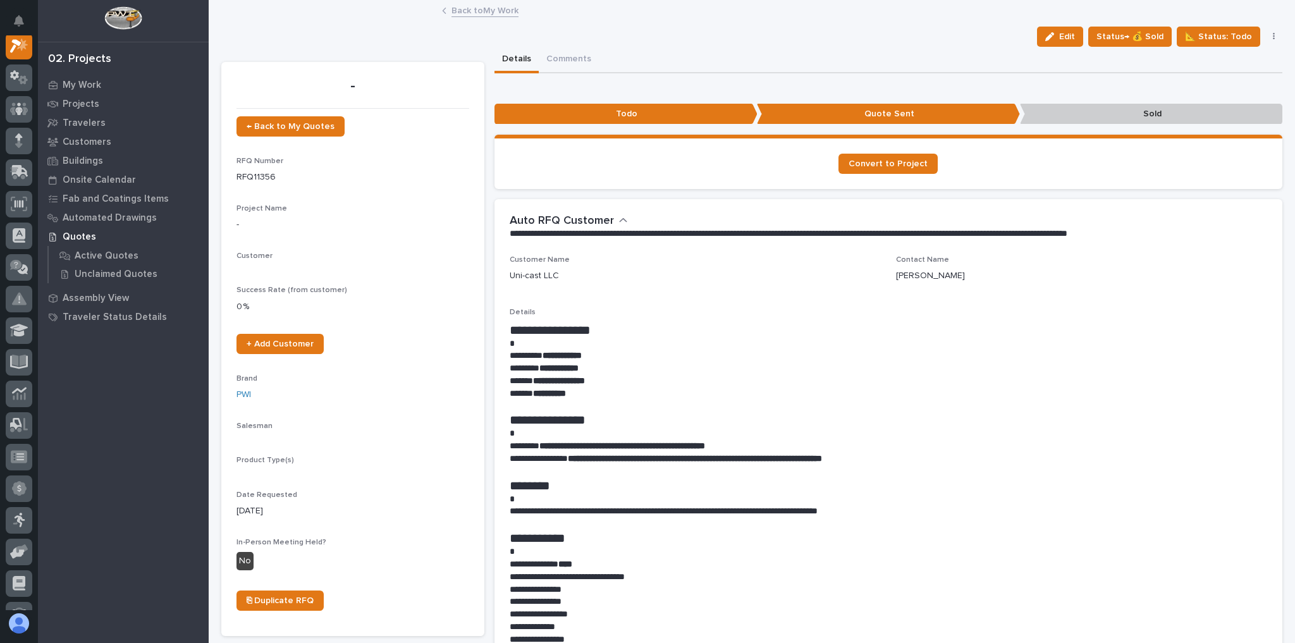
scroll to position [32, 0]
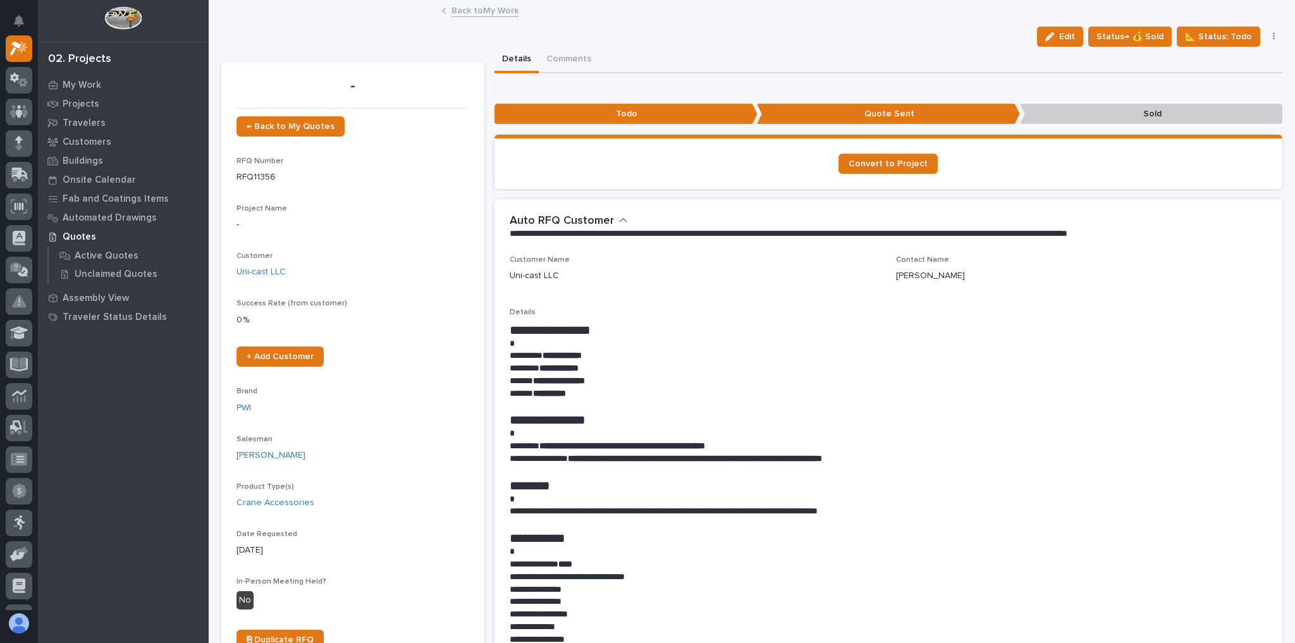
click at [1269, 36] on button "button" at bounding box center [1274, 36] width 18 height 9
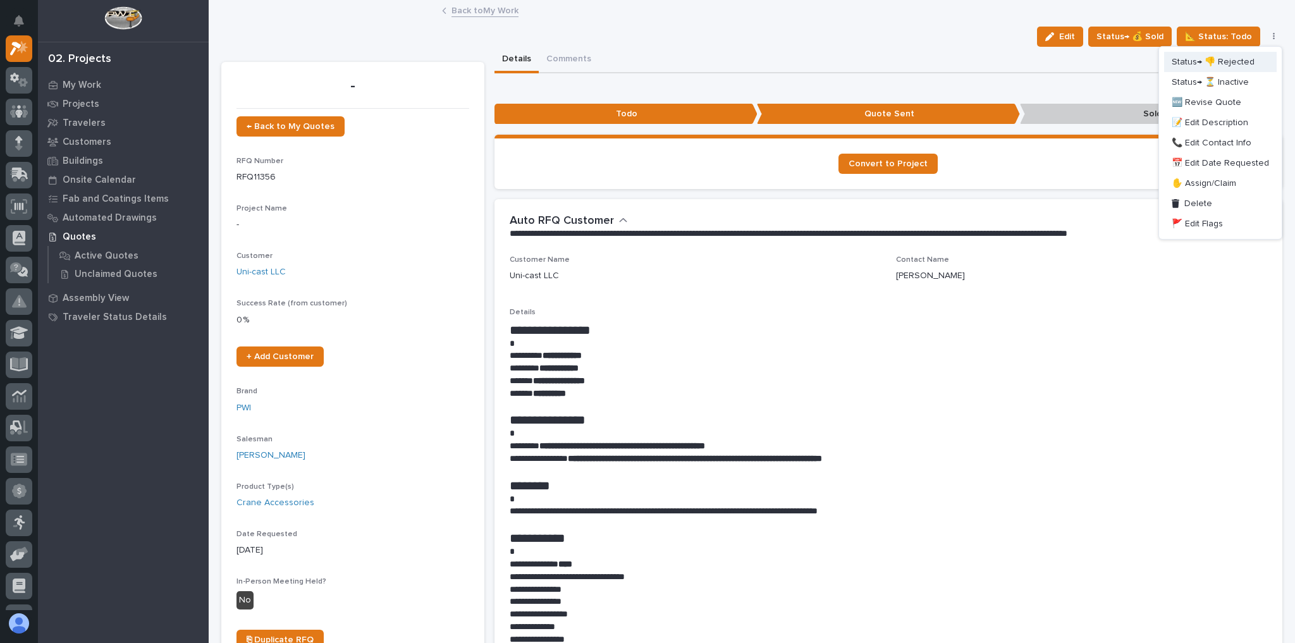
click at [1229, 66] on span "Status→ 👎 Rejected" at bounding box center [1213, 61] width 83 height 15
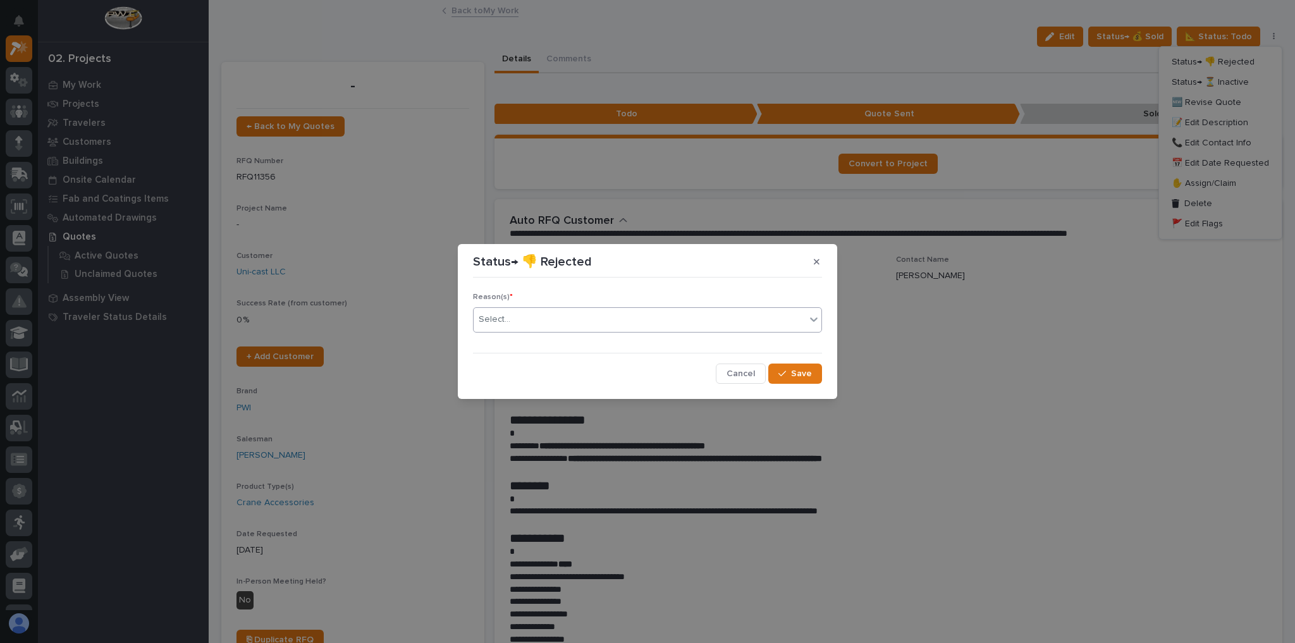
click at [616, 330] on div "Select..." at bounding box center [647, 319] width 349 height 25
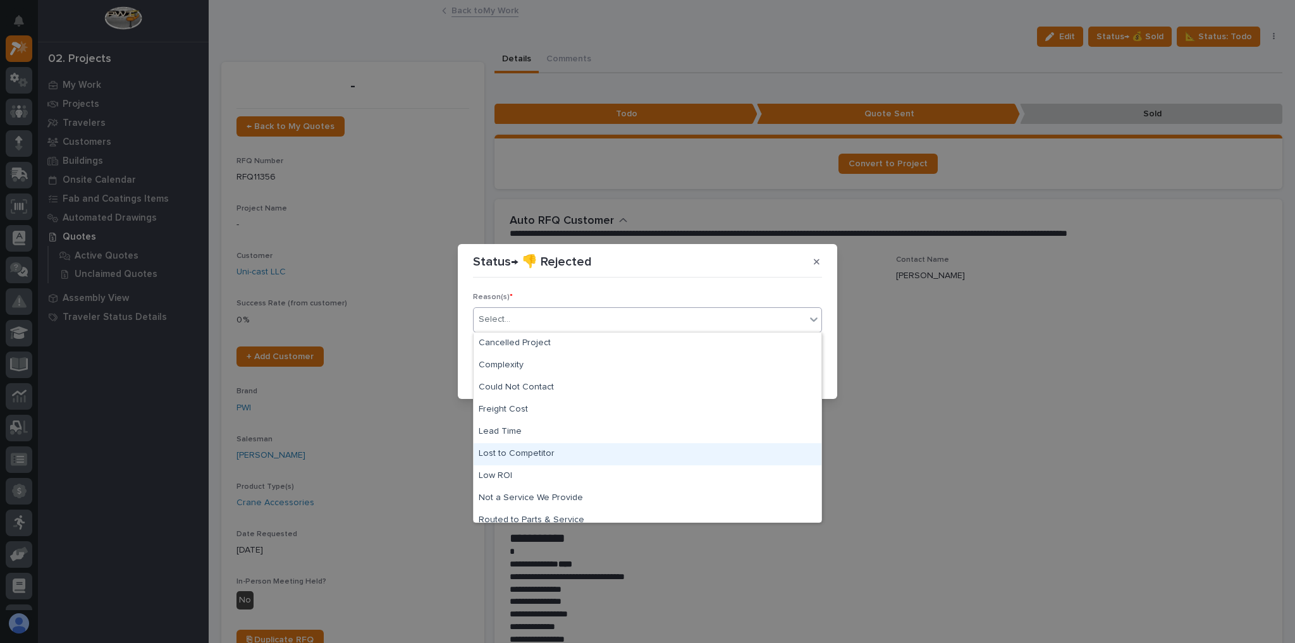
click at [565, 464] on div "Lost to Competitor" at bounding box center [648, 454] width 348 height 22
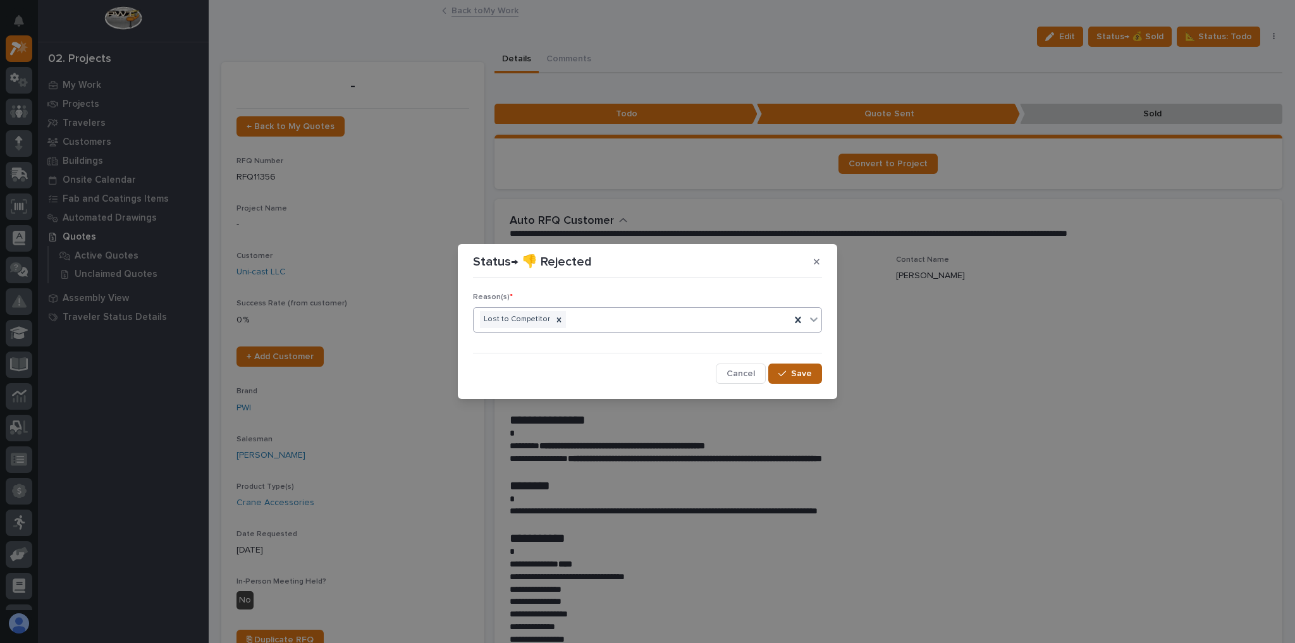
click at [794, 374] on span "Save" at bounding box center [801, 373] width 21 height 11
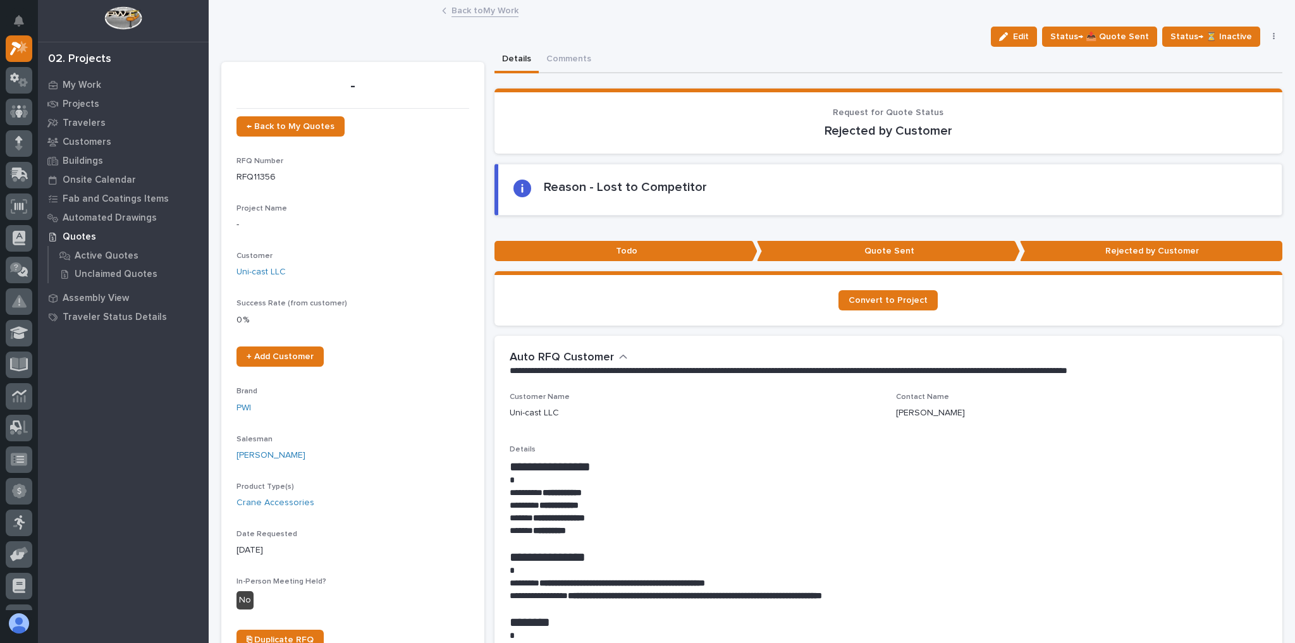
click at [482, 18] on div "Back to My Work" at bounding box center [752, 12] width 632 height 18
click at [469, 11] on link "Back to My Work" at bounding box center [485, 10] width 67 height 15
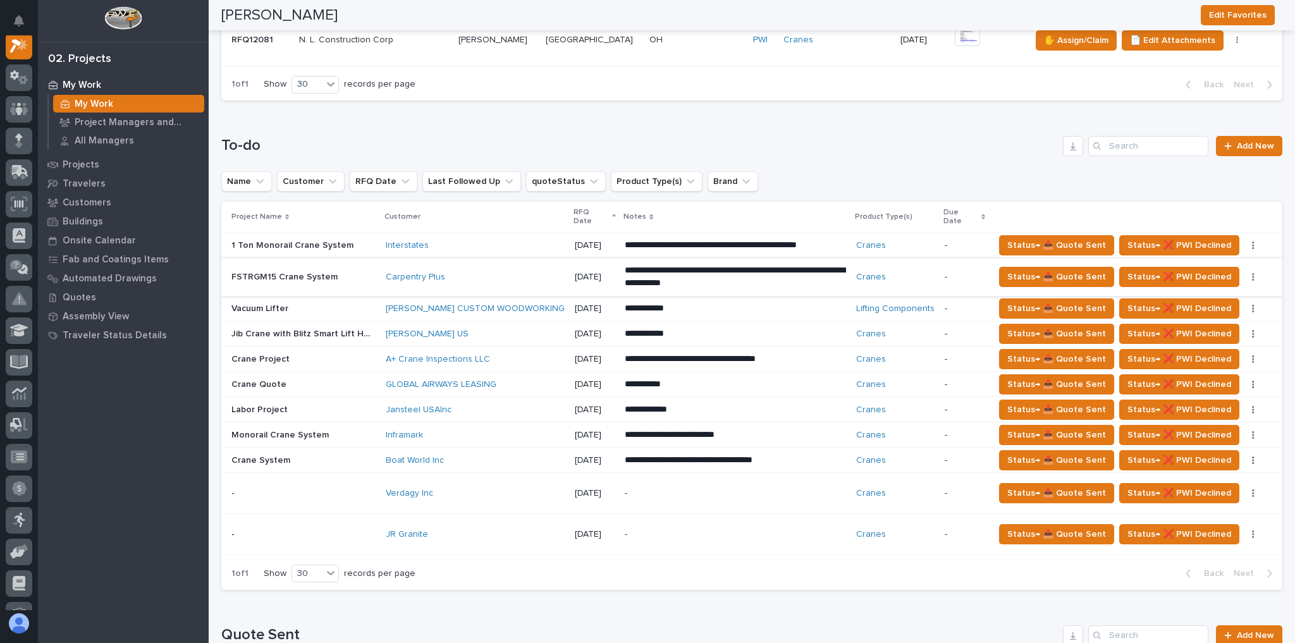
scroll to position [658, 0]
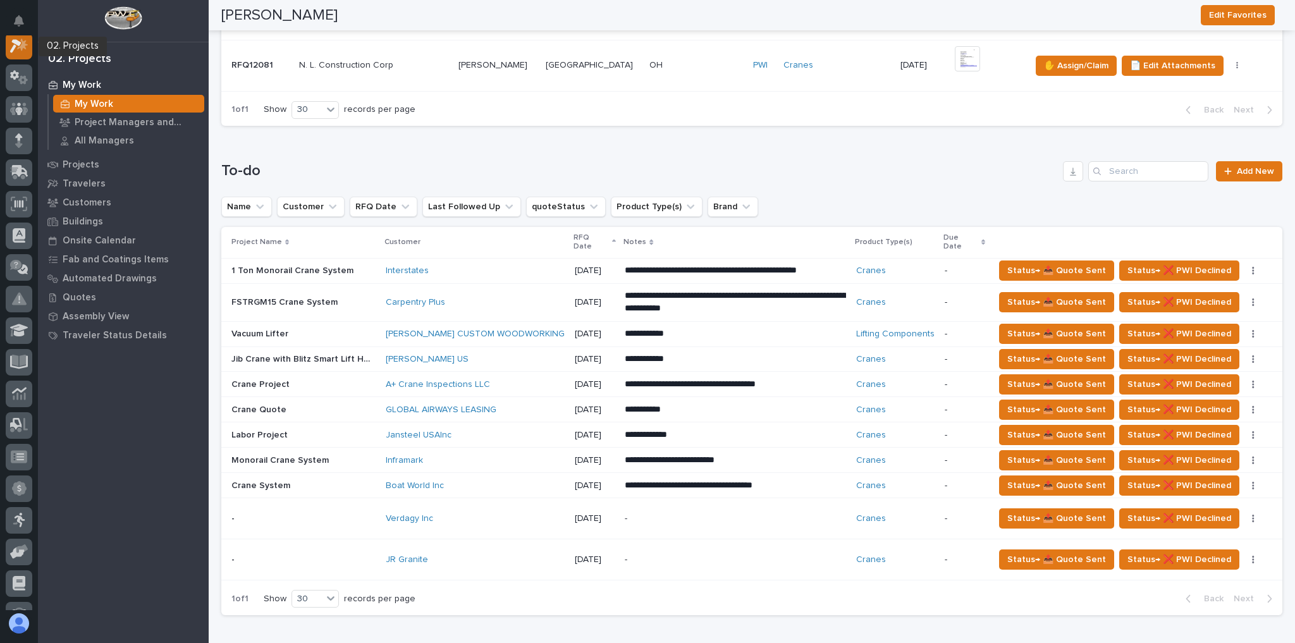
click at [16, 51] on icon at bounding box center [19, 46] width 18 height 15
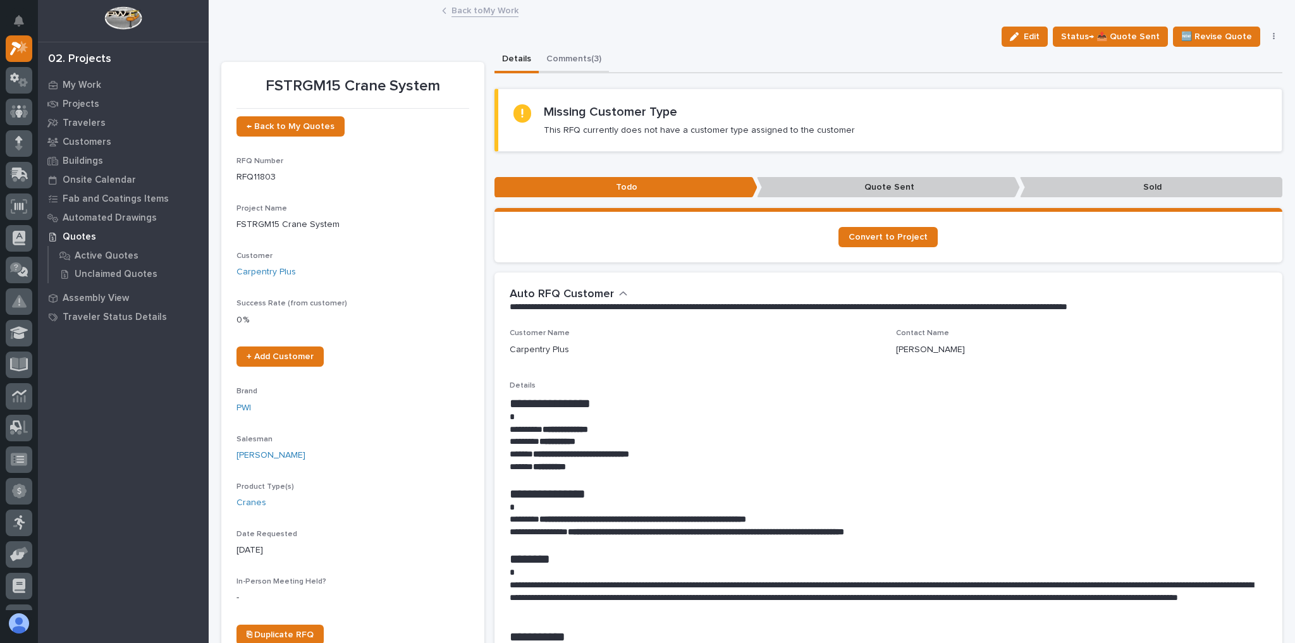
click at [575, 48] on button "Comments (3)" at bounding box center [574, 60] width 70 height 27
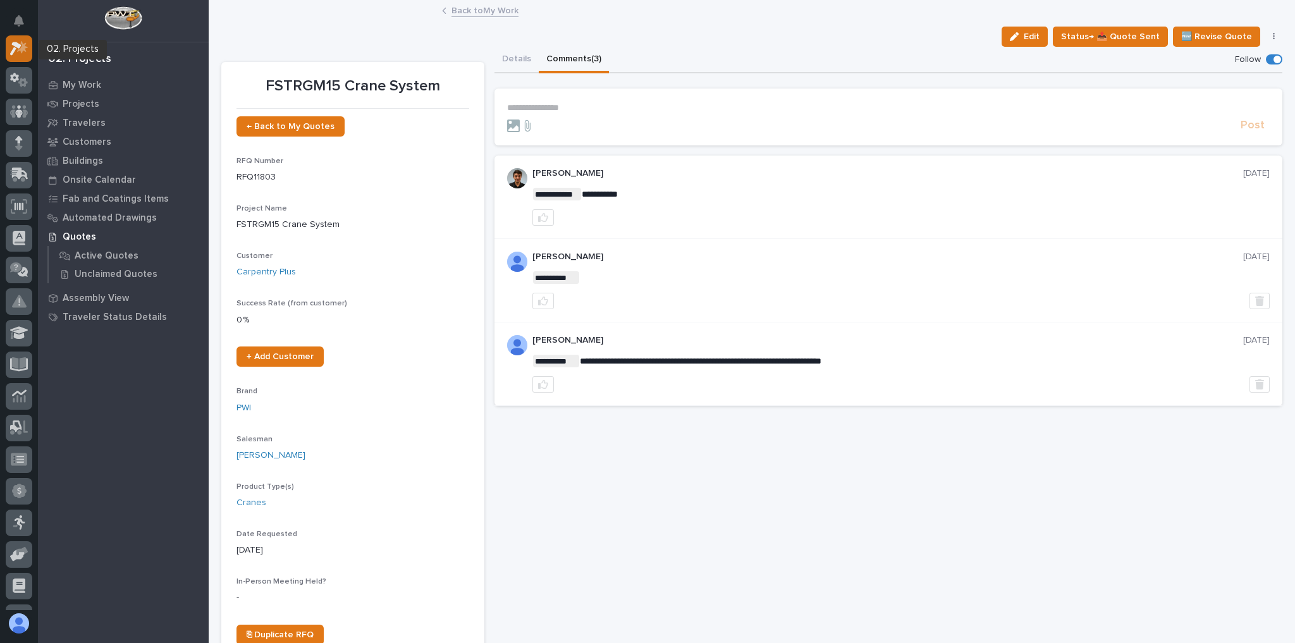
click at [18, 39] on div at bounding box center [19, 48] width 27 height 27
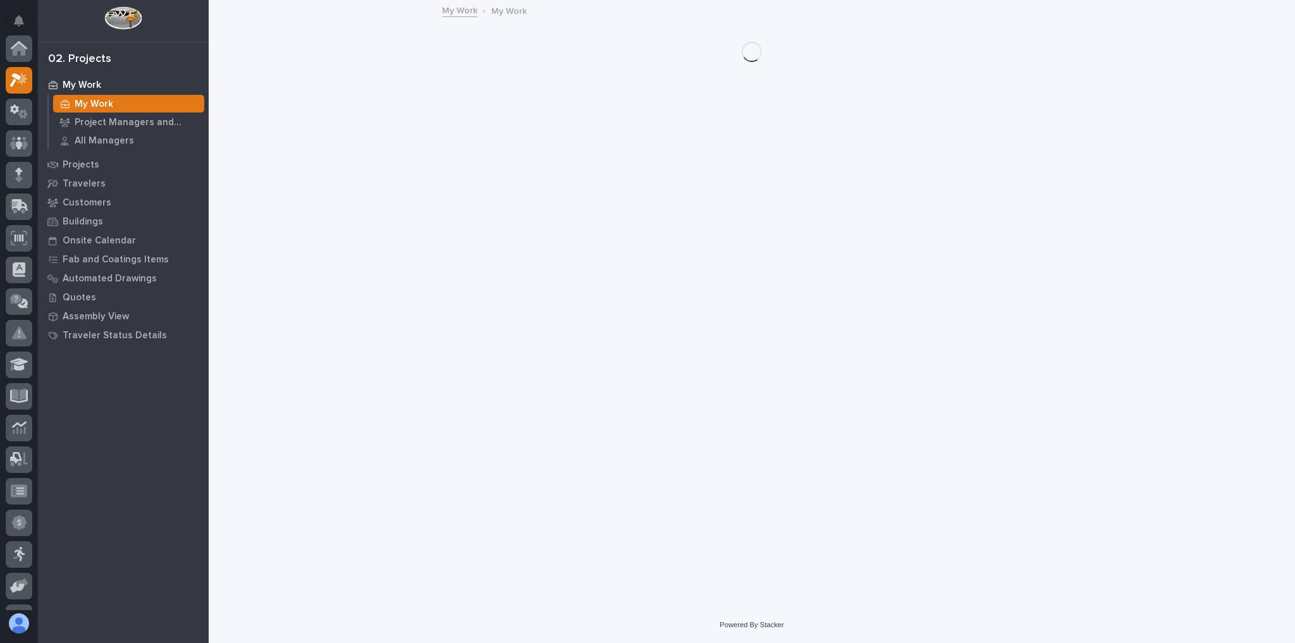
scroll to position [32, 0]
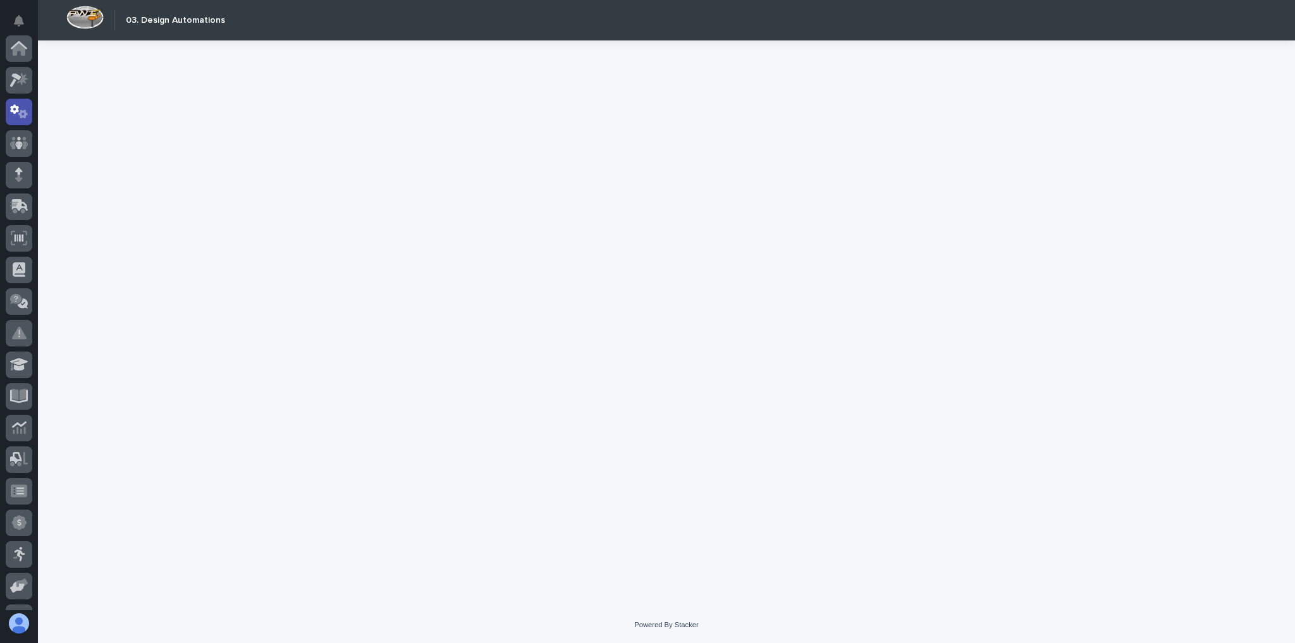
scroll to position [63, 0]
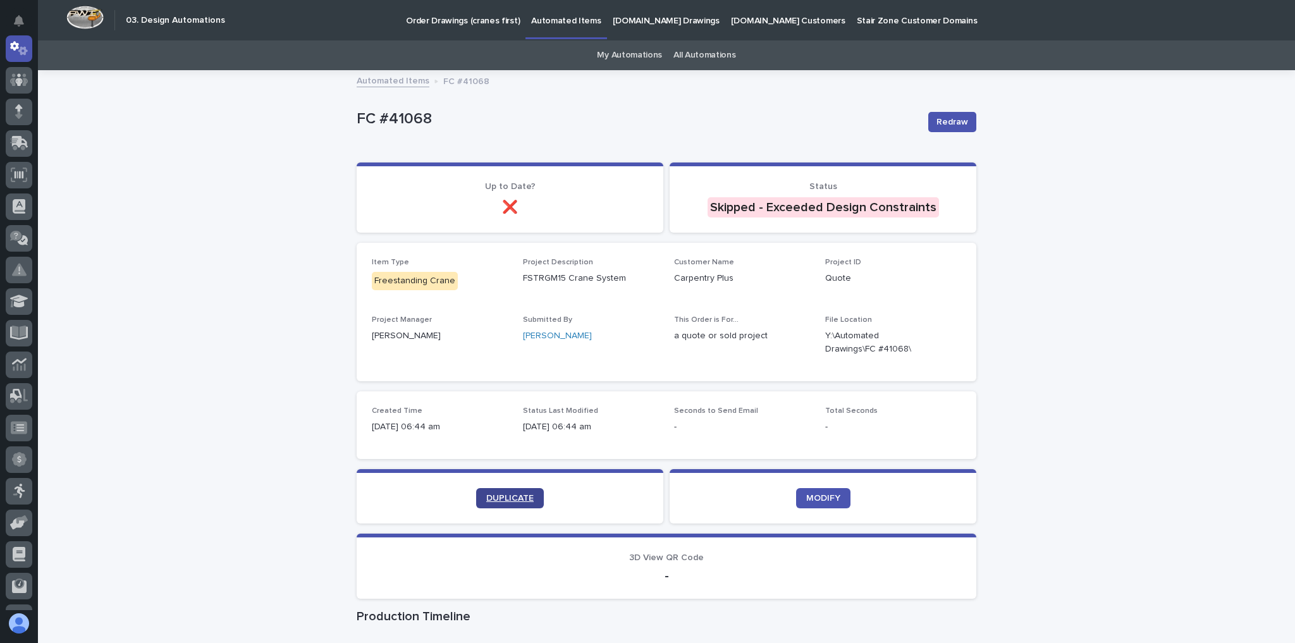
click at [521, 503] on link "DUPLICATE" at bounding box center [510, 498] width 68 height 20
click at [516, 496] on span "DUPLICATE" at bounding box center [509, 498] width 47 height 9
